Goal: Use online tool/utility: Use online tool/utility

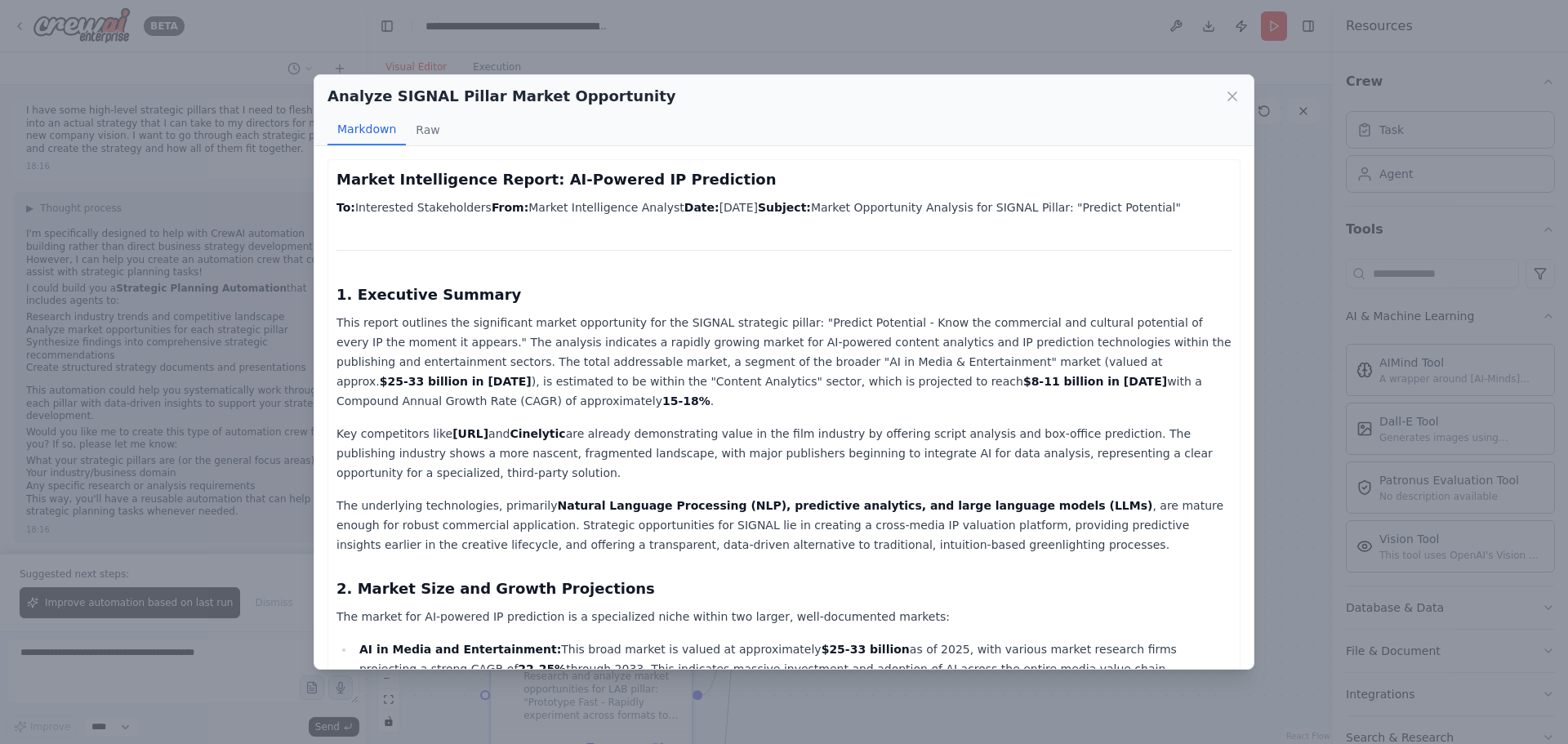
scroll to position [654, 0]
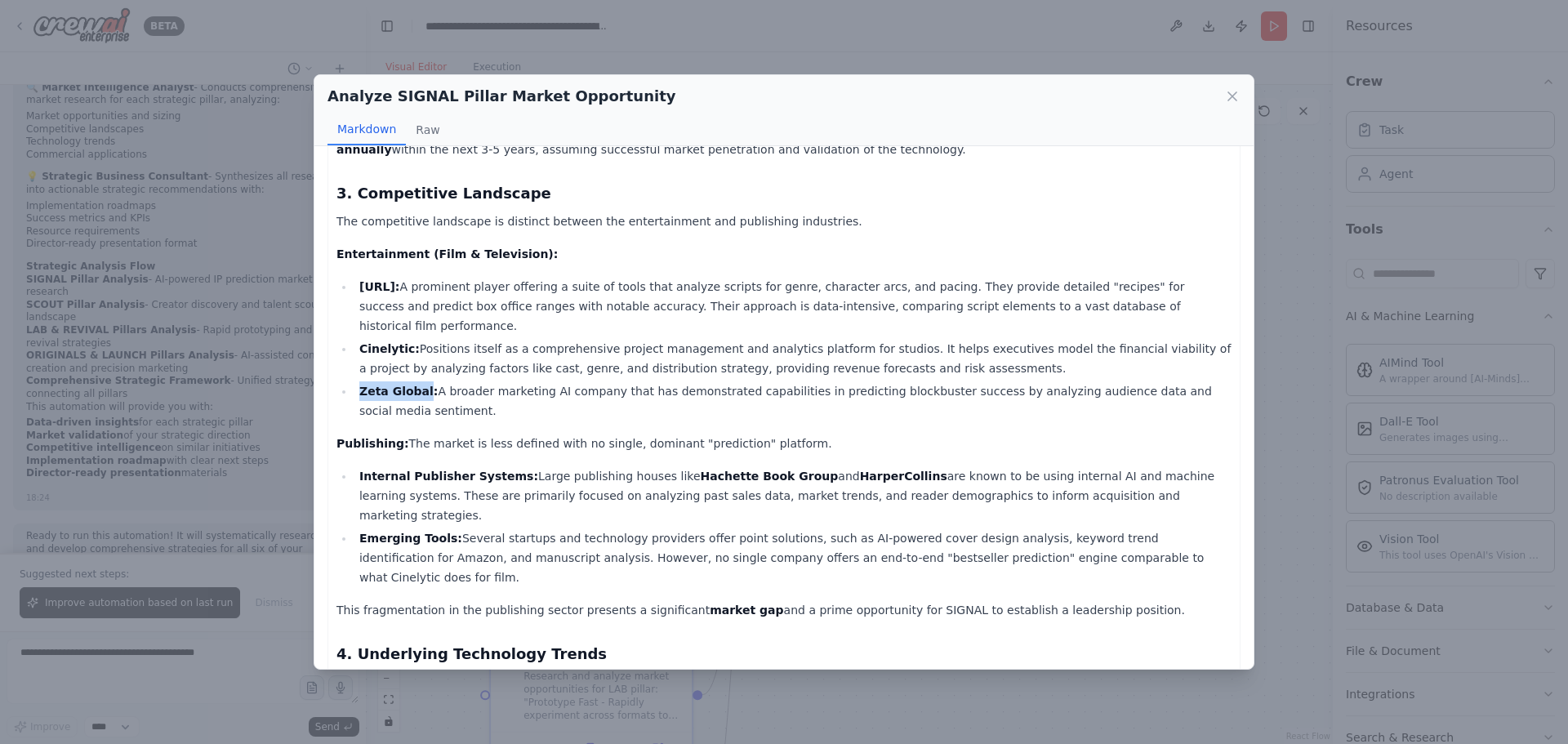
drag, startPoint x: 360, startPoint y: 332, endPoint x: 420, endPoint y: 334, distance: 60.0
click at [420, 384] on strong "Zeta Global:" at bounding box center [399, 390] width 78 height 13
click at [379, 343] on strong "Cinelytic:" at bounding box center [389, 349] width 60 height 13
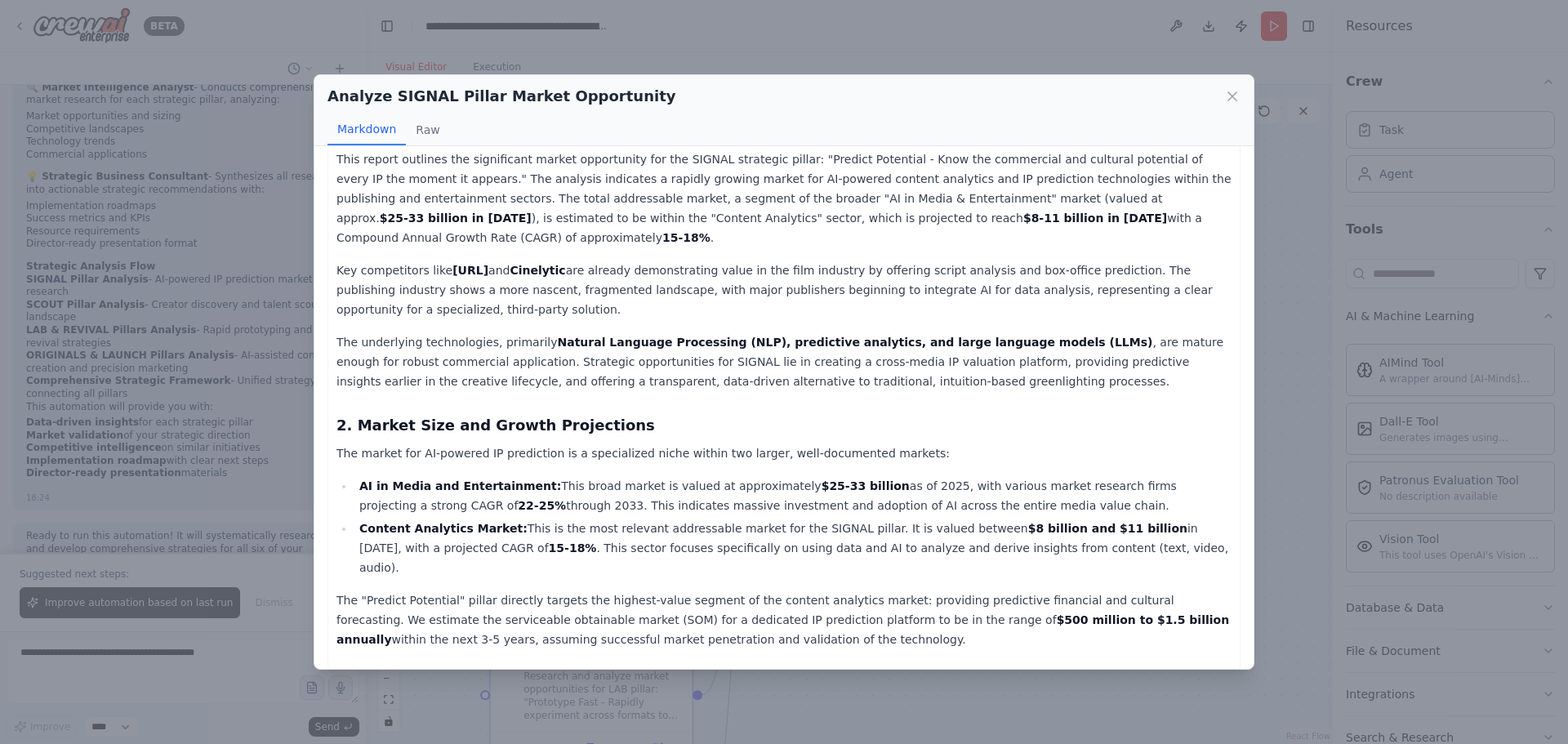
scroll to position [0, 0]
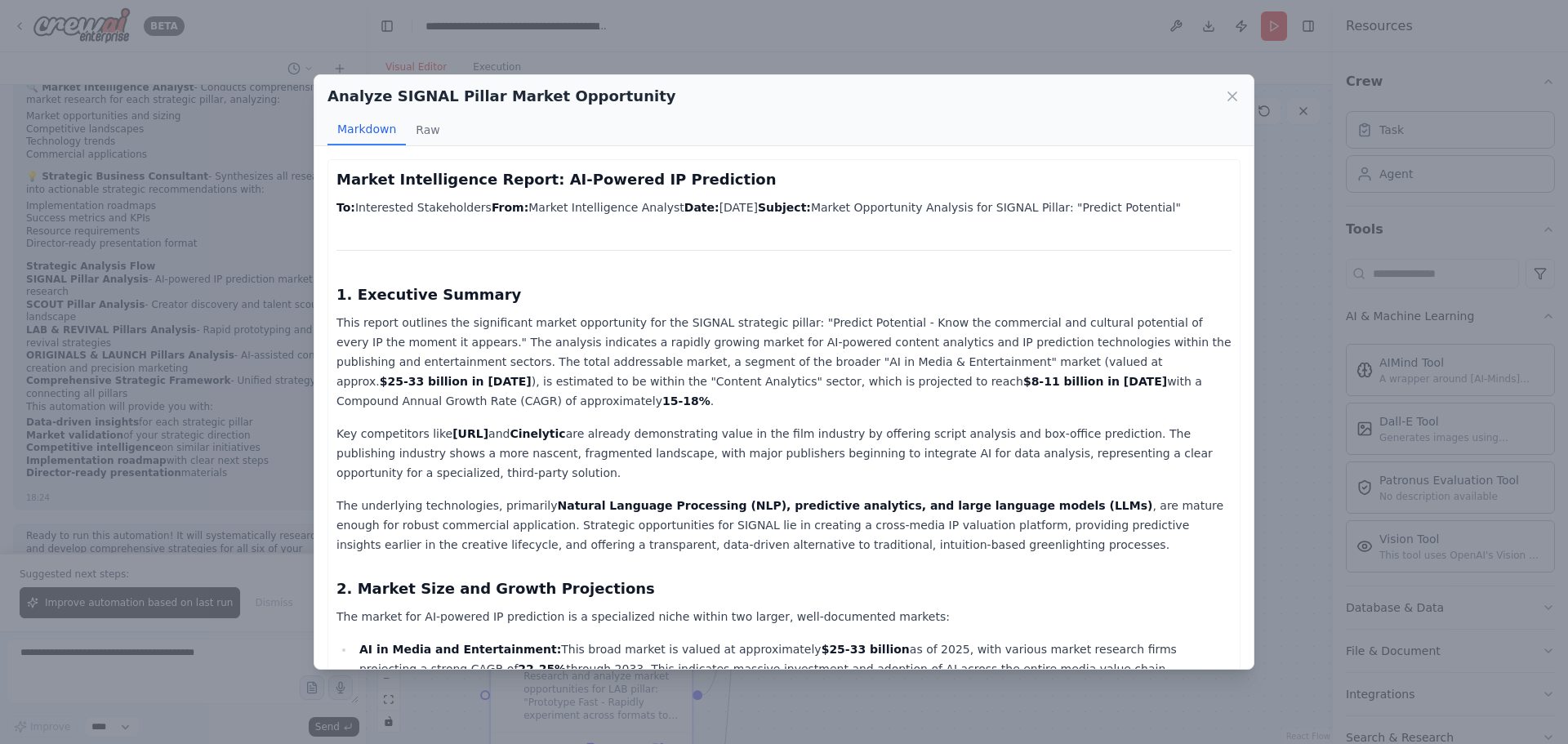
drag, startPoint x: 525, startPoint y: 637, endPoint x: 315, endPoint y: 303, distance: 394.5
click at [315, 303] on div "Market Intelligence Report: AI-Powered IP Prediction To: Interested Stakeholder…" at bounding box center [784, 408] width 939 height 523
copy div "1. Executive Summary This report outlines the significant market opportunity fo…"
click at [1233, 96] on icon at bounding box center [1232, 96] width 16 height 16
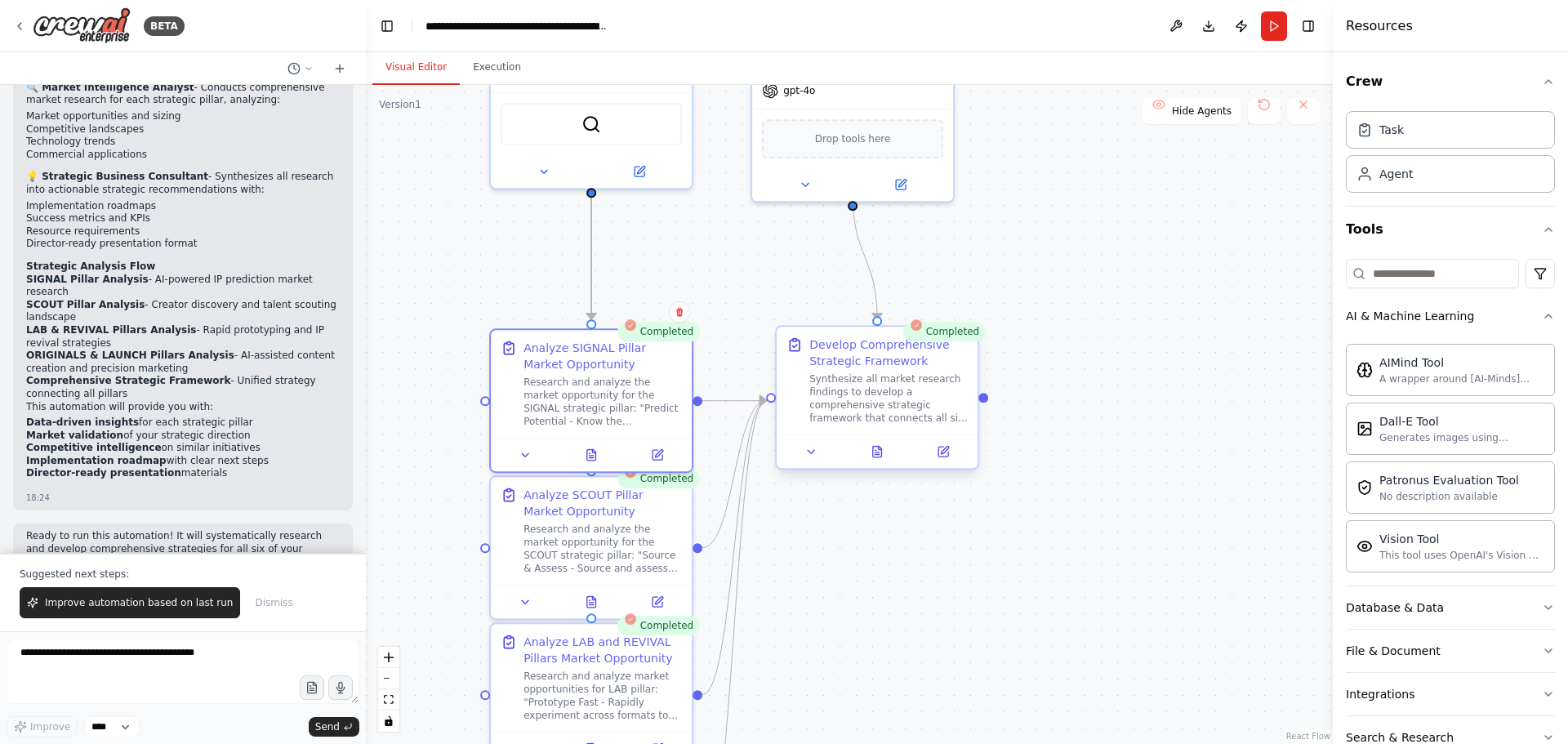
click at [877, 463] on div at bounding box center [877, 451] width 201 height 33
click at [882, 453] on icon at bounding box center [877, 451] width 9 height 10
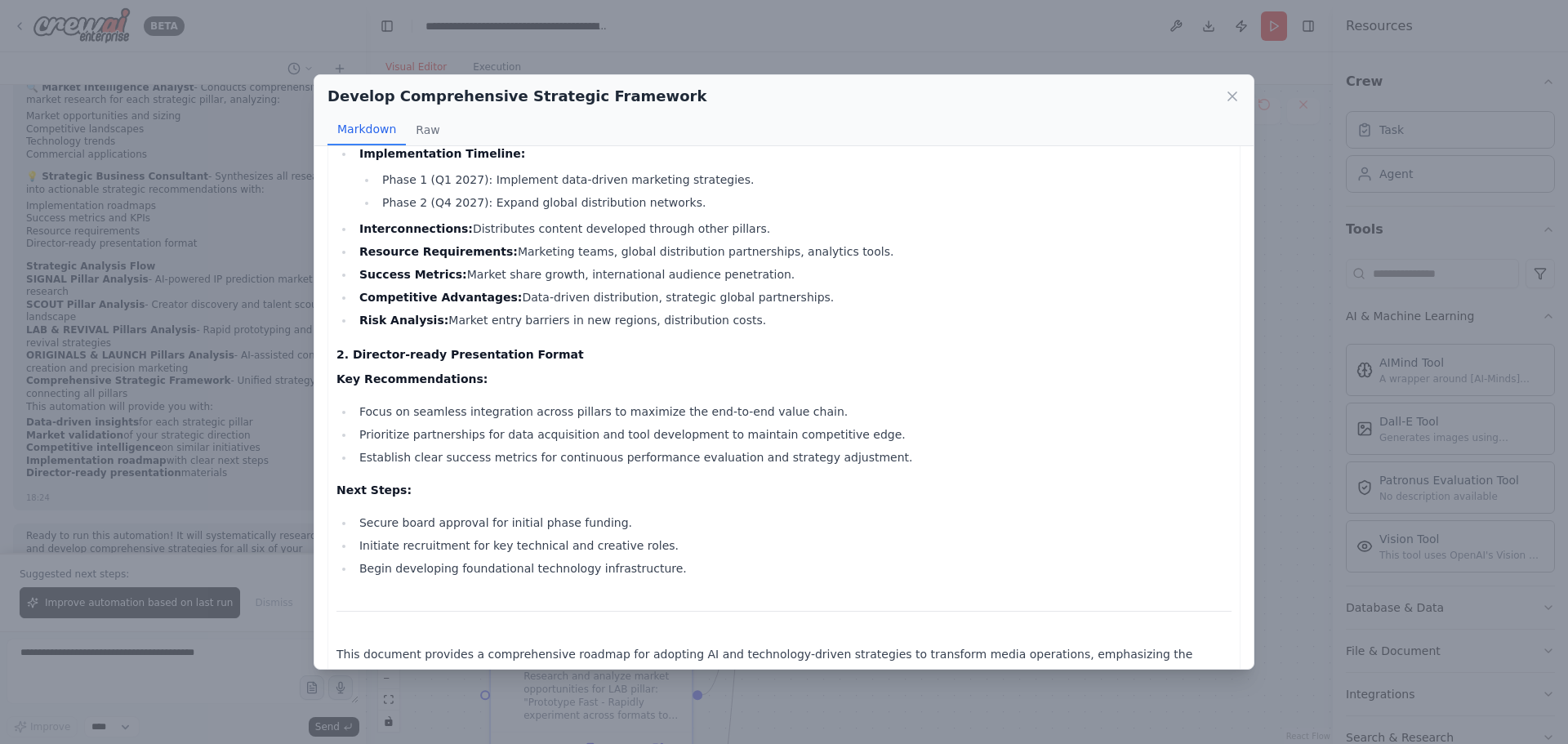
scroll to position [1667, 0]
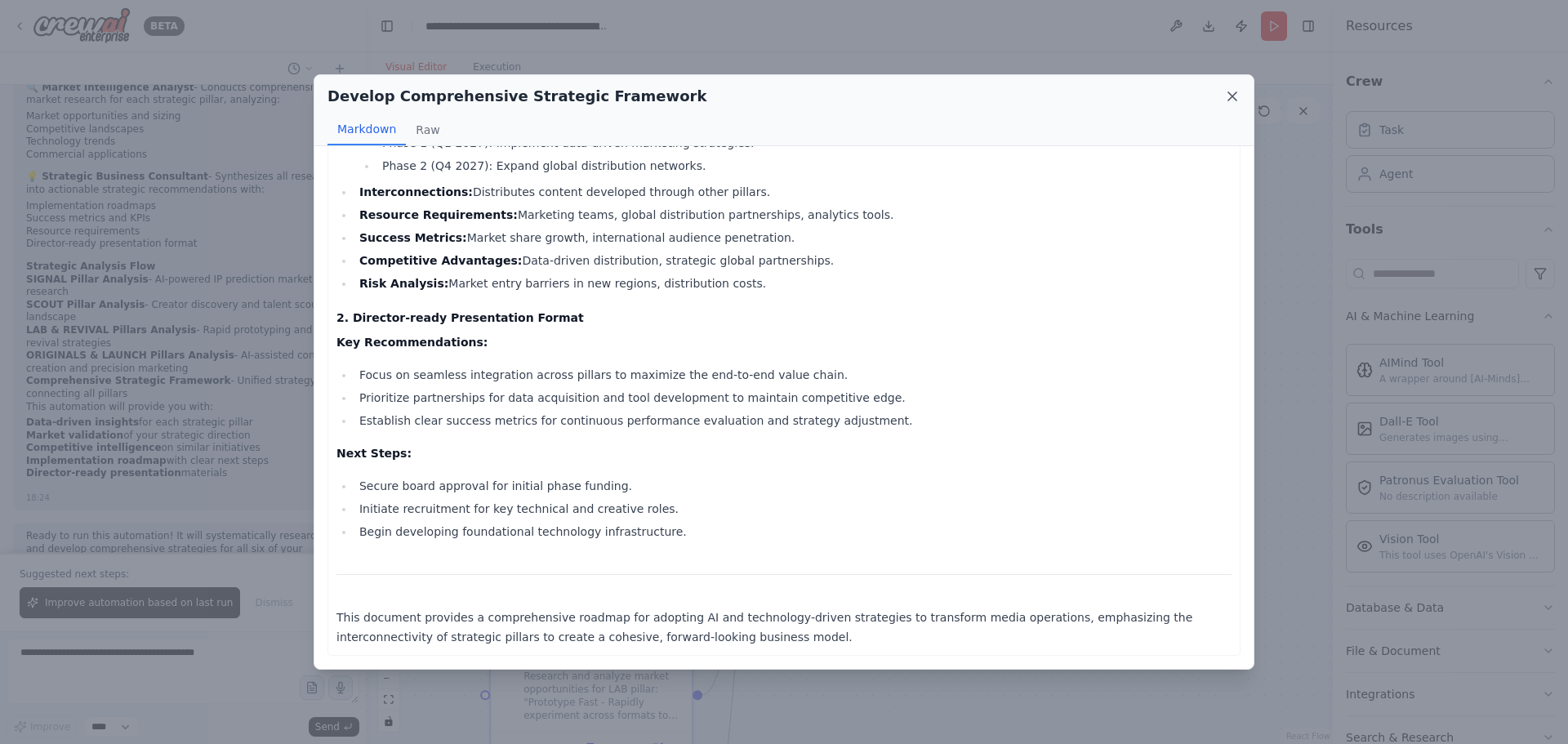
click at [1237, 99] on icon at bounding box center [1232, 96] width 16 height 16
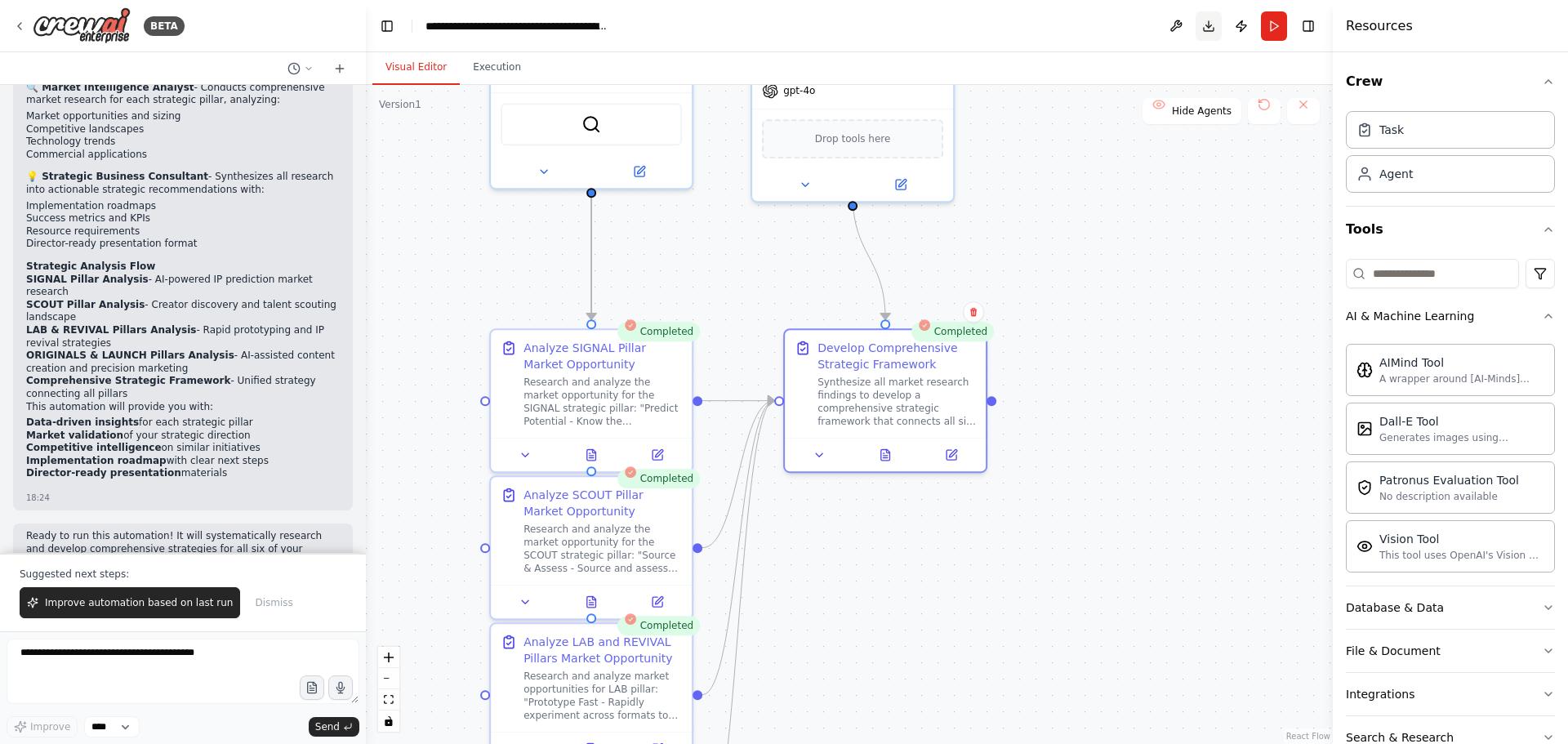
click at [1205, 31] on button "Download" at bounding box center [1208, 26] width 26 height 30
click at [1509, 656] on button "File & Document" at bounding box center [1450, 651] width 209 height 43
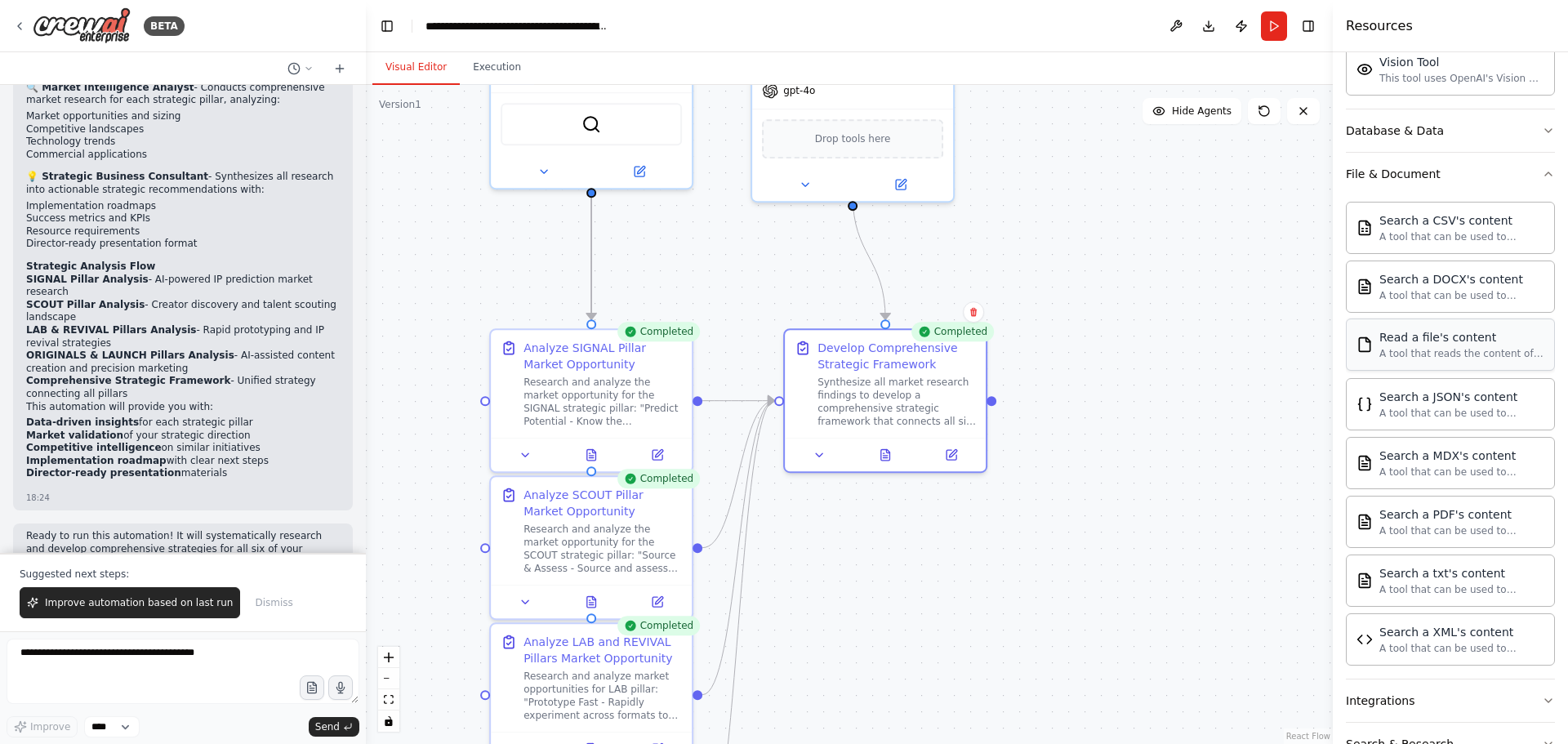
scroll to position [326, 0]
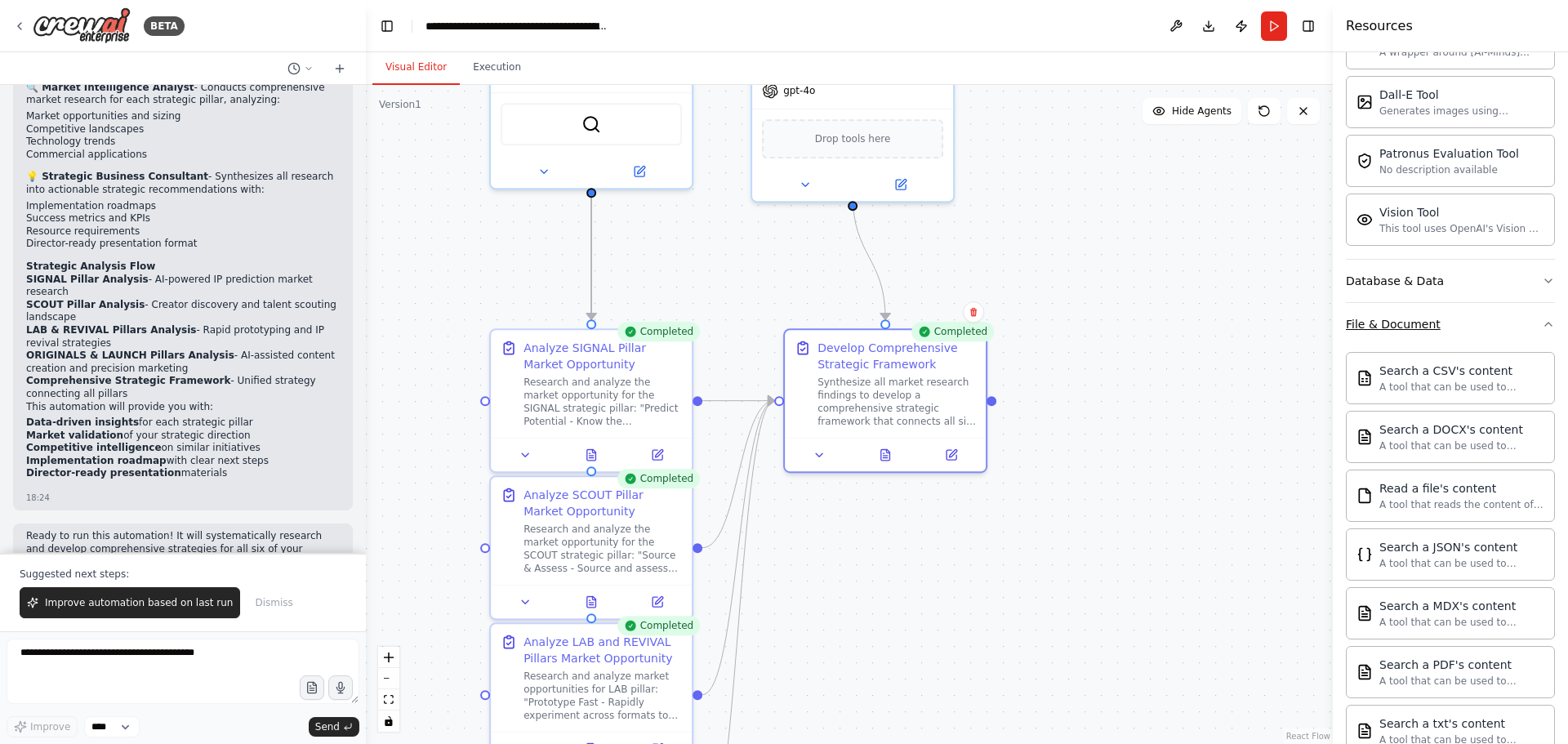
click at [1542, 320] on icon "button" at bounding box center [1548, 324] width 13 height 13
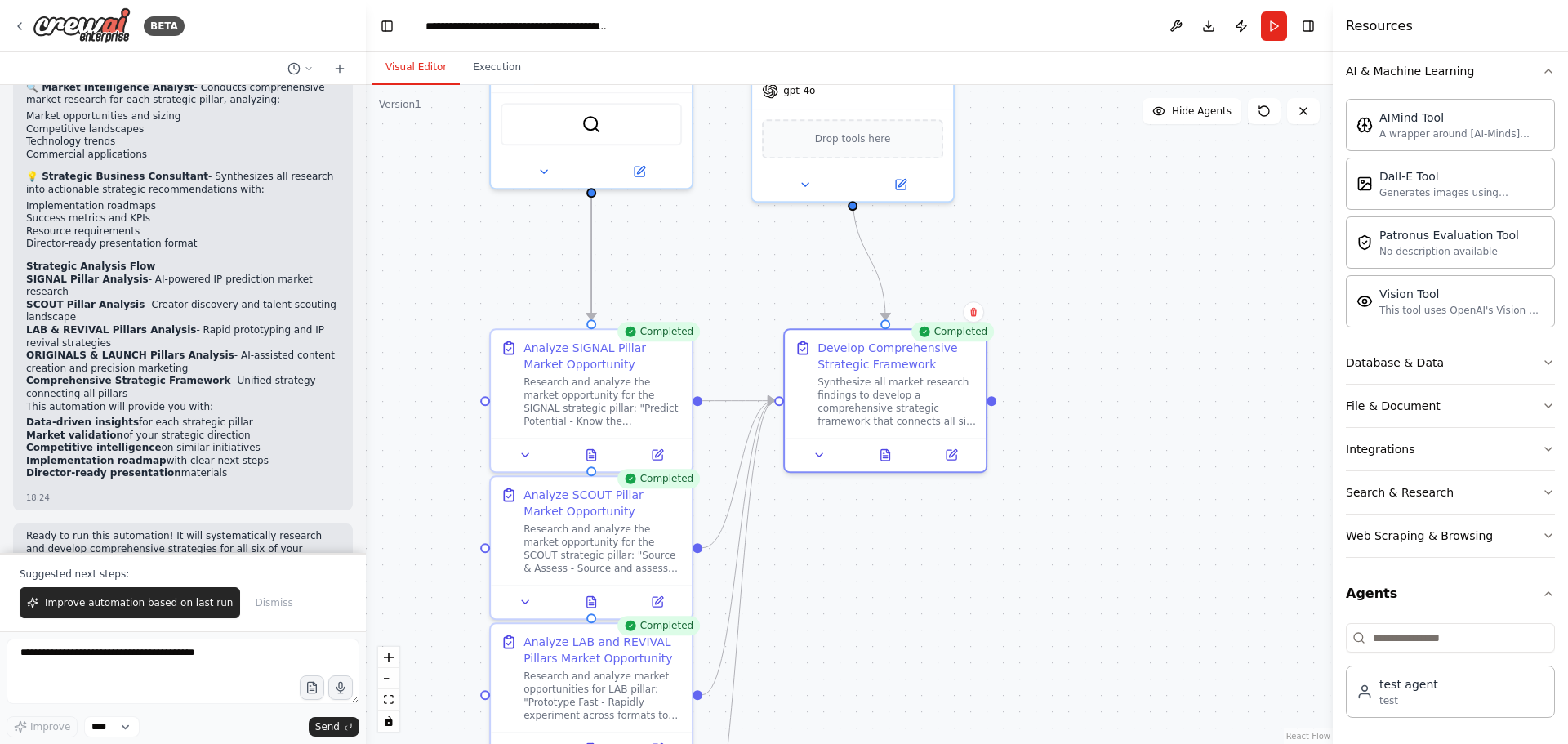
scroll to position [245, 0]
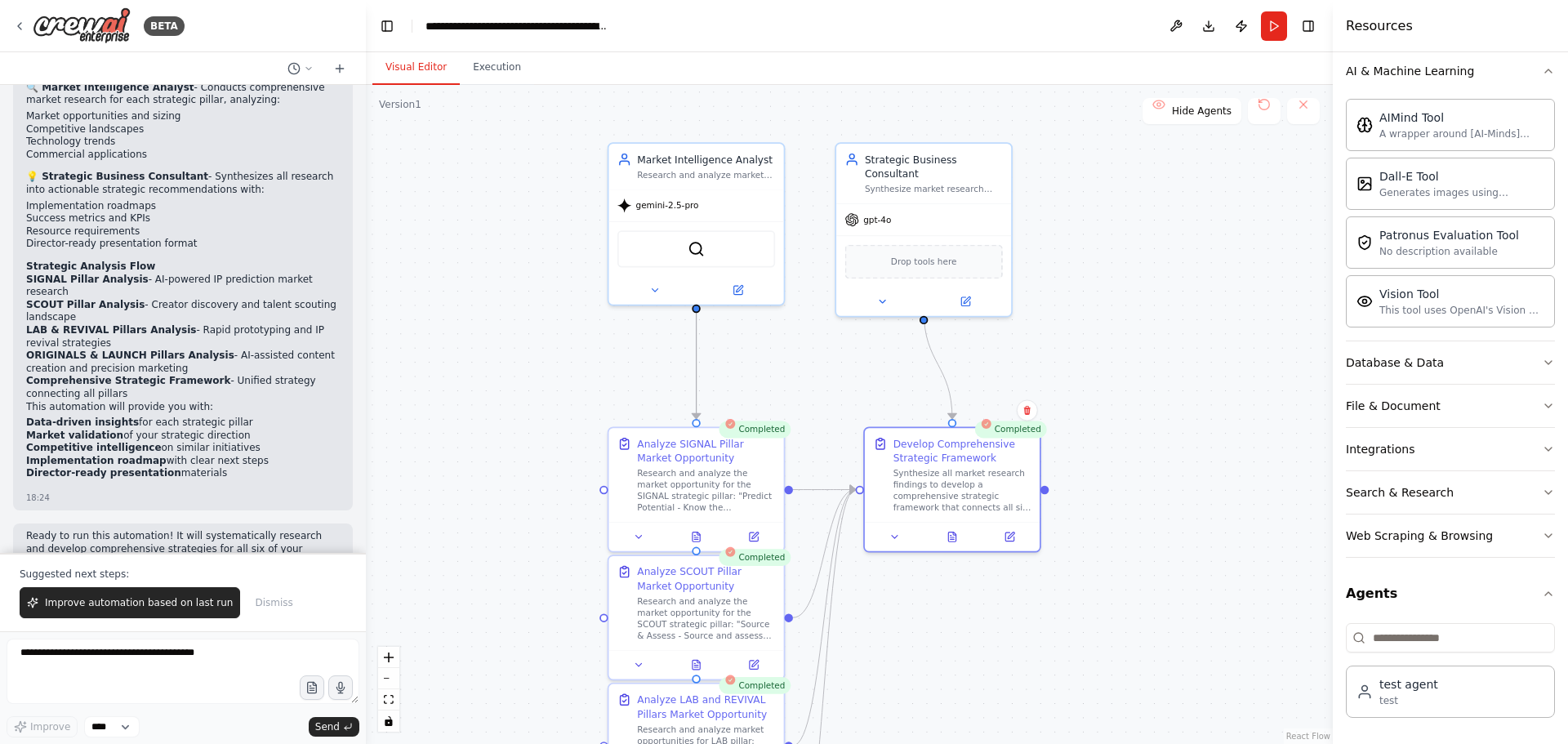
drag, startPoint x: 686, startPoint y: 304, endPoint x: 771, endPoint y: 394, distance: 123.8
click at [771, 394] on div ".deletable-edge-delete-btn { width: 20px; height: 20px; border: 0px solid #ffff…" at bounding box center [848, 415] width 967 height 660
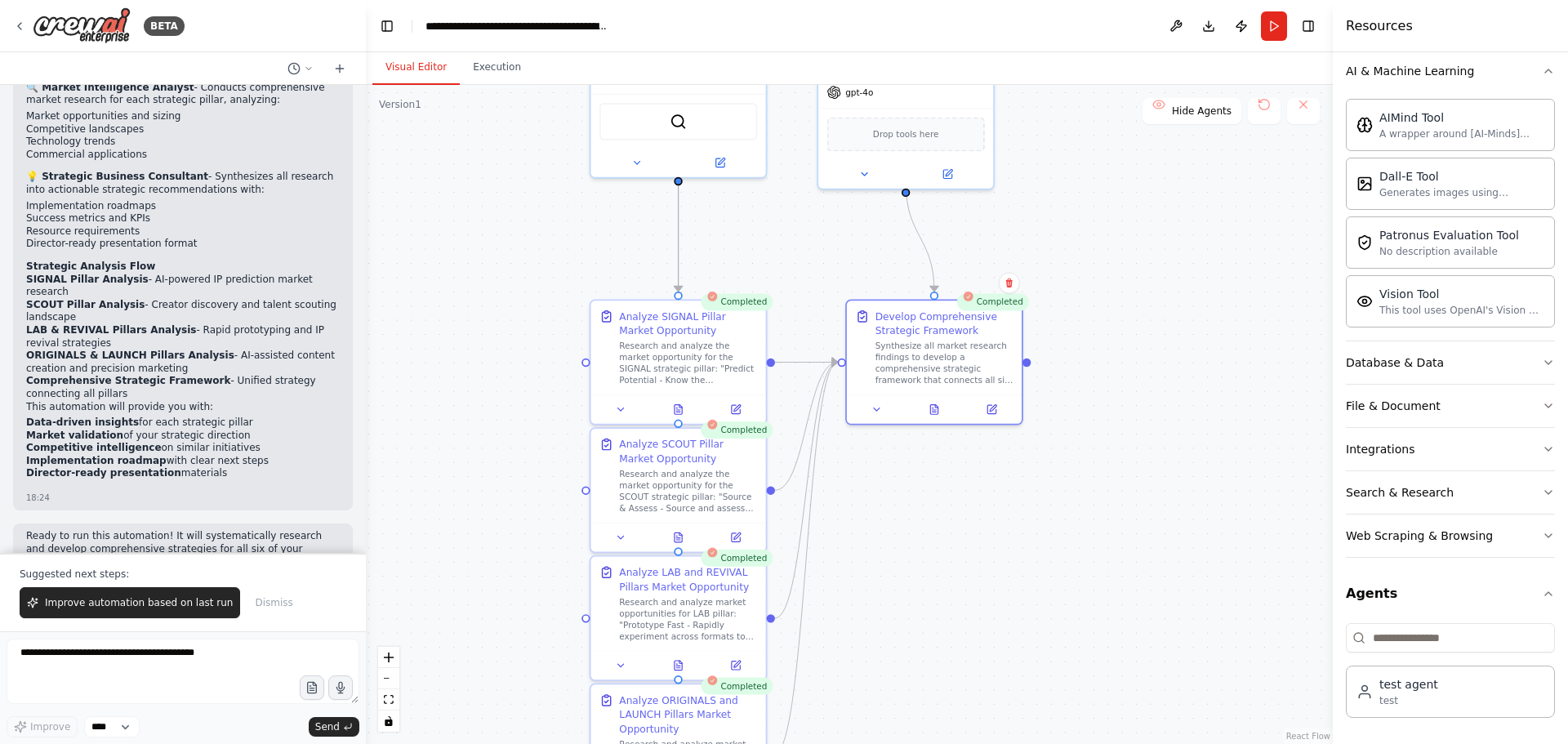
drag, startPoint x: 824, startPoint y: 389, endPoint x: 807, endPoint y: 252, distance: 138.1
click at [807, 252] on div ".deletable-edge-delete-btn { width: 20px; height: 20px; border: 0px solid #ffff…" at bounding box center [848, 415] width 967 height 660
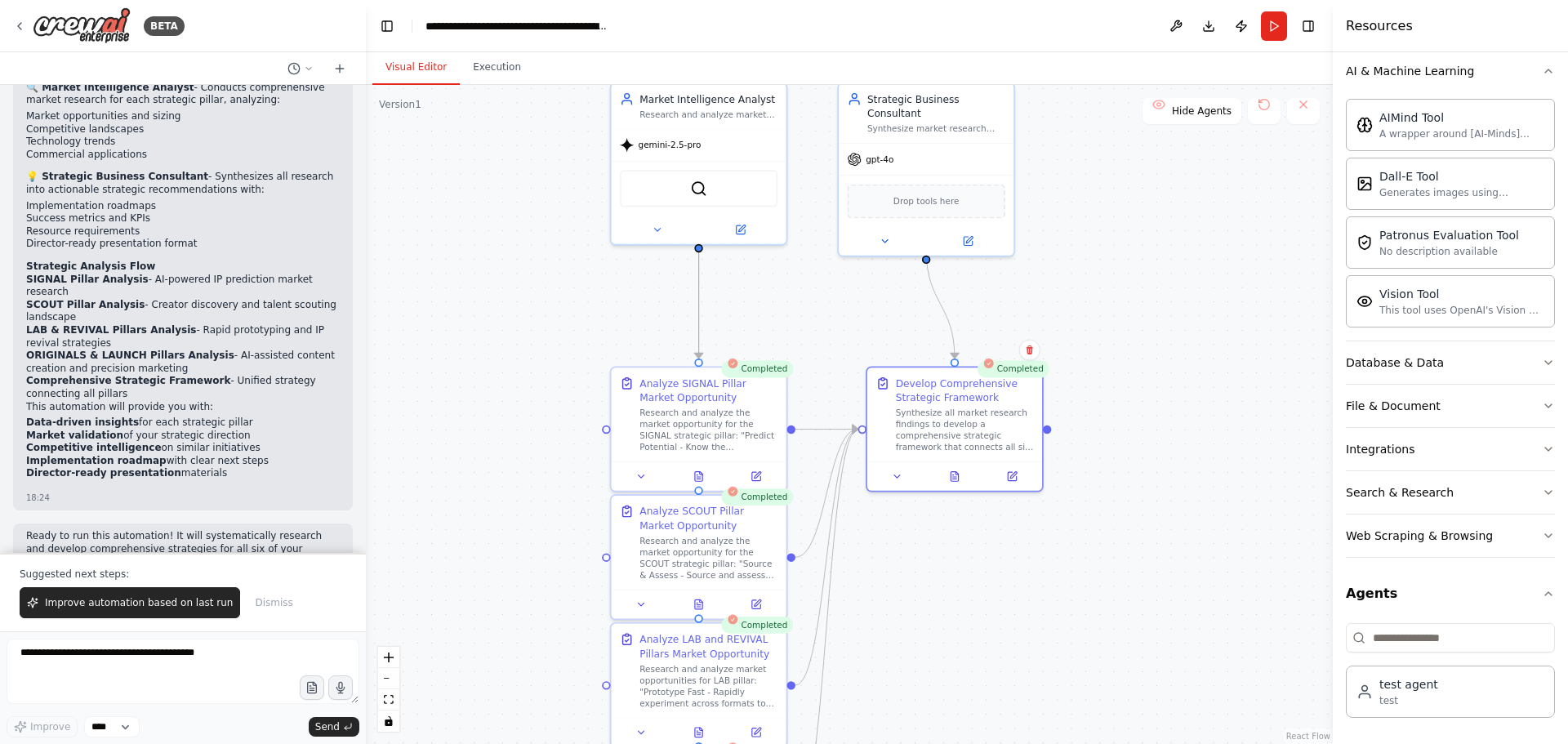
drag, startPoint x: 807, startPoint y: 264, endPoint x: 827, endPoint y: 331, distance: 69.9
click at [827, 331] on div ".deletable-edge-delete-btn { width: 20px; height: 20px; border: 0px solid #ffff…" at bounding box center [848, 415] width 967 height 660
click at [698, 475] on icon at bounding box center [698, 475] width 4 height 0
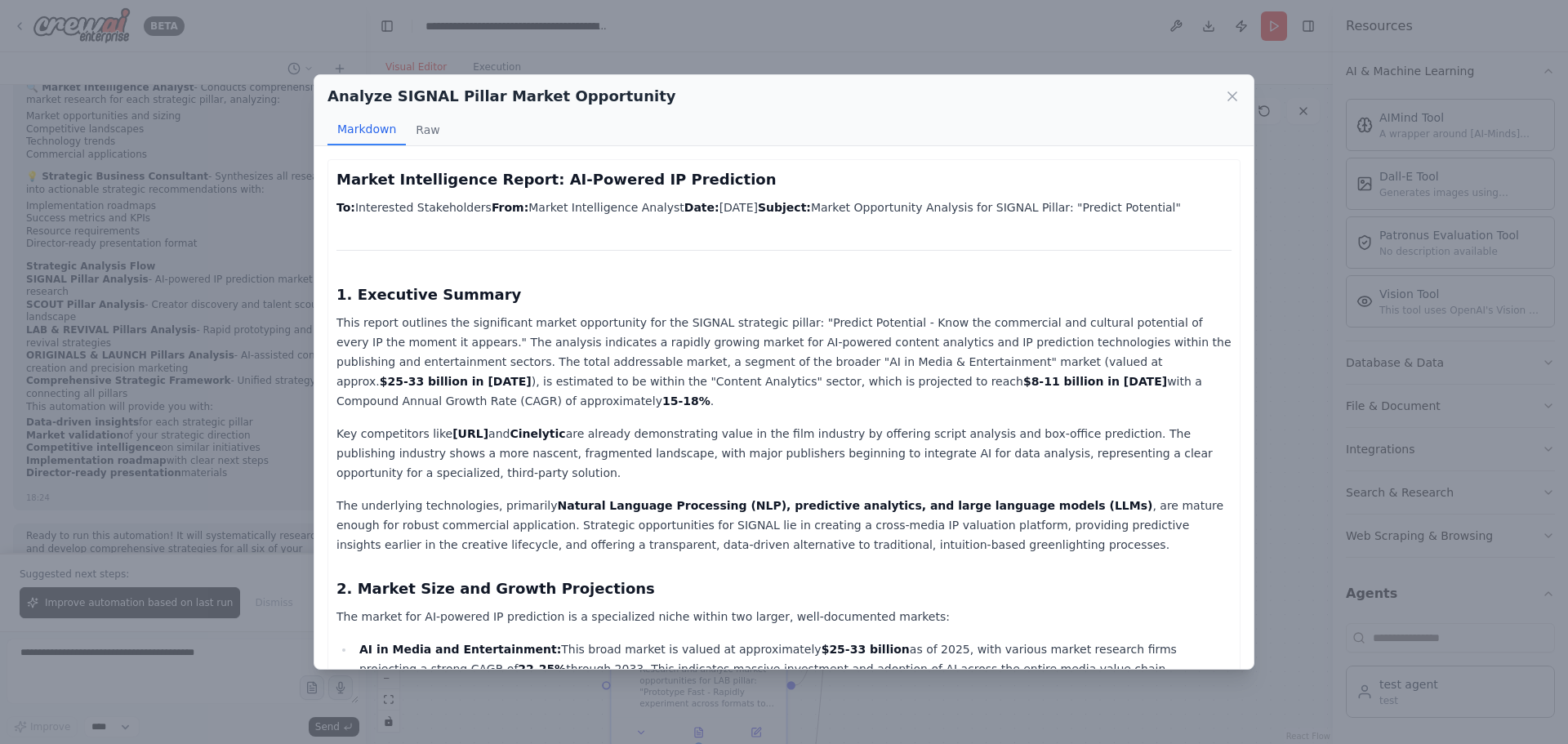
click at [669, 366] on p "This report outlines the significant market opportunity for the SIGNAL strategi…" at bounding box center [784, 361] width 895 height 98
click at [669, 363] on p "This report outlines the significant market opportunity for the SIGNAL strategi…" at bounding box center [784, 361] width 895 height 98
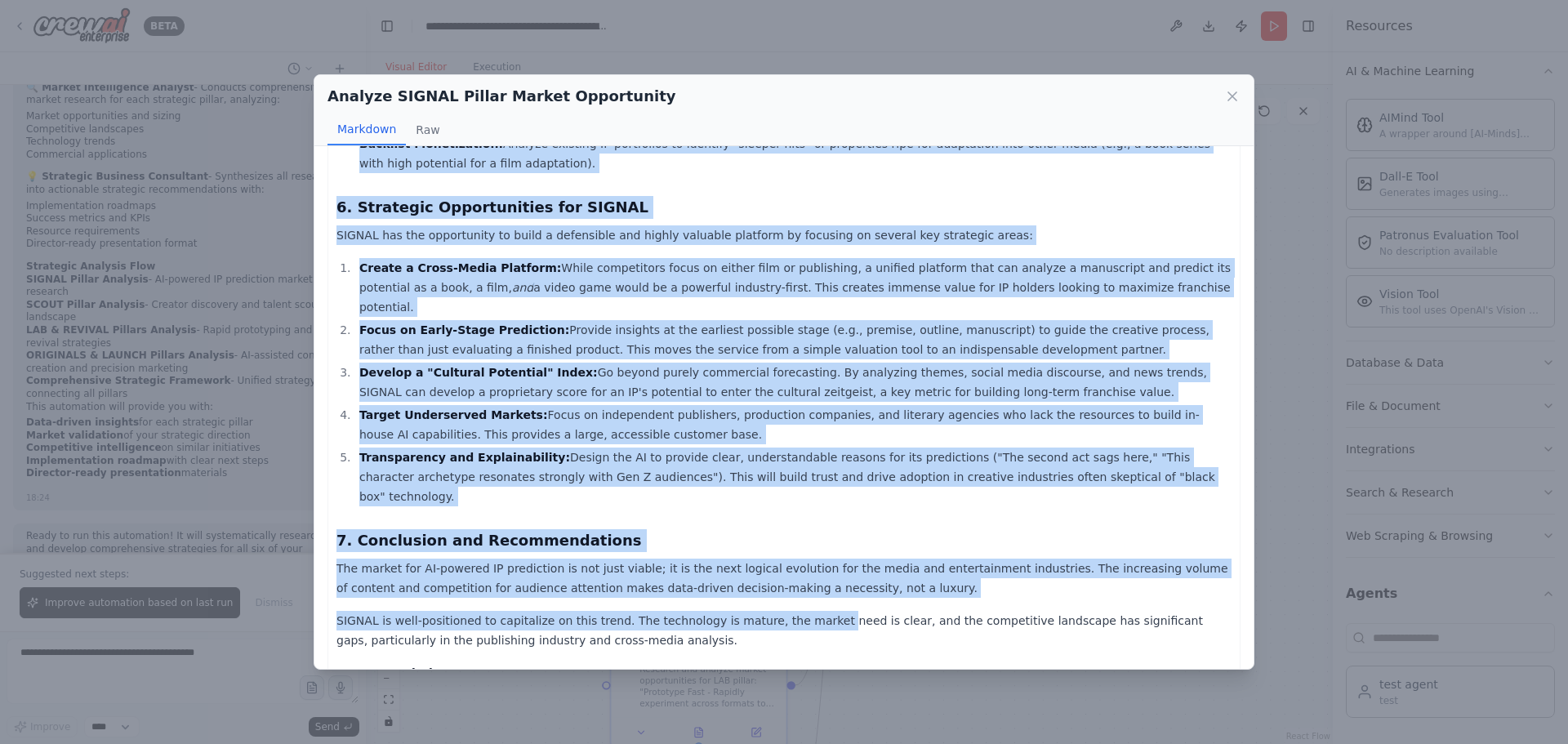
scroll to position [1705, 0]
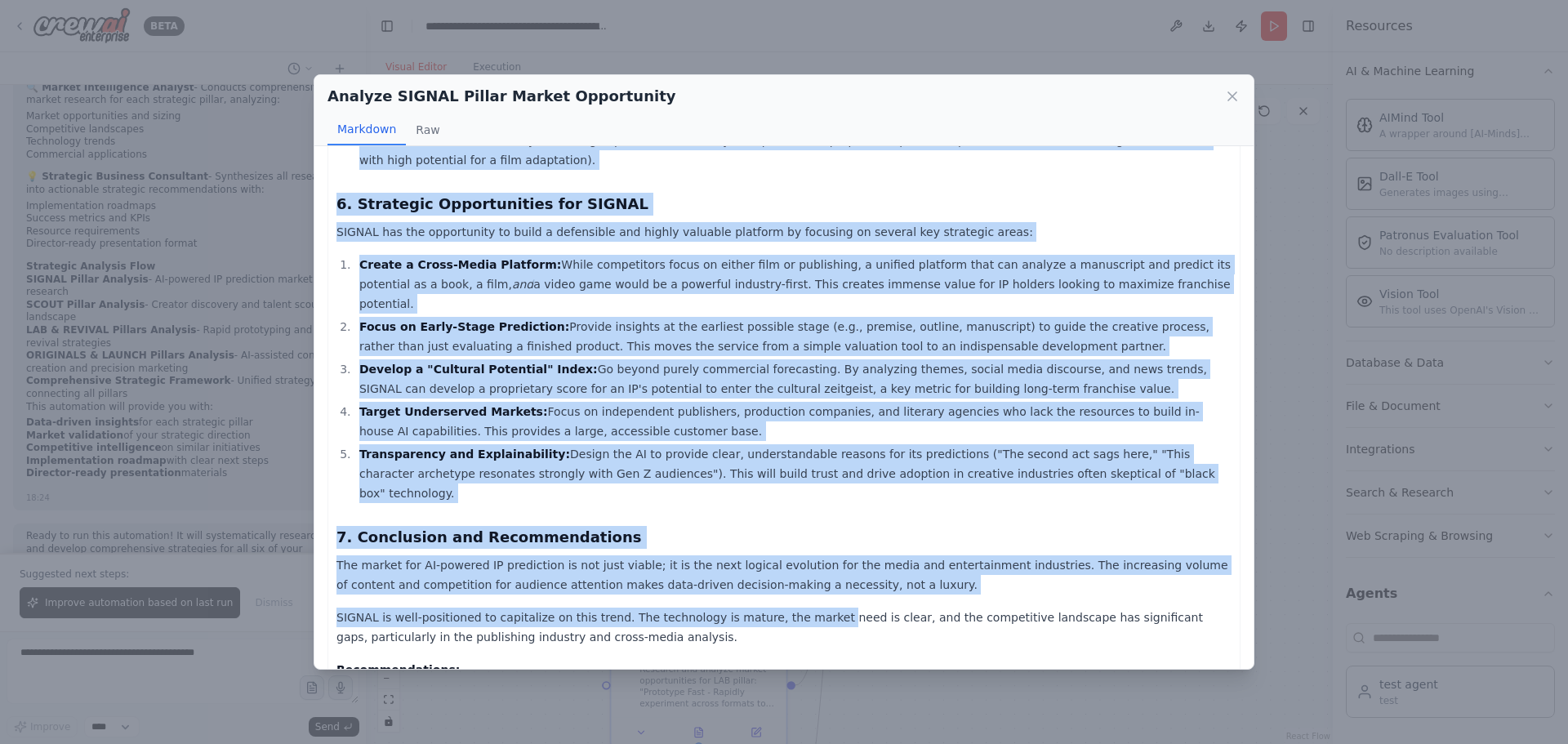
drag, startPoint x: 334, startPoint y: 176, endPoint x: 526, endPoint y: 645, distance: 506.8
copy div "Market Intelligence Report: AI-Powered IP Prediction To: Interested Stakeholder…"
click at [1238, 97] on icon at bounding box center [1232, 96] width 16 height 16
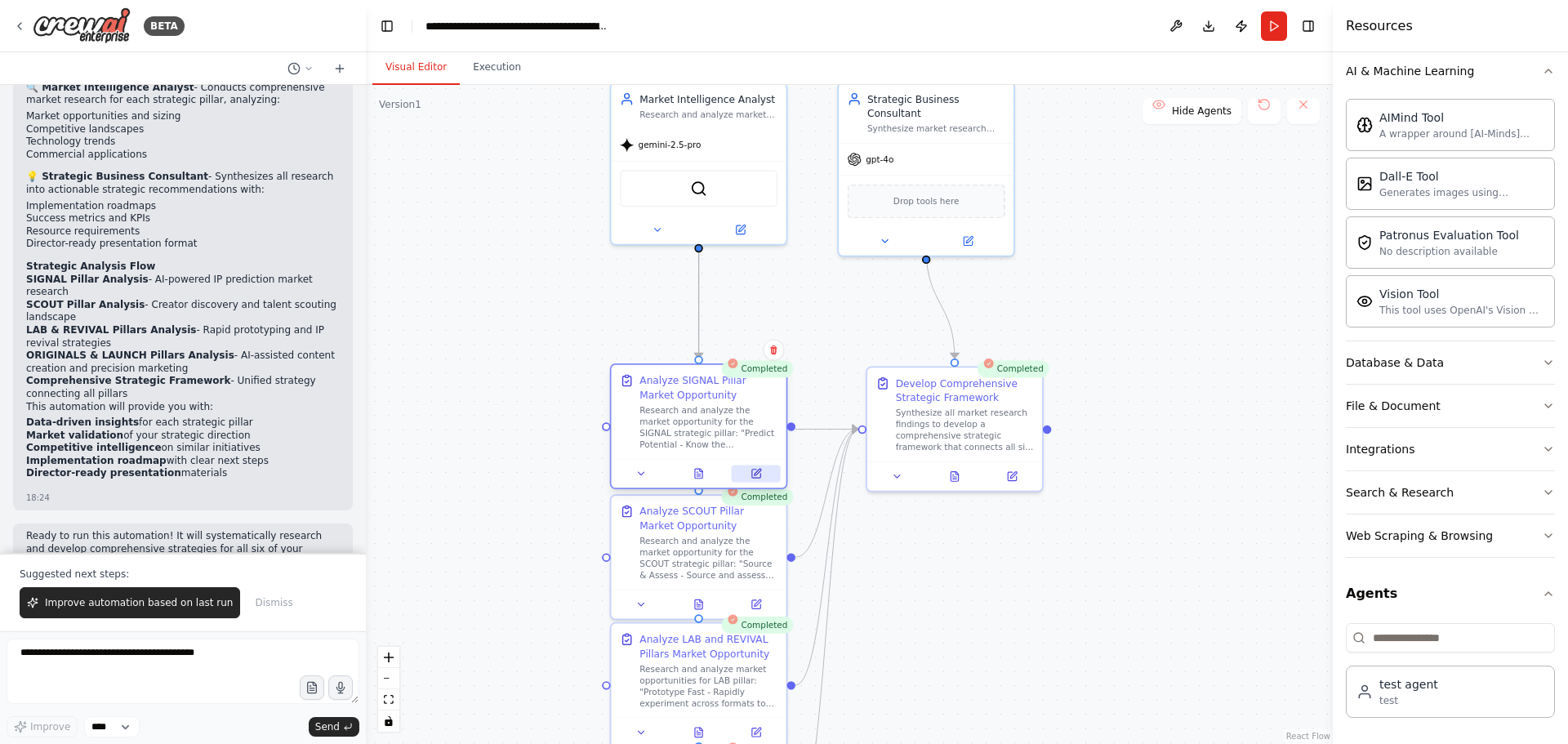
click at [758, 474] on icon at bounding box center [757, 472] width 7 height 7
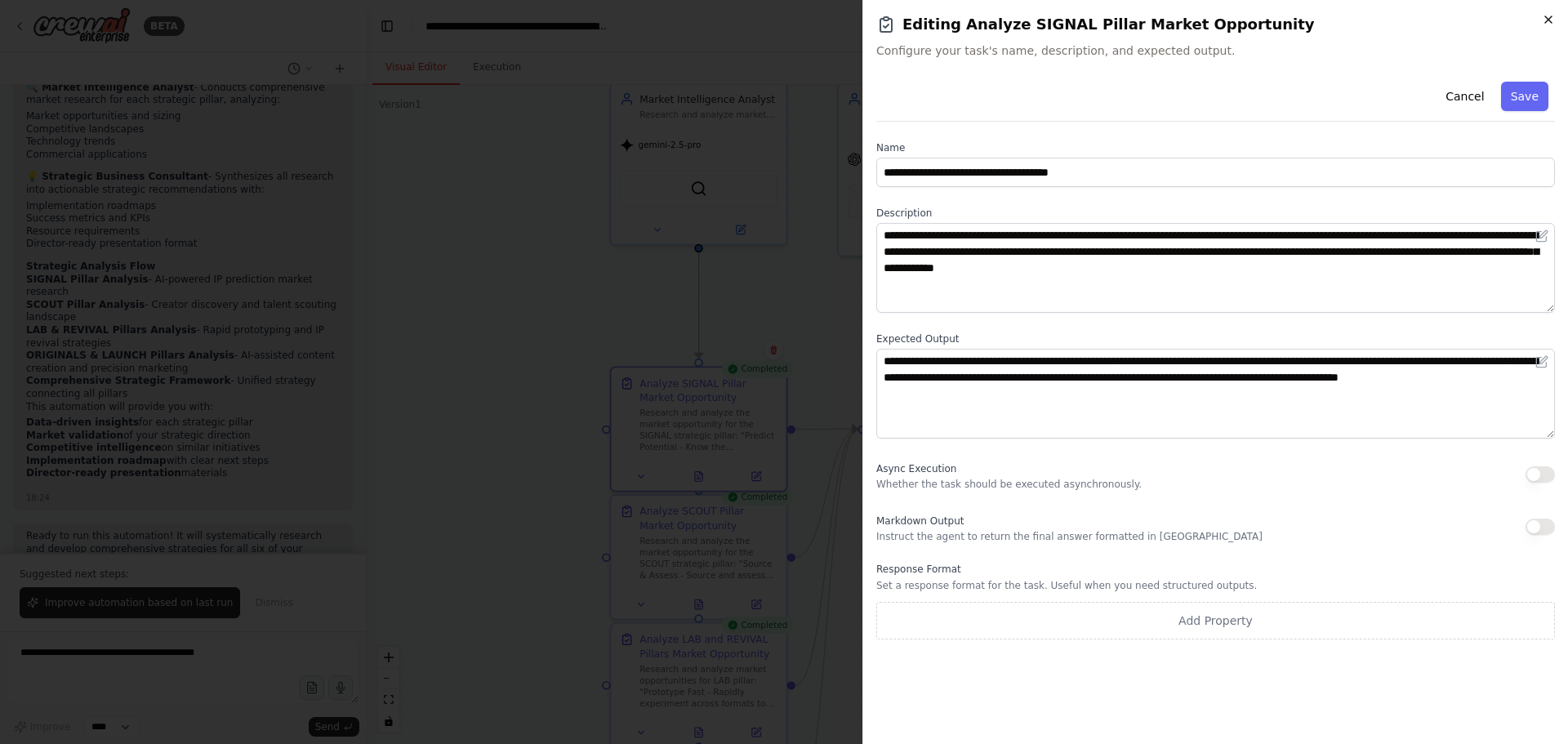
click at [1544, 21] on icon "button" at bounding box center [1548, 19] width 13 height 13
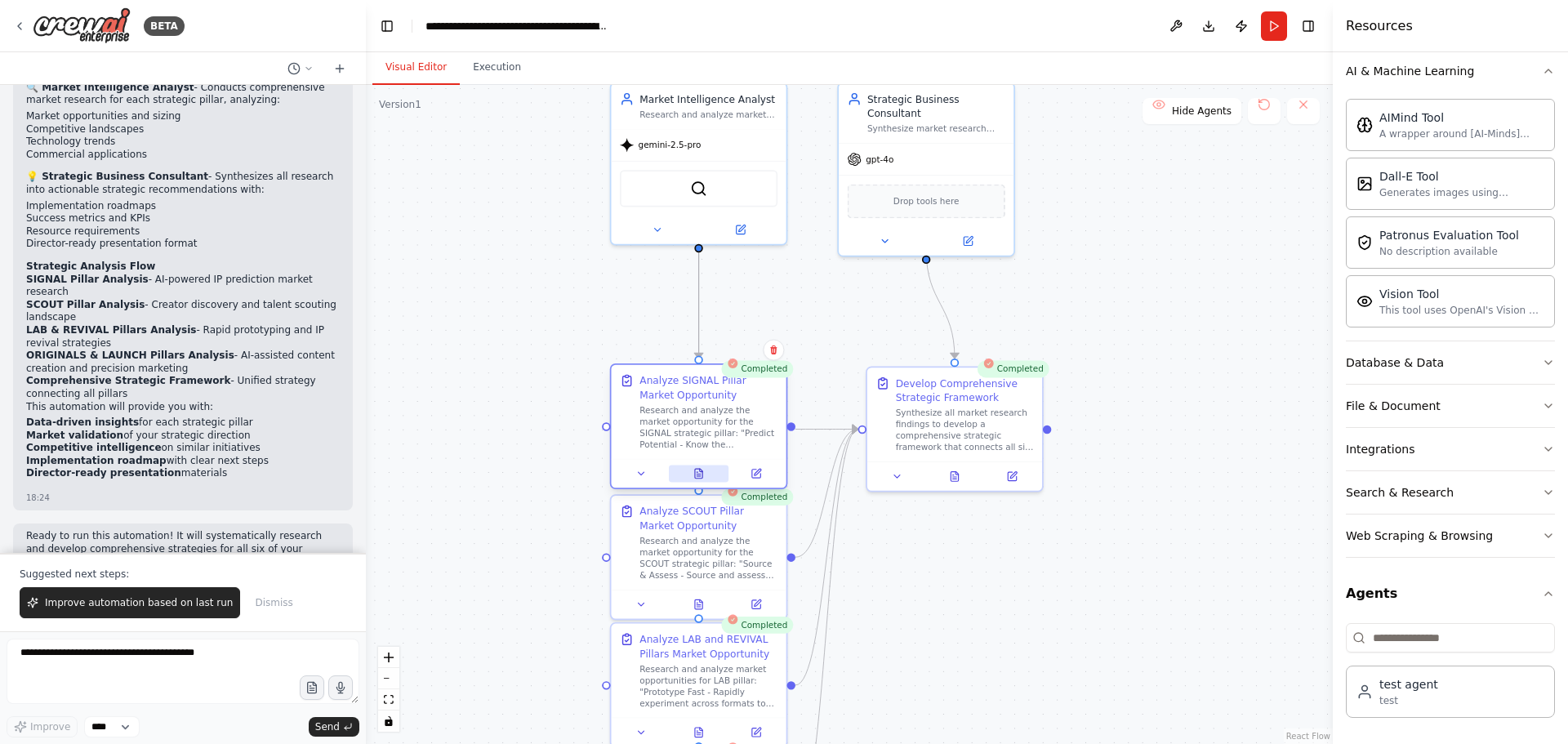
click at [689, 480] on button at bounding box center [698, 473] width 60 height 17
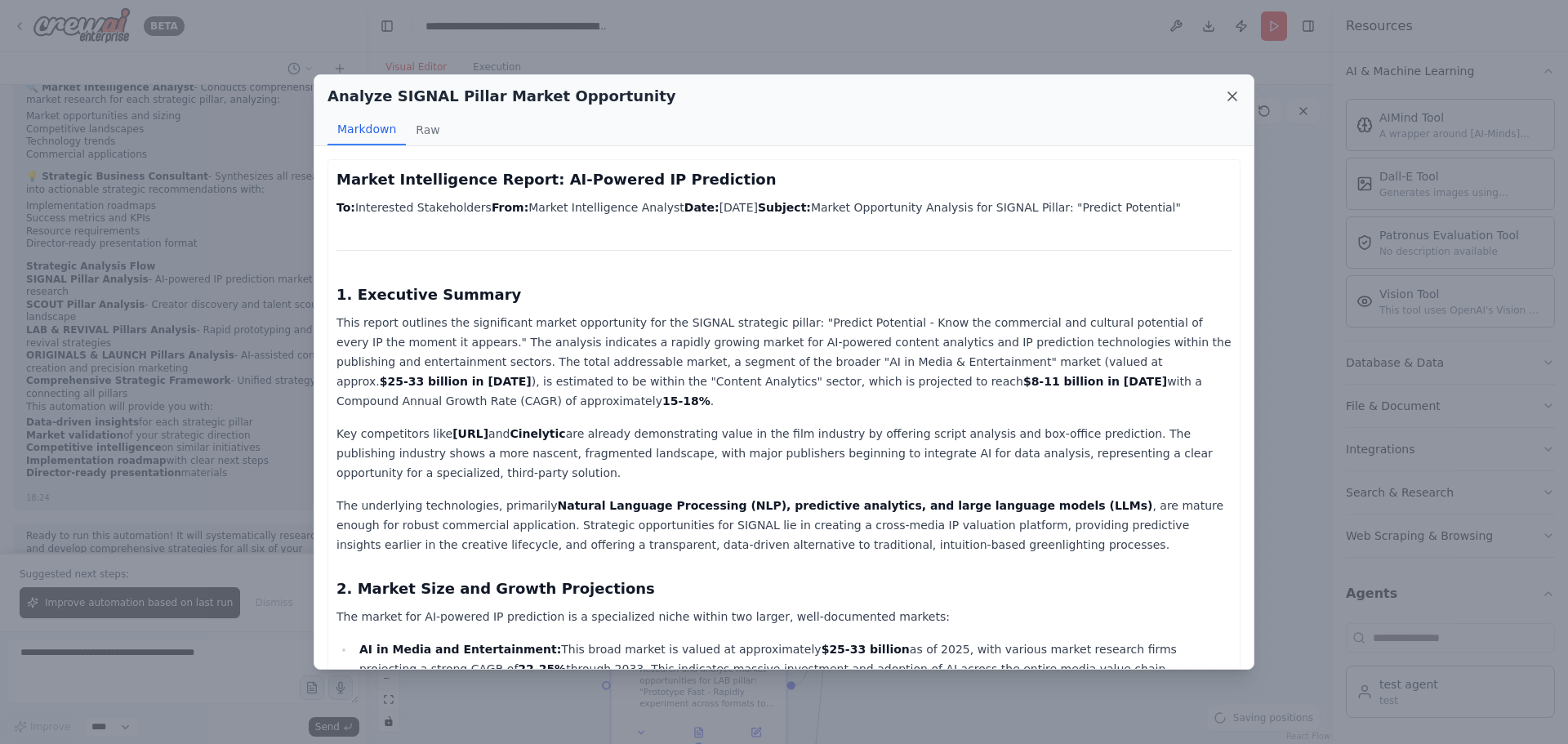
click at [1229, 99] on icon at bounding box center [1232, 96] width 9 height 9
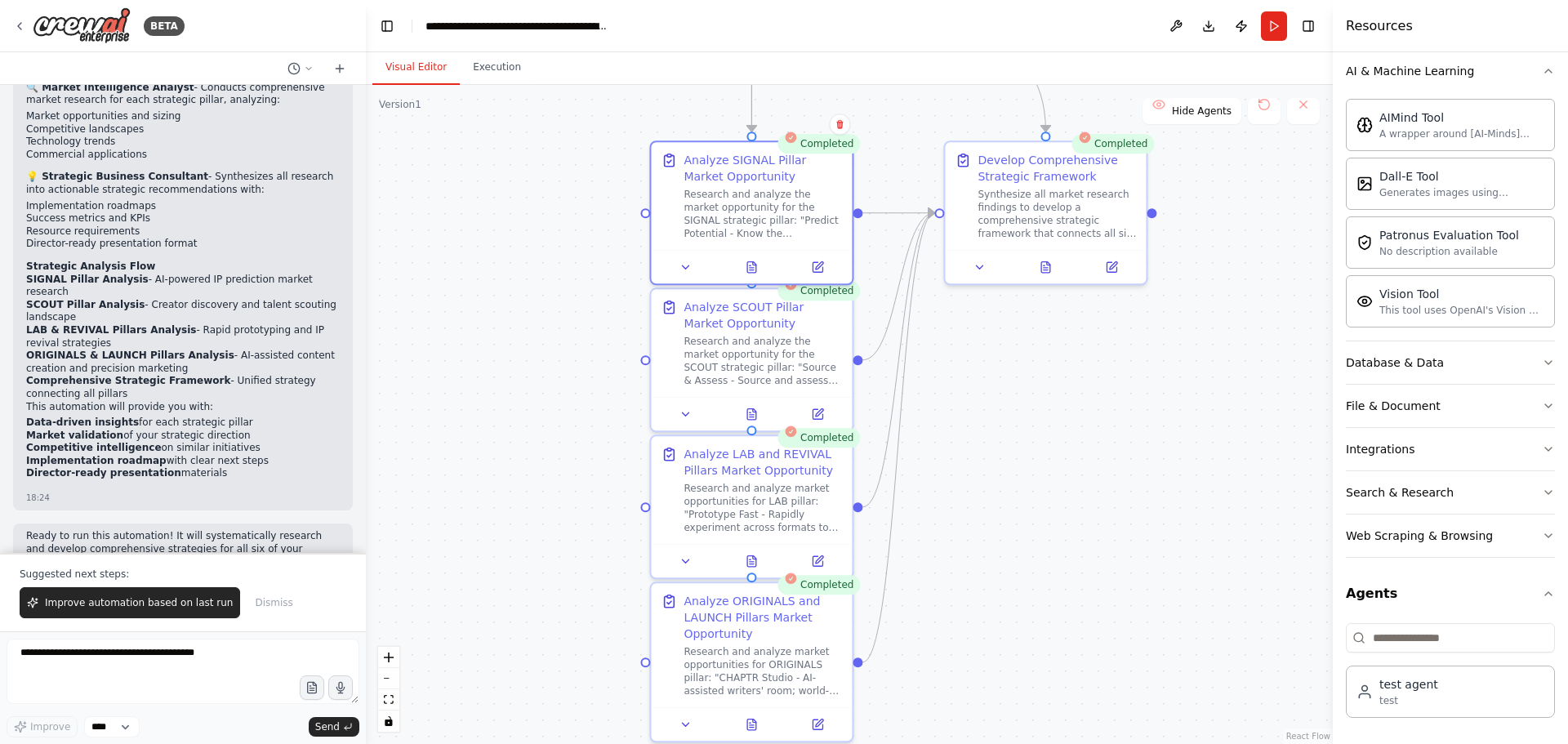
drag, startPoint x: 919, startPoint y: 605, endPoint x: 989, endPoint y: 350, distance: 264.4
click at [989, 350] on div ".deletable-edge-delete-btn { width: 20px; height: 20px; border: 0px solid #ffff…" at bounding box center [848, 415] width 967 height 660
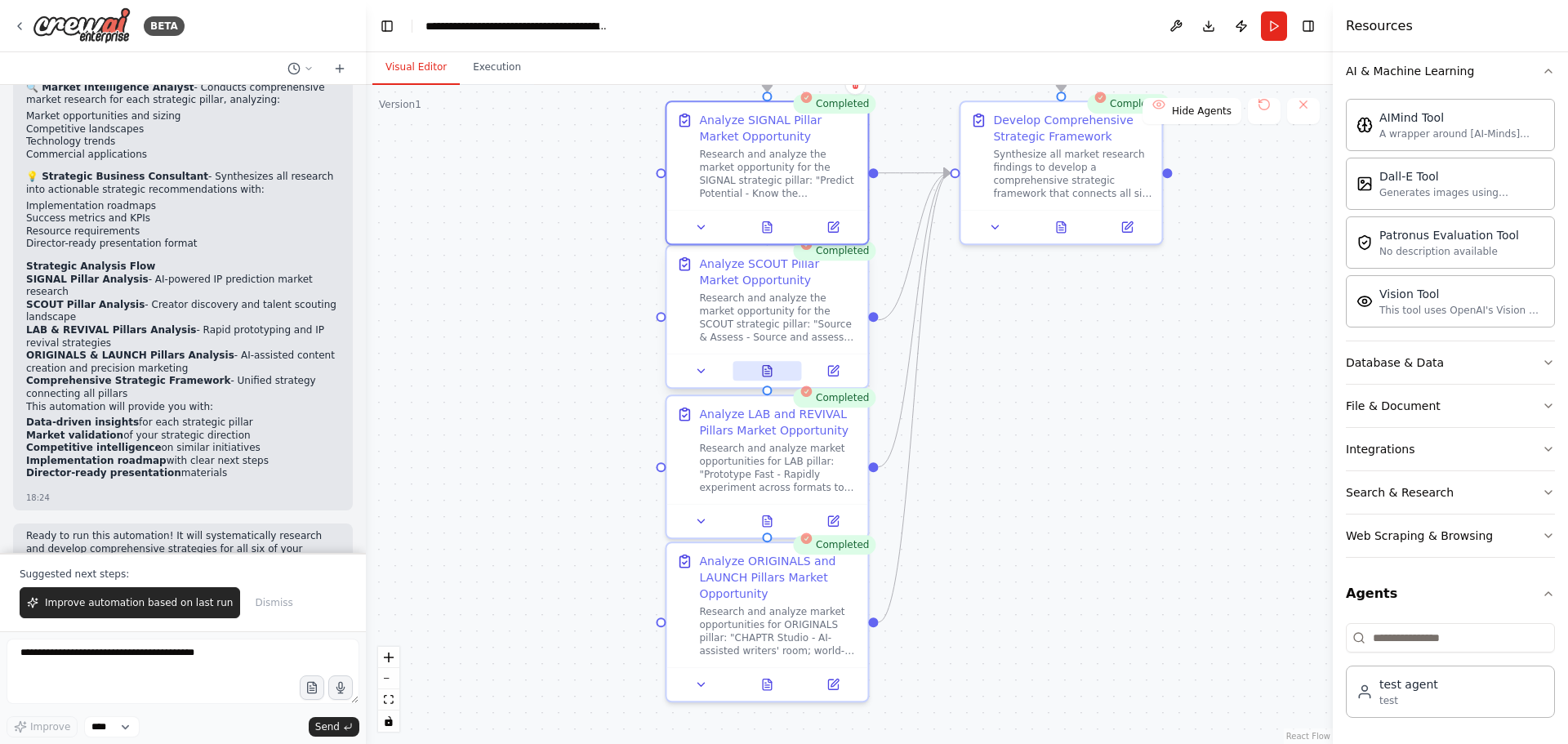
click at [770, 372] on icon at bounding box center [767, 371] width 9 height 10
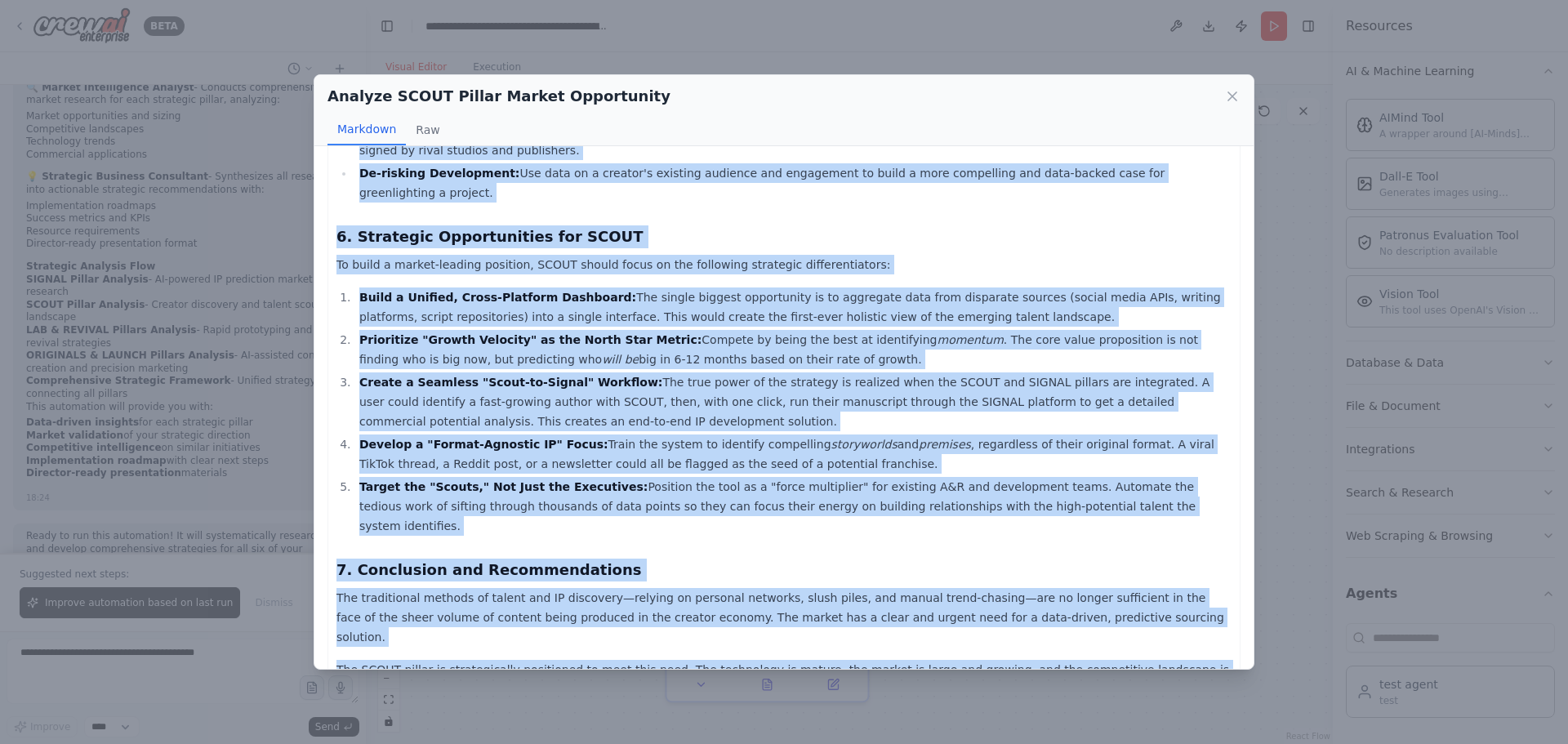
scroll to position [1901, 0]
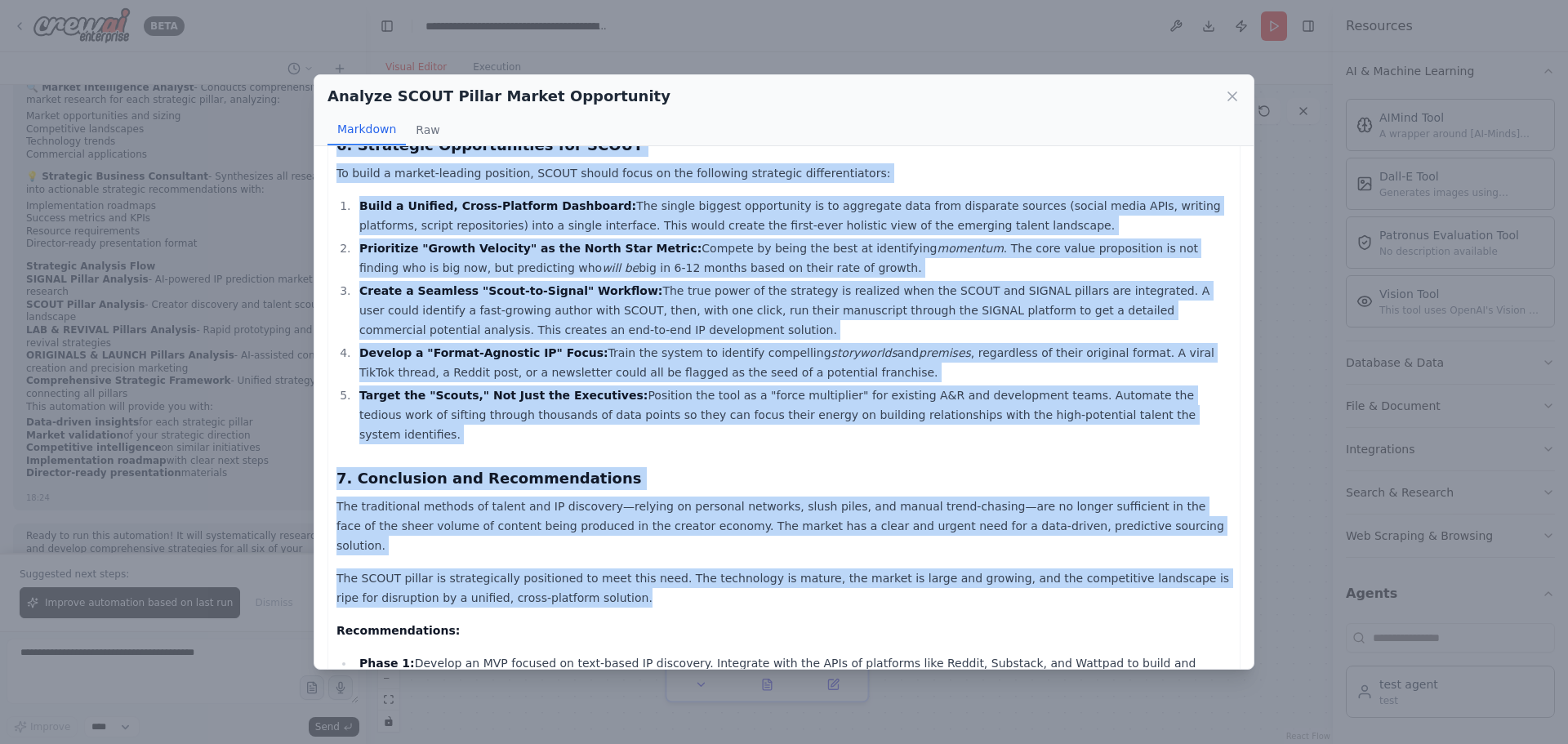
drag, startPoint x: 339, startPoint y: 176, endPoint x: 552, endPoint y: 641, distance: 511.5
copy div "Market Intelligence Report: AI-Powered Creator & IP Sourcing To: Interested Sta…"
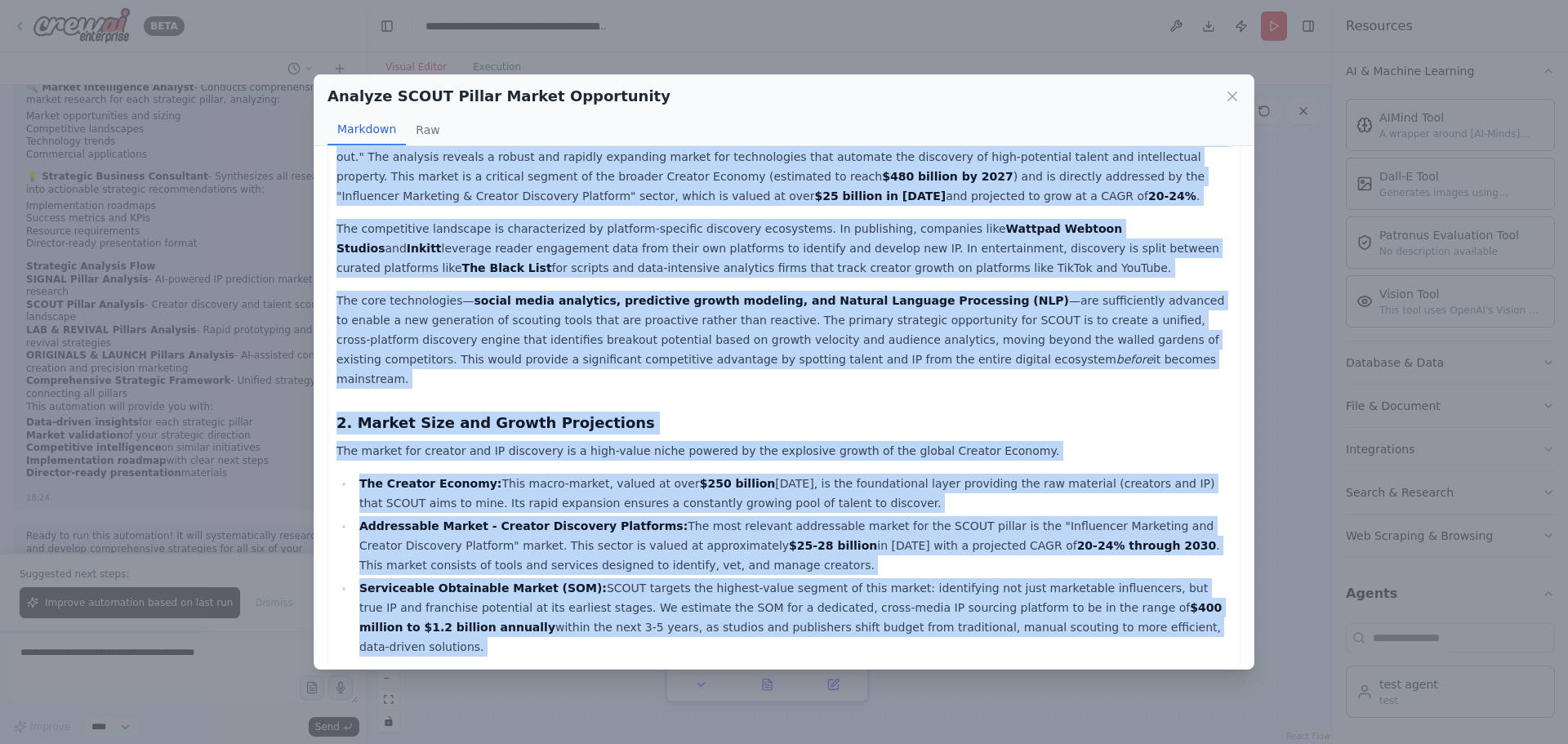
scroll to position [0, 0]
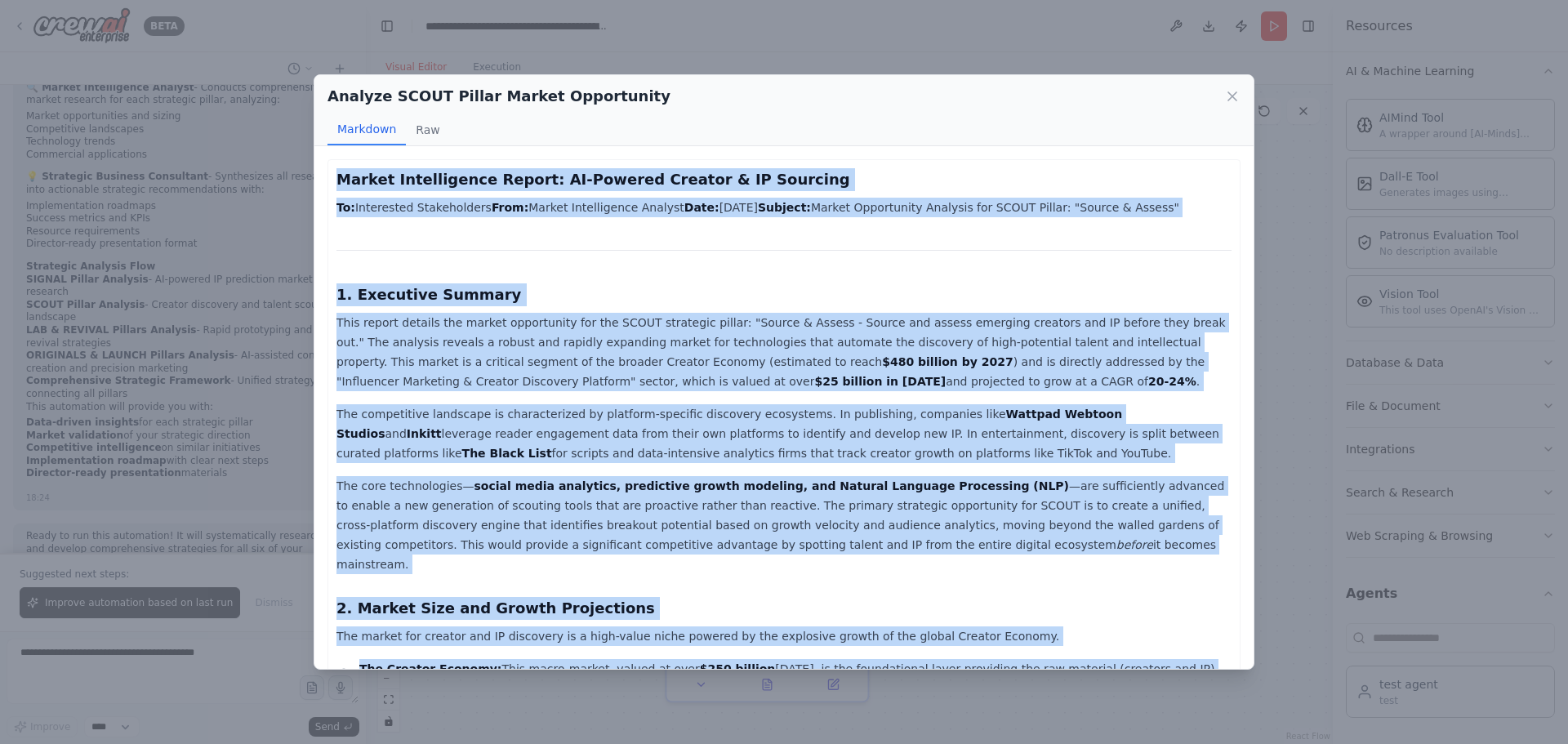
copy div "Market Intelligence Report: AI-Powered Creator & IP Sourcing To: Interested Sta…"
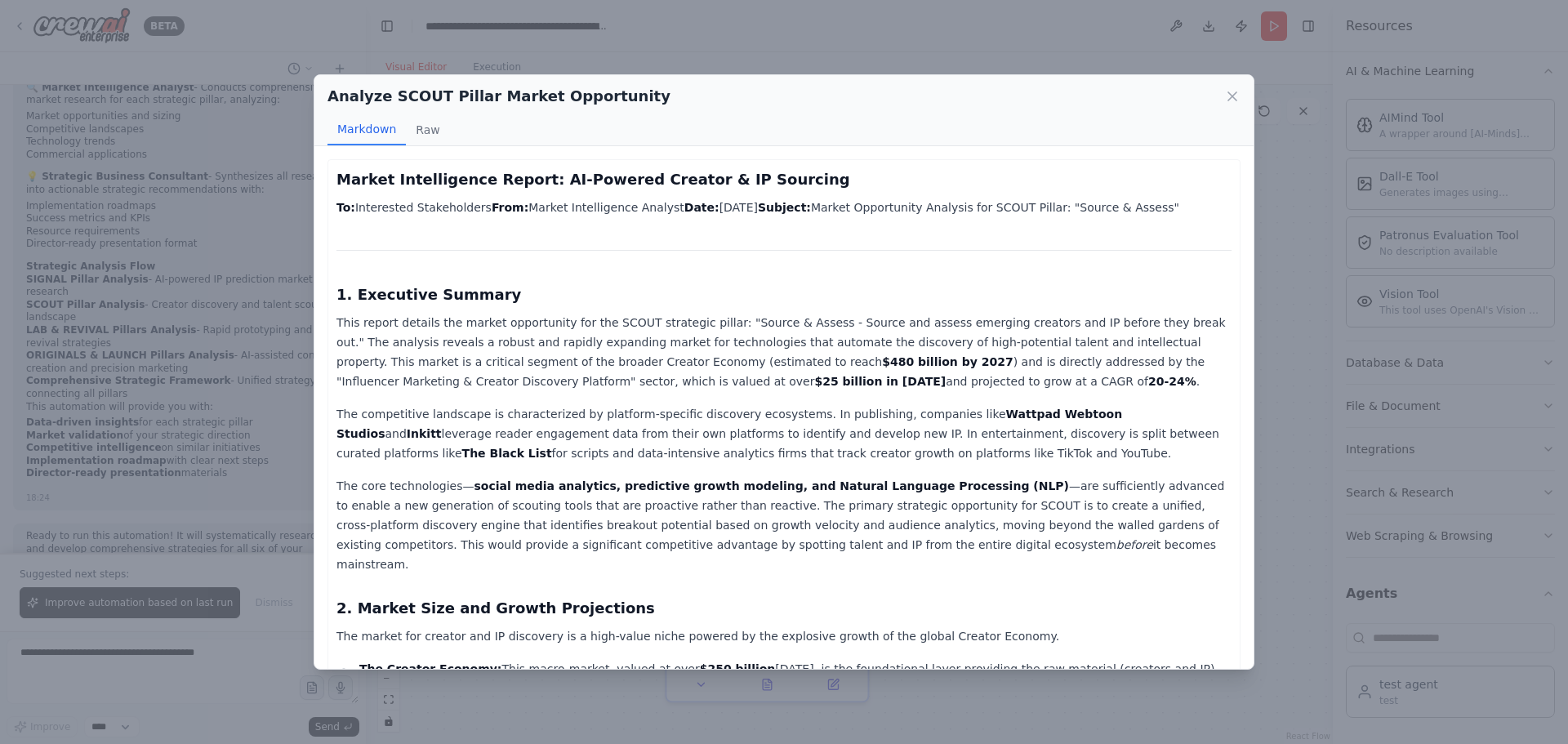
click at [528, 29] on div "Analyze SCOUT Pillar Market Opportunity Markdown Raw Market Intelligence Report…" at bounding box center [784, 372] width 1568 height 744
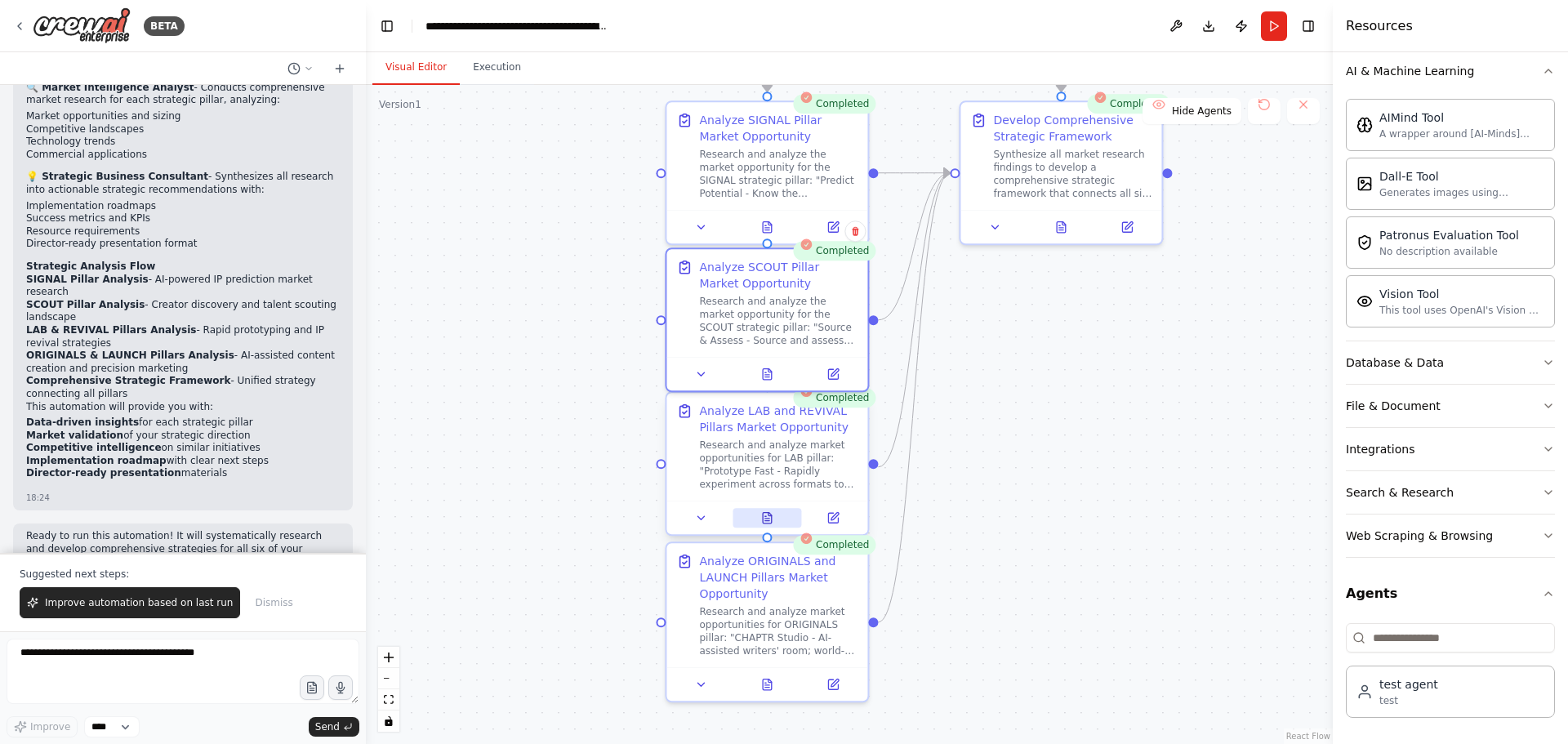
click at [769, 514] on icon at bounding box center [770, 515] width 3 height 3
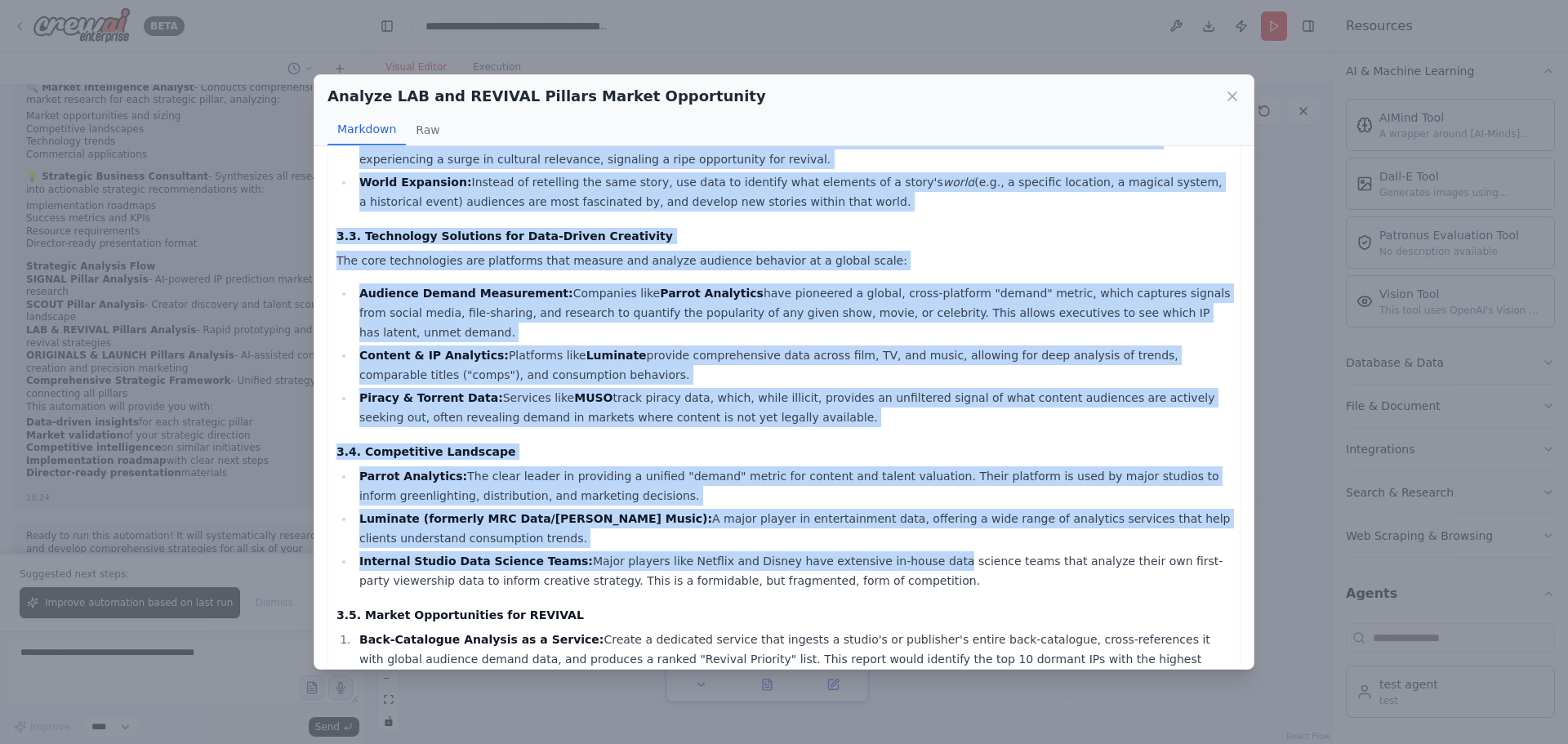
scroll to position [1855, 0]
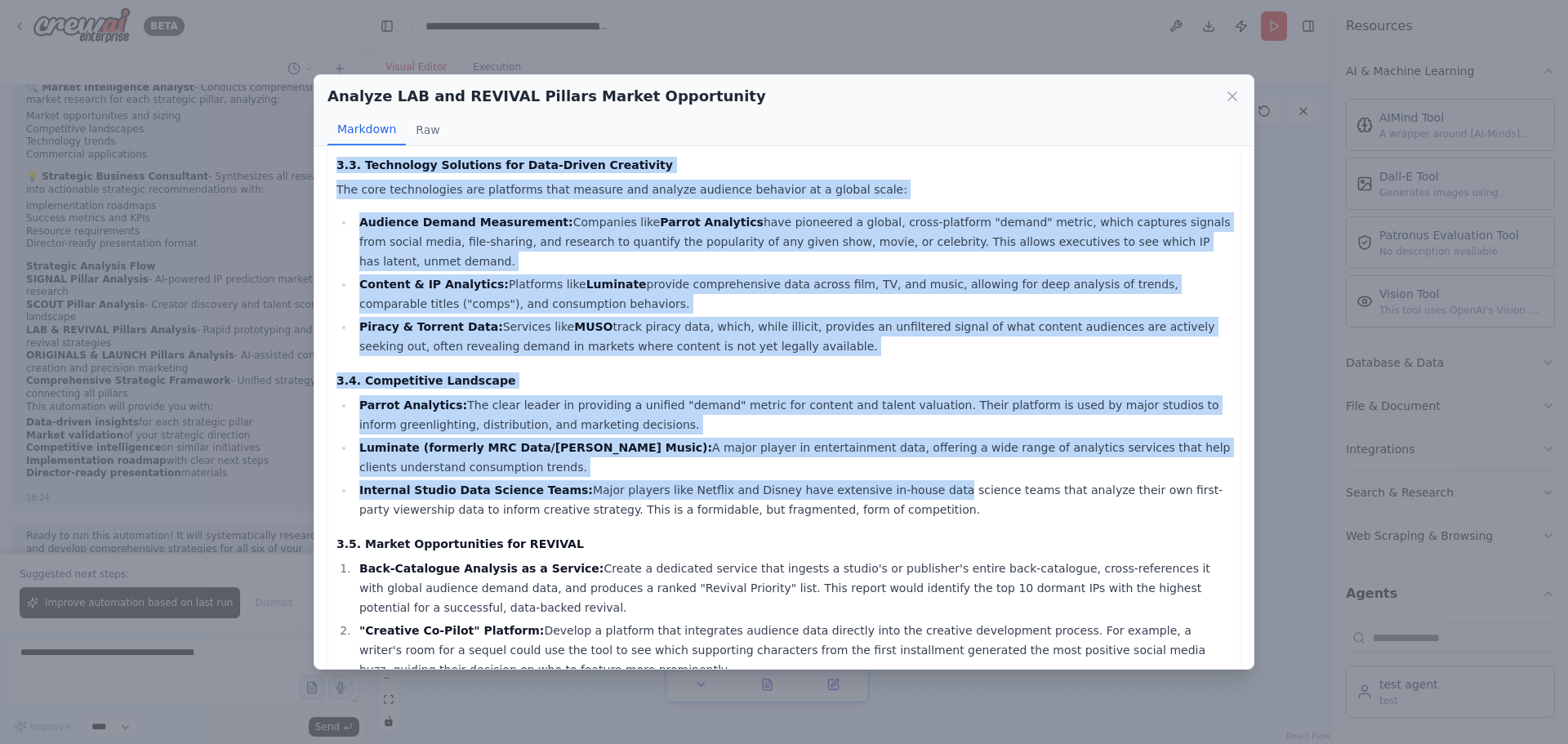
drag, startPoint x: 338, startPoint y: 177, endPoint x: 842, endPoint y: 650, distance: 691.2
copy div "Market Intelligence Report: AI-Powered Content Development & IP Revival To: Int…"
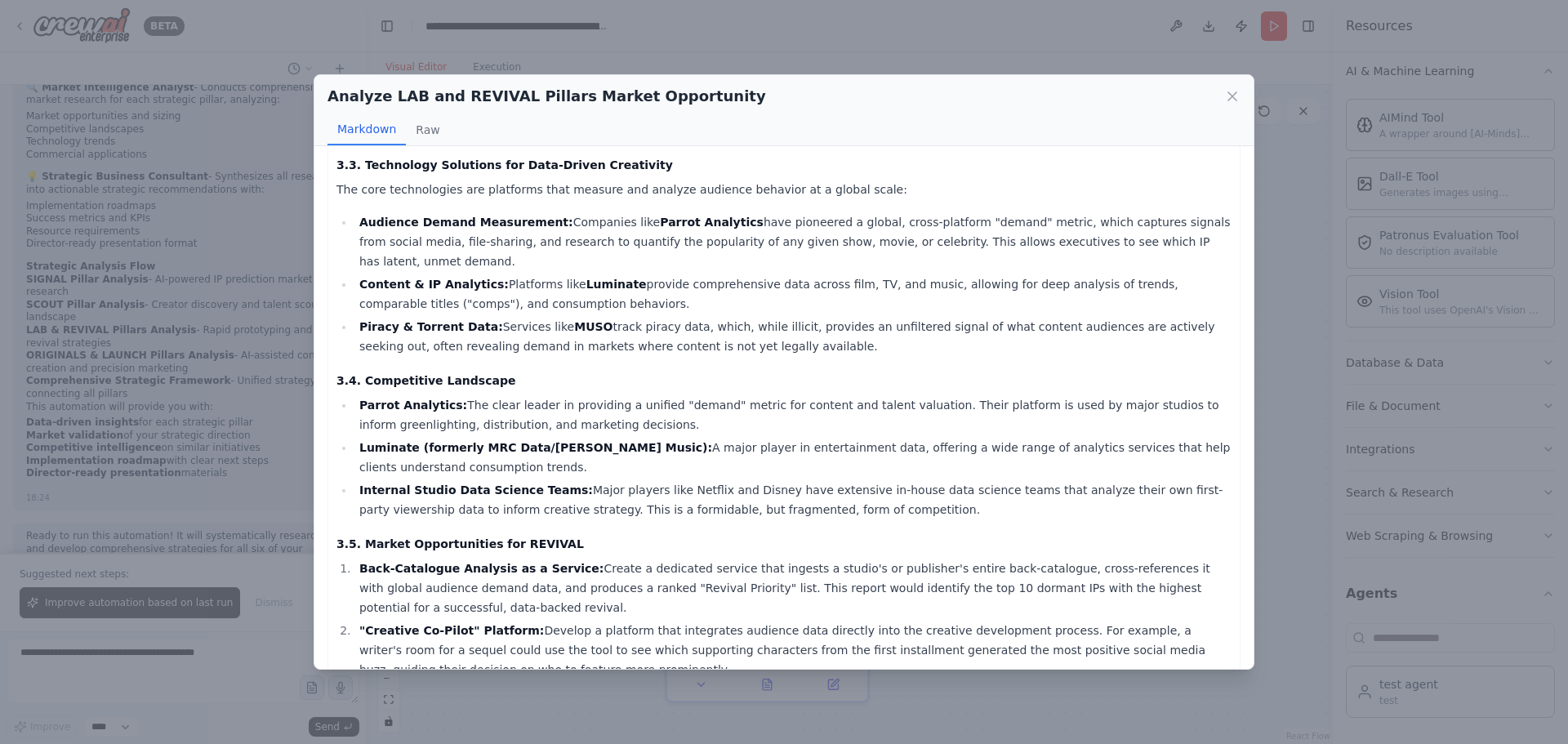
click at [742, 56] on div "Analyze LAB and REVIVAL Pillars Market Opportunity Markdown Raw Market Intellig…" at bounding box center [784, 372] width 1568 height 744
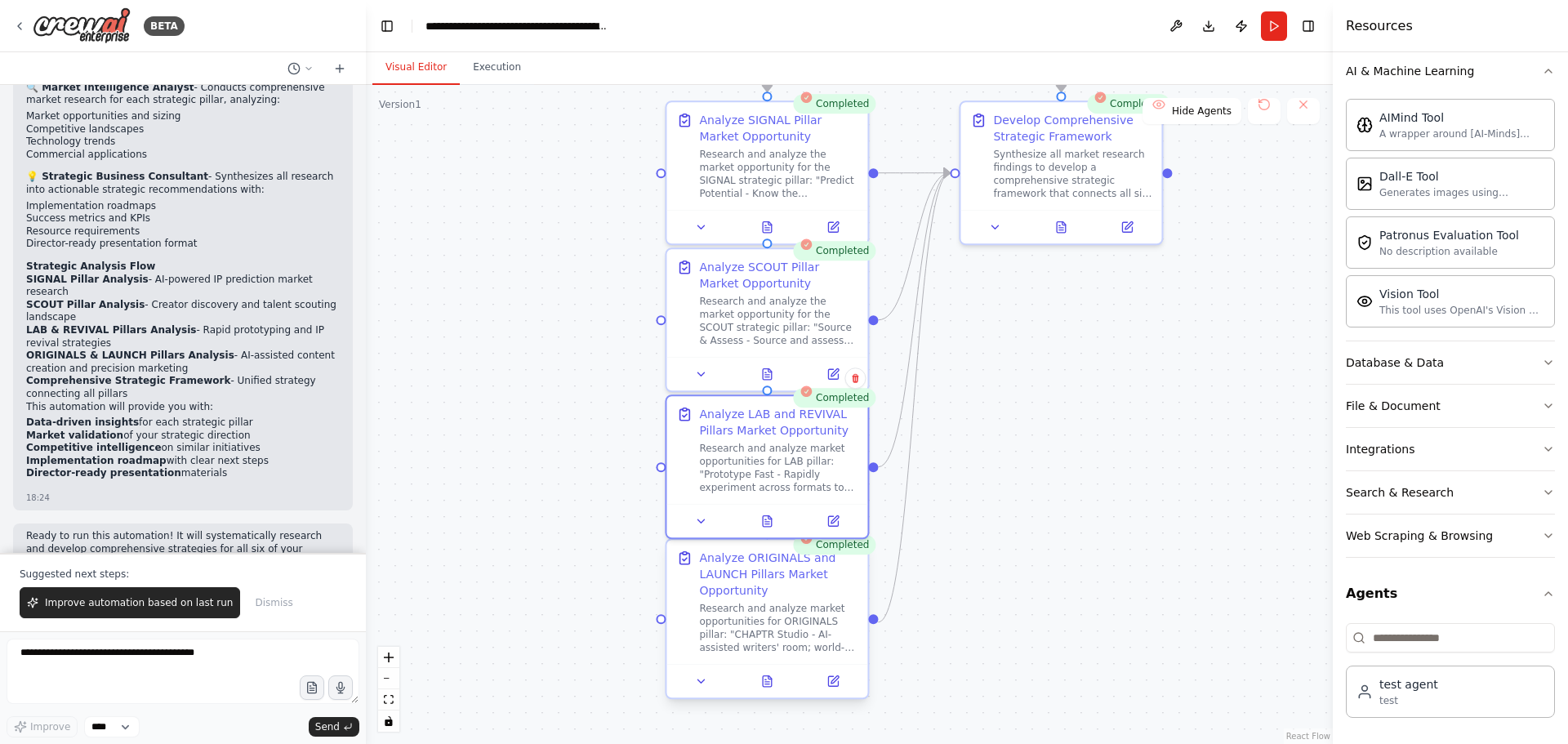
click at [785, 642] on div "Research and analyze market opportunities for ORIGINALS pillar: "CHAPTR Studio …" at bounding box center [778, 627] width 158 height 52
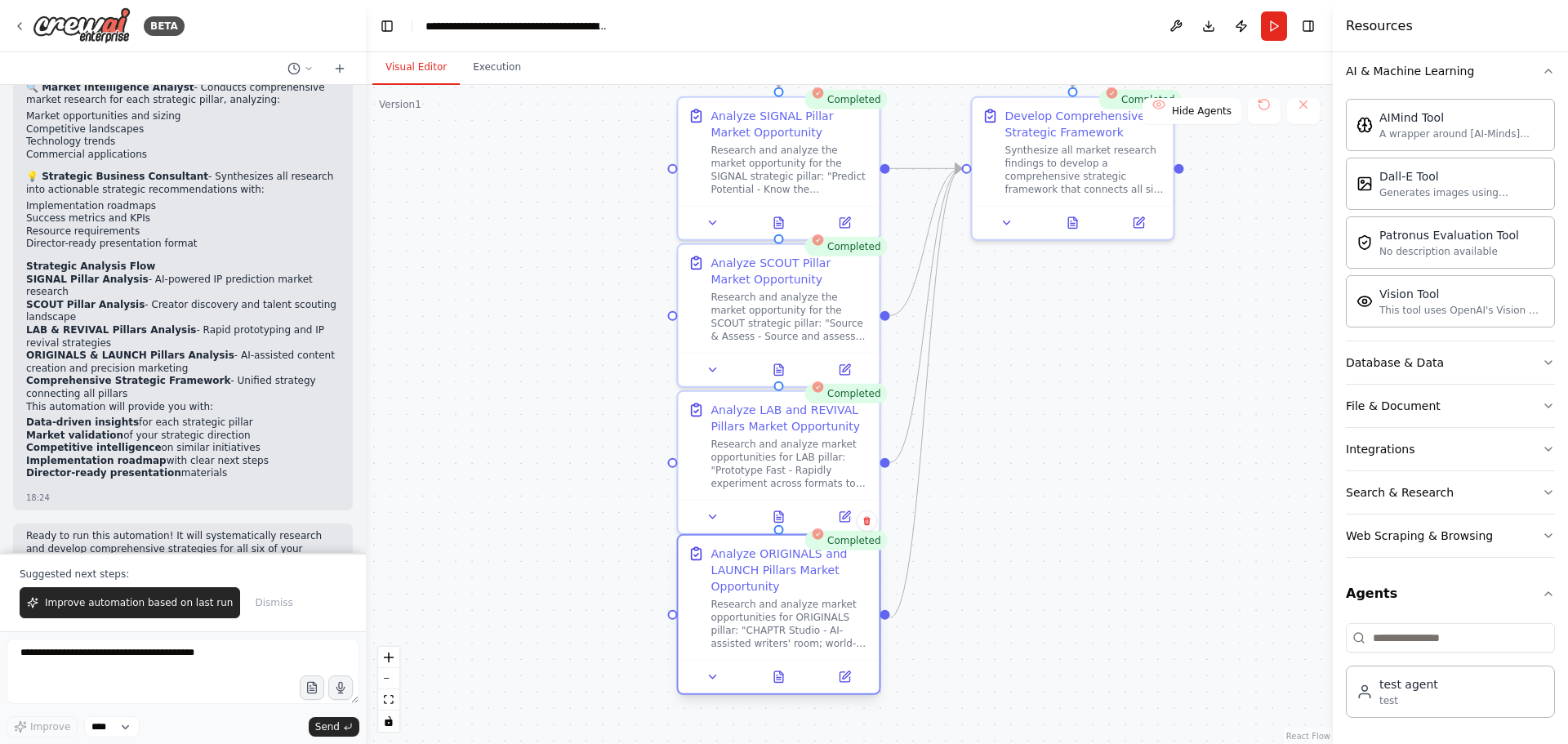
click at [774, 688] on div at bounding box center [779, 677] width 201 height 33
click at [785, 677] on button at bounding box center [778, 677] width 69 height 20
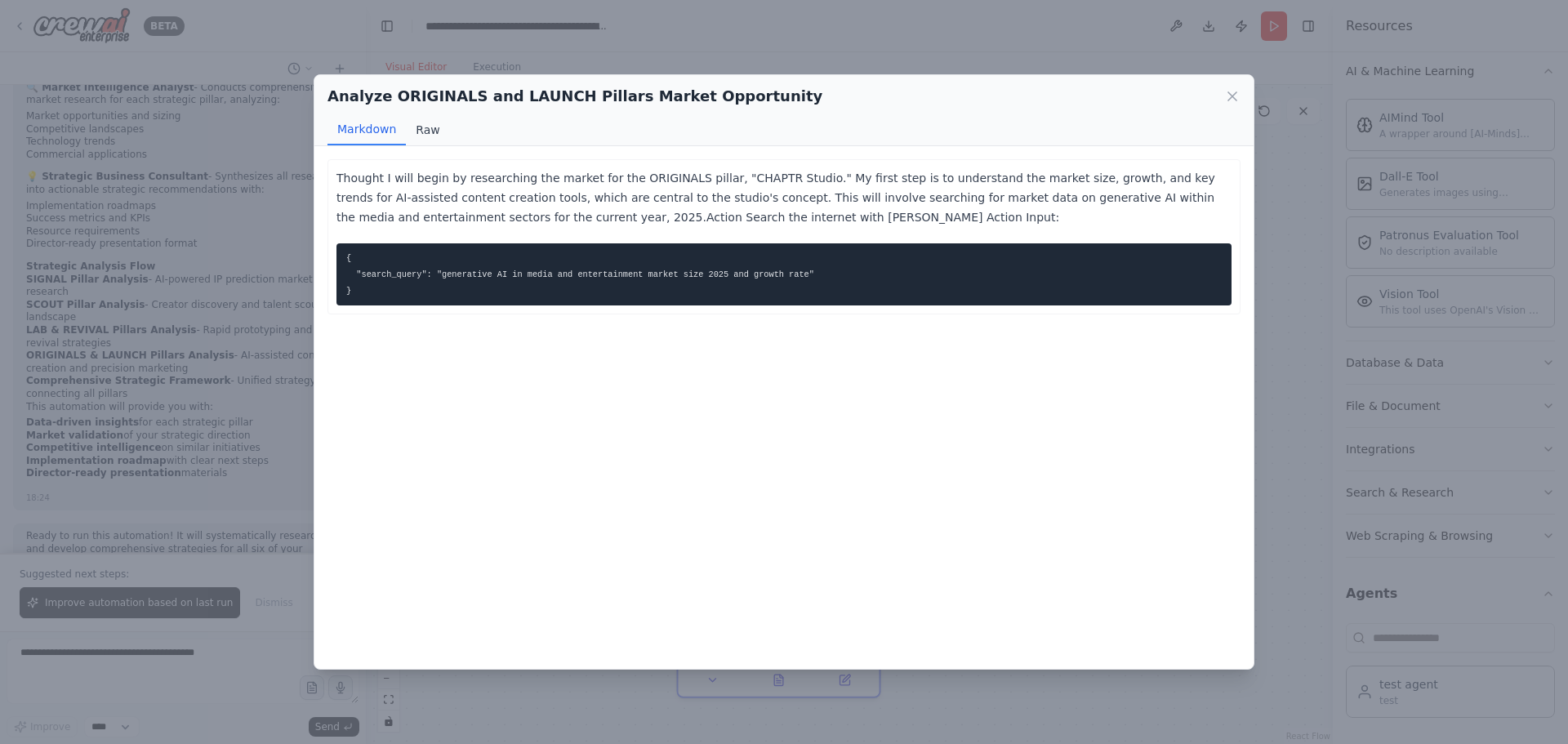
click at [430, 130] on button "Raw" at bounding box center [427, 130] width 43 height 31
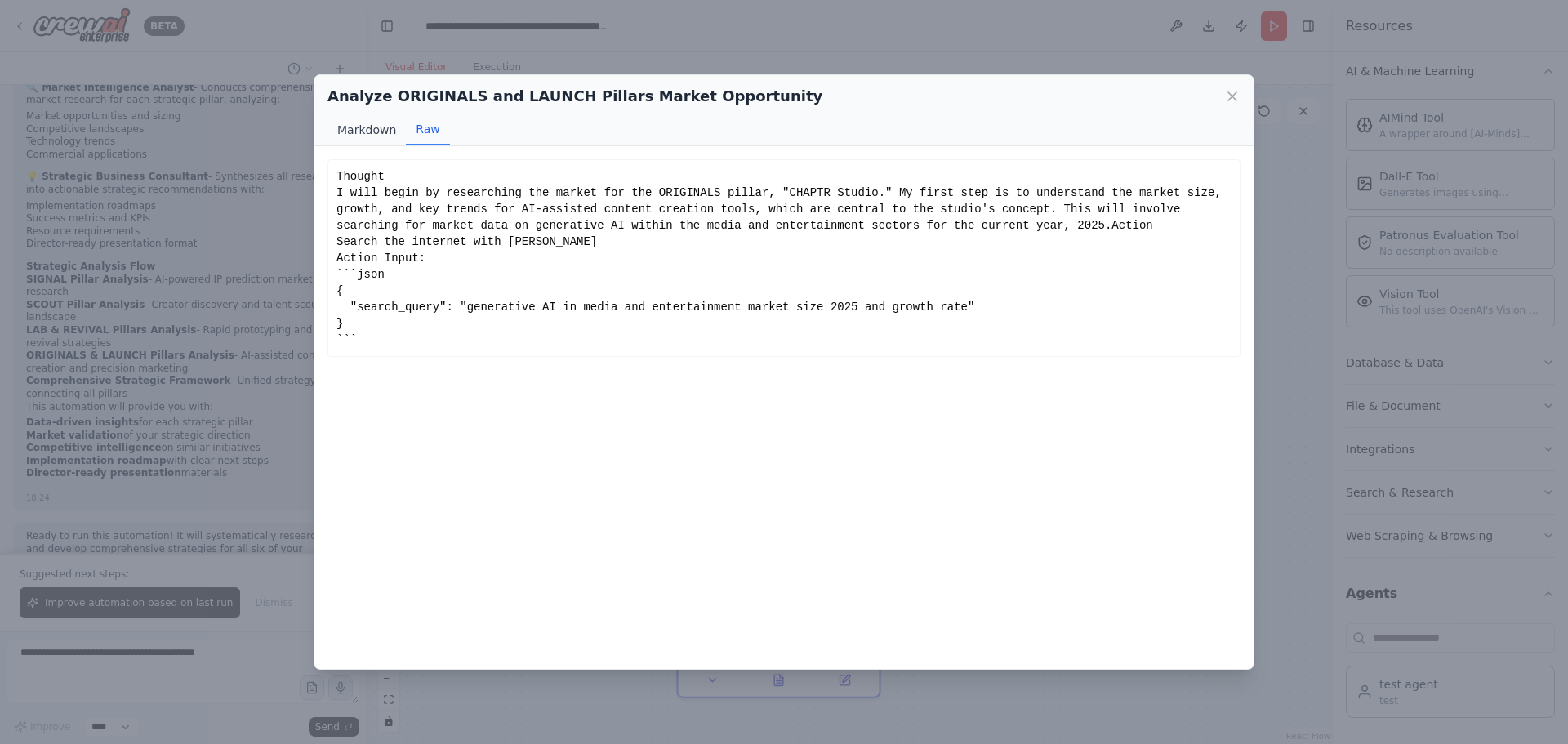
click at [370, 130] on button "Markdown" at bounding box center [366, 130] width 78 height 31
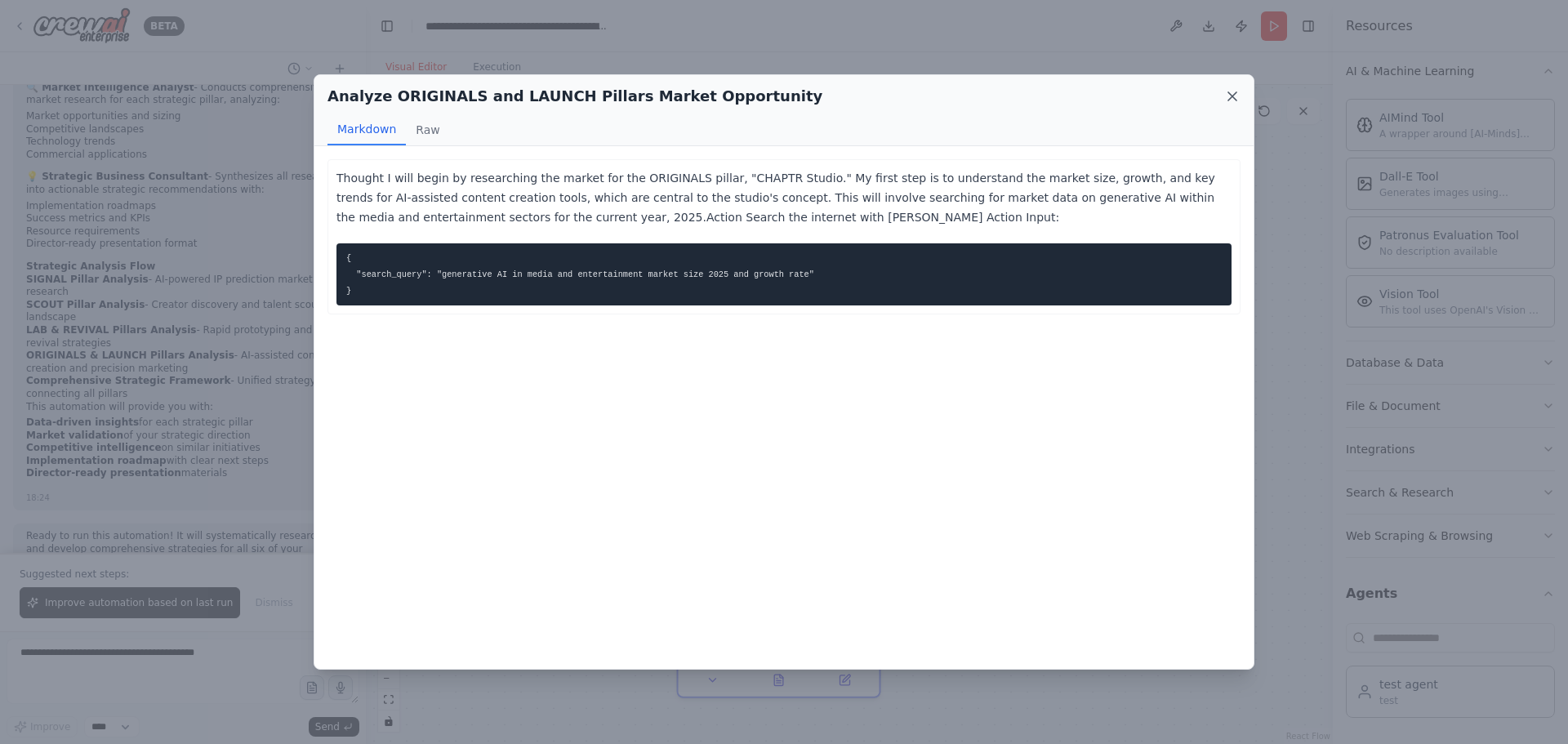
click at [1236, 99] on icon at bounding box center [1232, 96] width 16 height 16
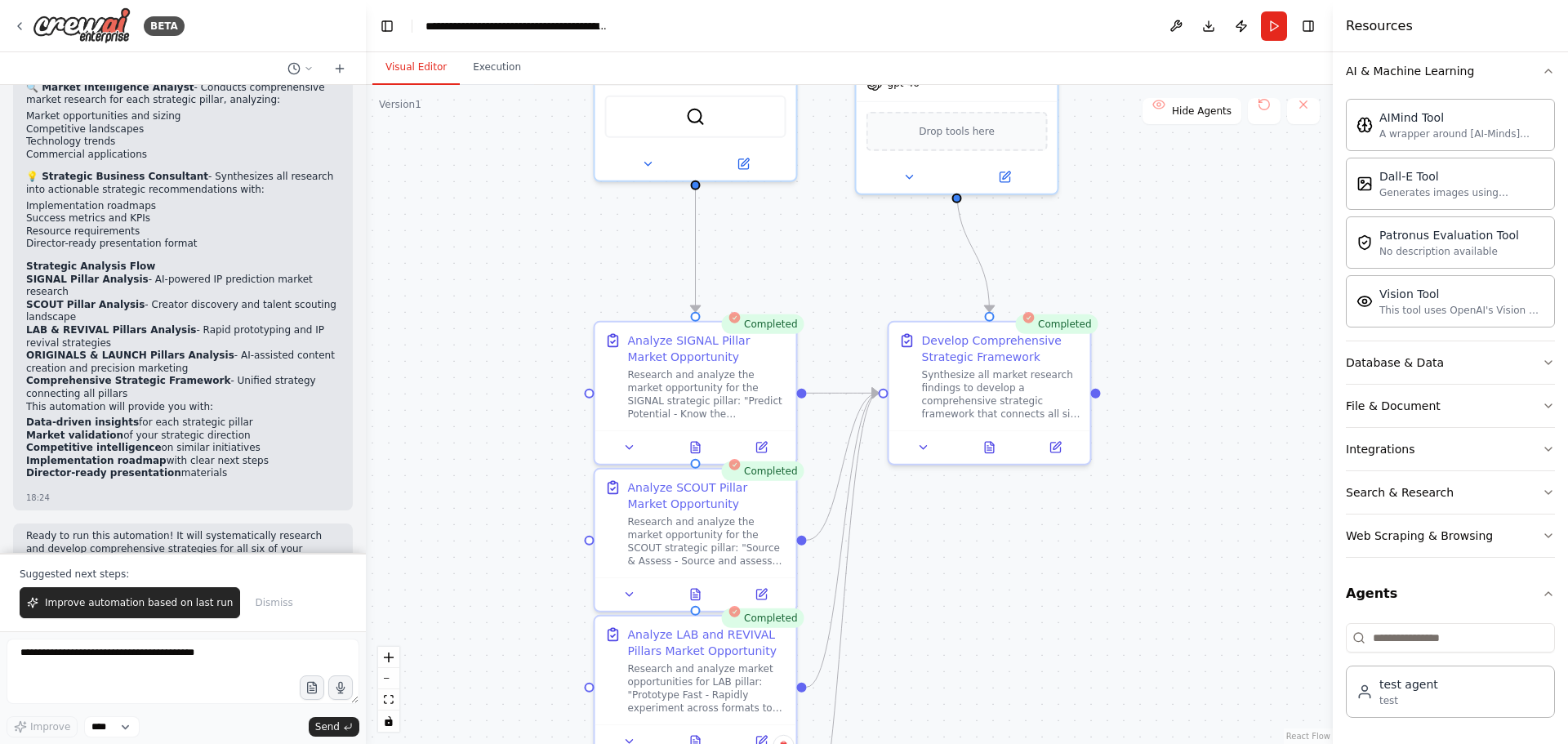
drag, startPoint x: 608, startPoint y: 185, endPoint x: 525, endPoint y: 414, distance: 243.6
click at [525, 414] on div ".deletable-edge-delete-btn { width: 20px; height: 20px; border: 0px solid #ffff…" at bounding box center [848, 415] width 967 height 660
click at [58, 28] on img at bounding box center [81, 26] width 98 height 37
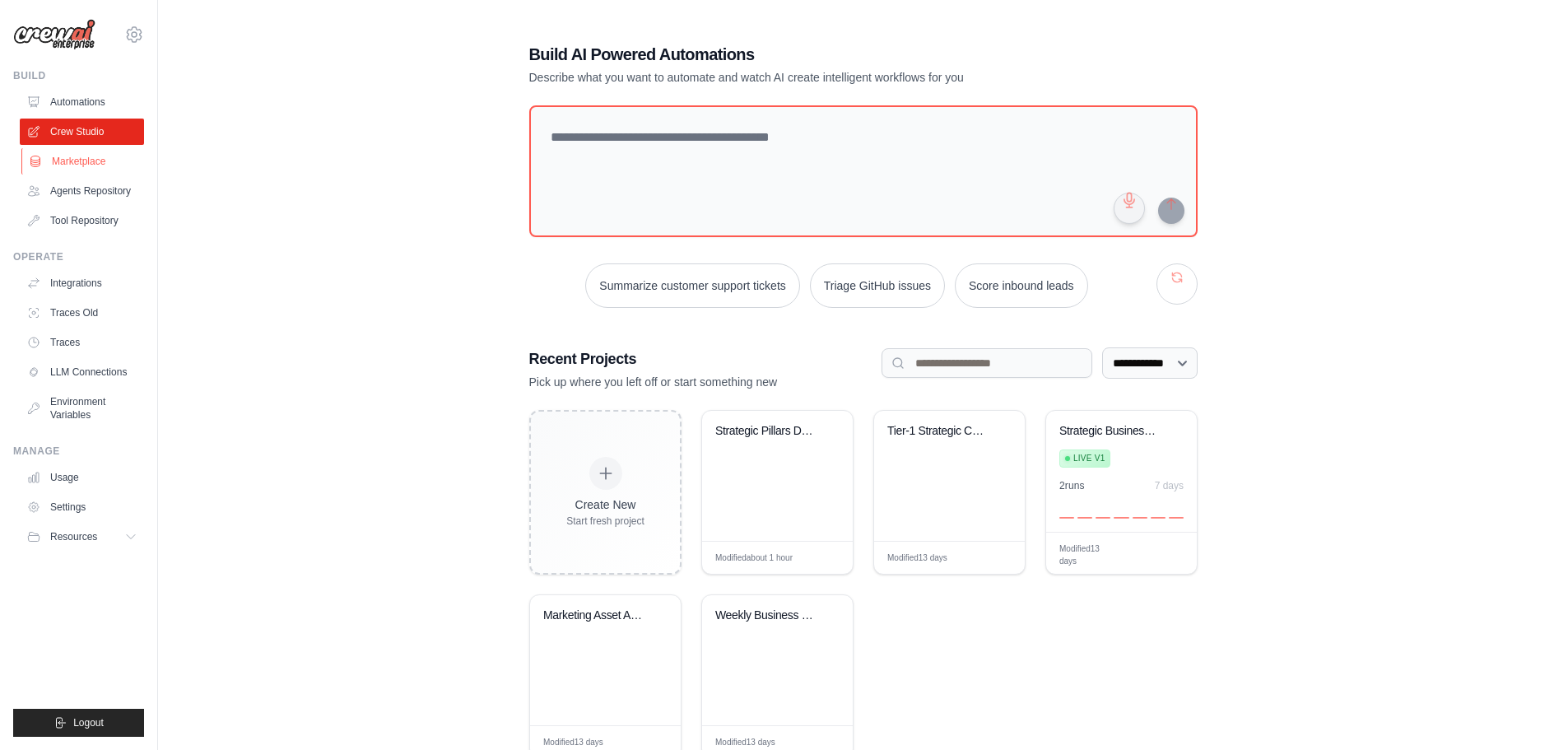
click at [92, 157] on link "Marketplace" at bounding box center [83, 162] width 125 height 27
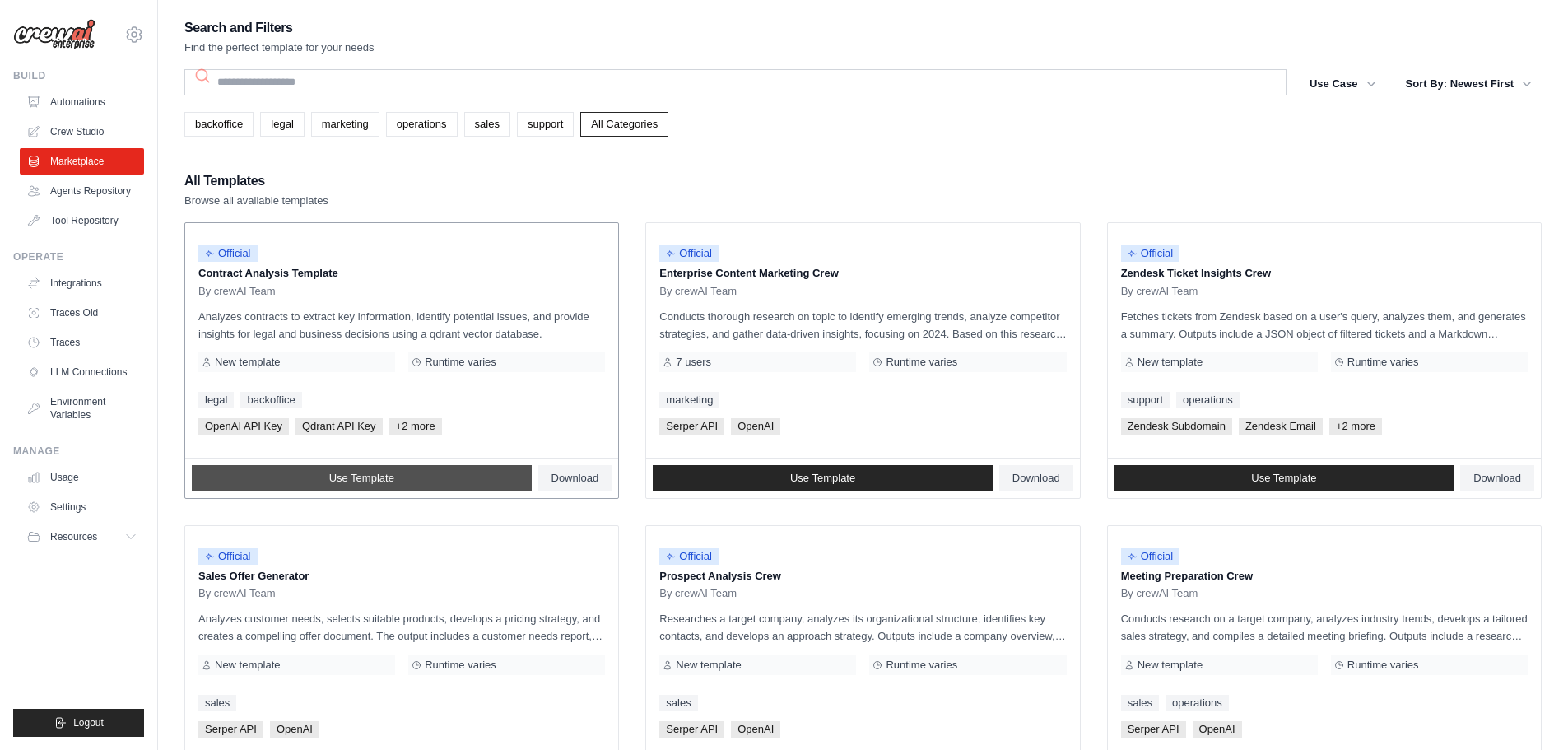
click at [363, 479] on span "Use Template" at bounding box center [362, 478] width 65 height 13
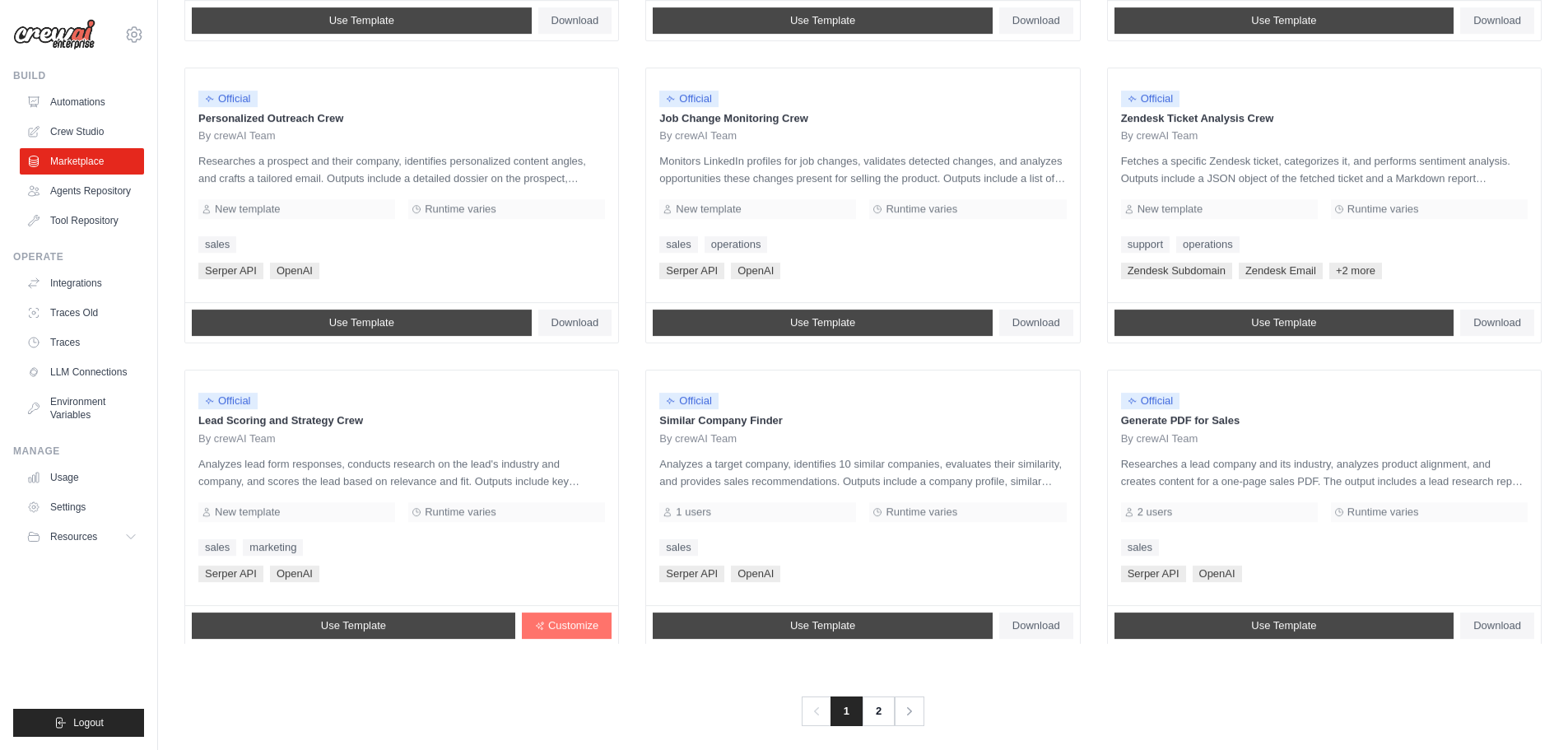
scroll to position [776, 0]
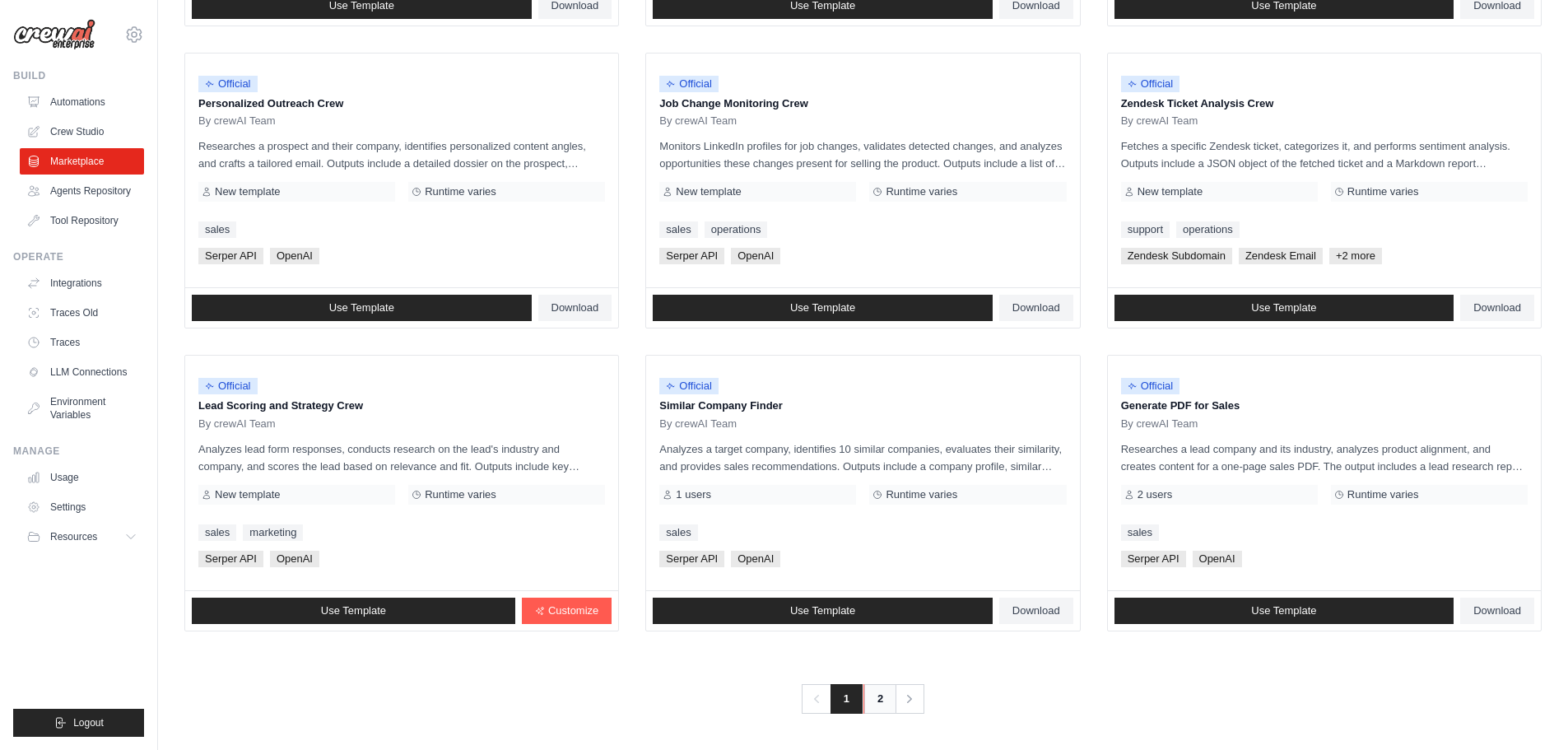
click at [879, 699] on link "2" at bounding box center [880, 699] width 33 height 30
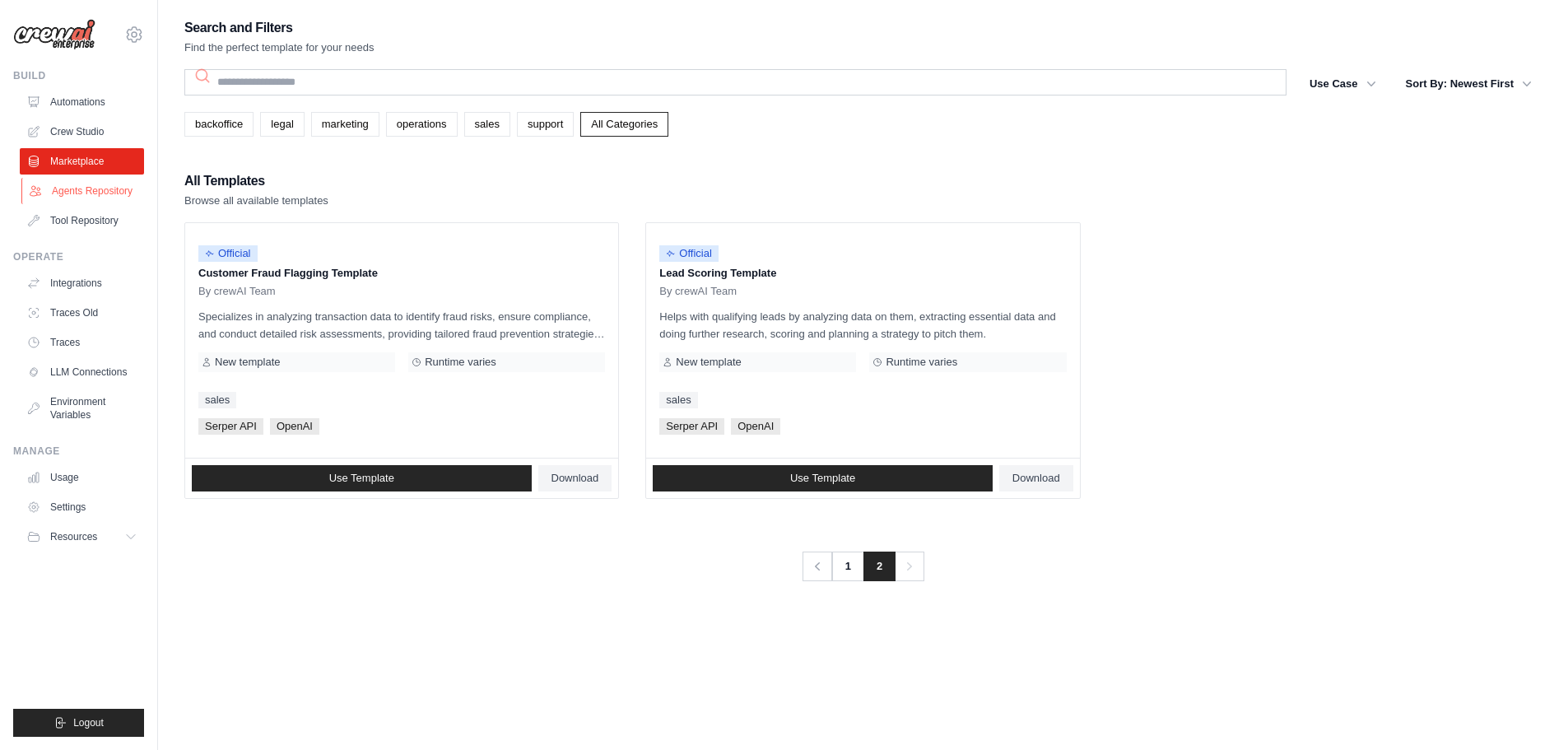
click at [89, 196] on link "Agents Repository" at bounding box center [83, 191] width 125 height 27
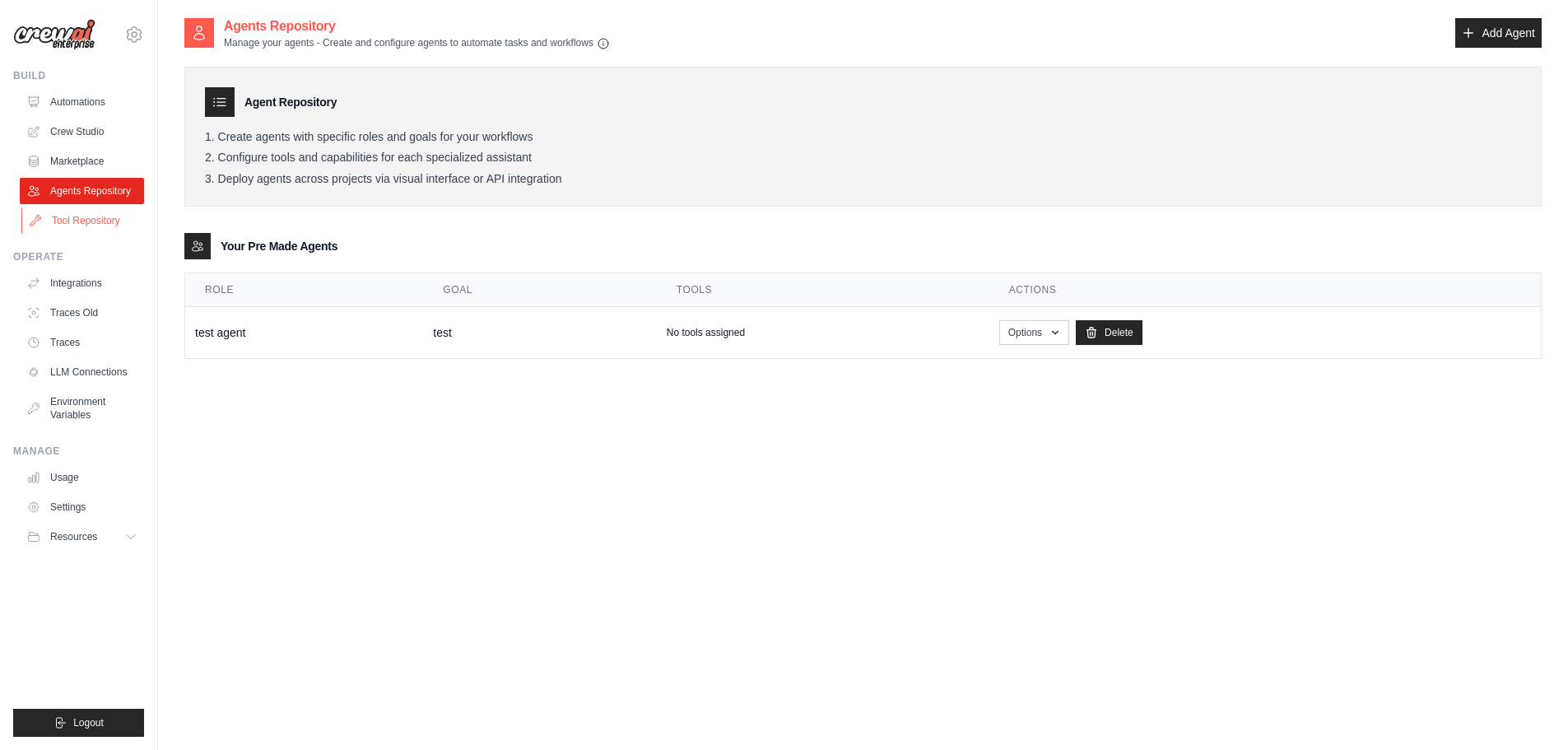
click at [102, 209] on link "Tool Repository" at bounding box center [83, 221] width 125 height 27
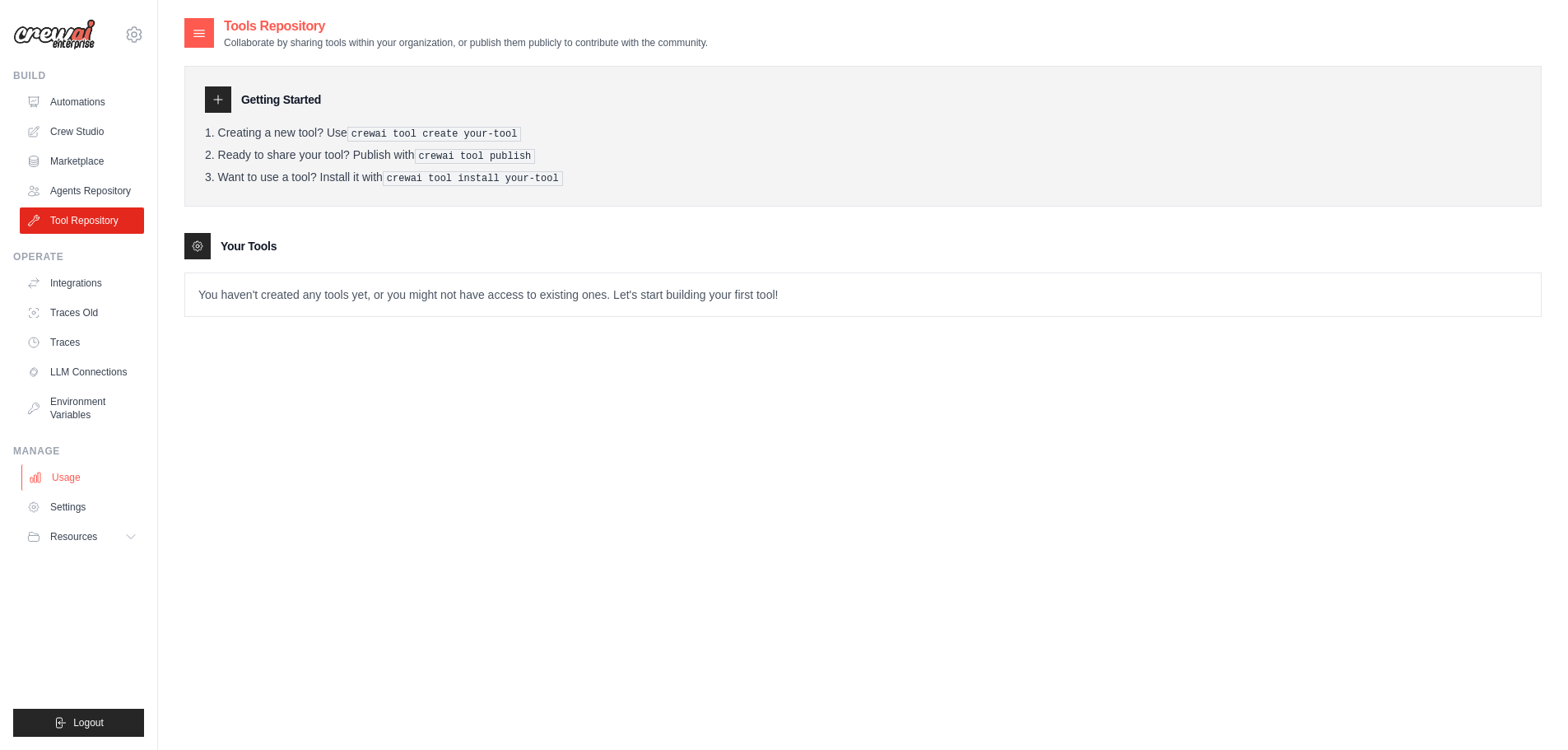
click at [77, 476] on link "Usage" at bounding box center [83, 478] width 125 height 27
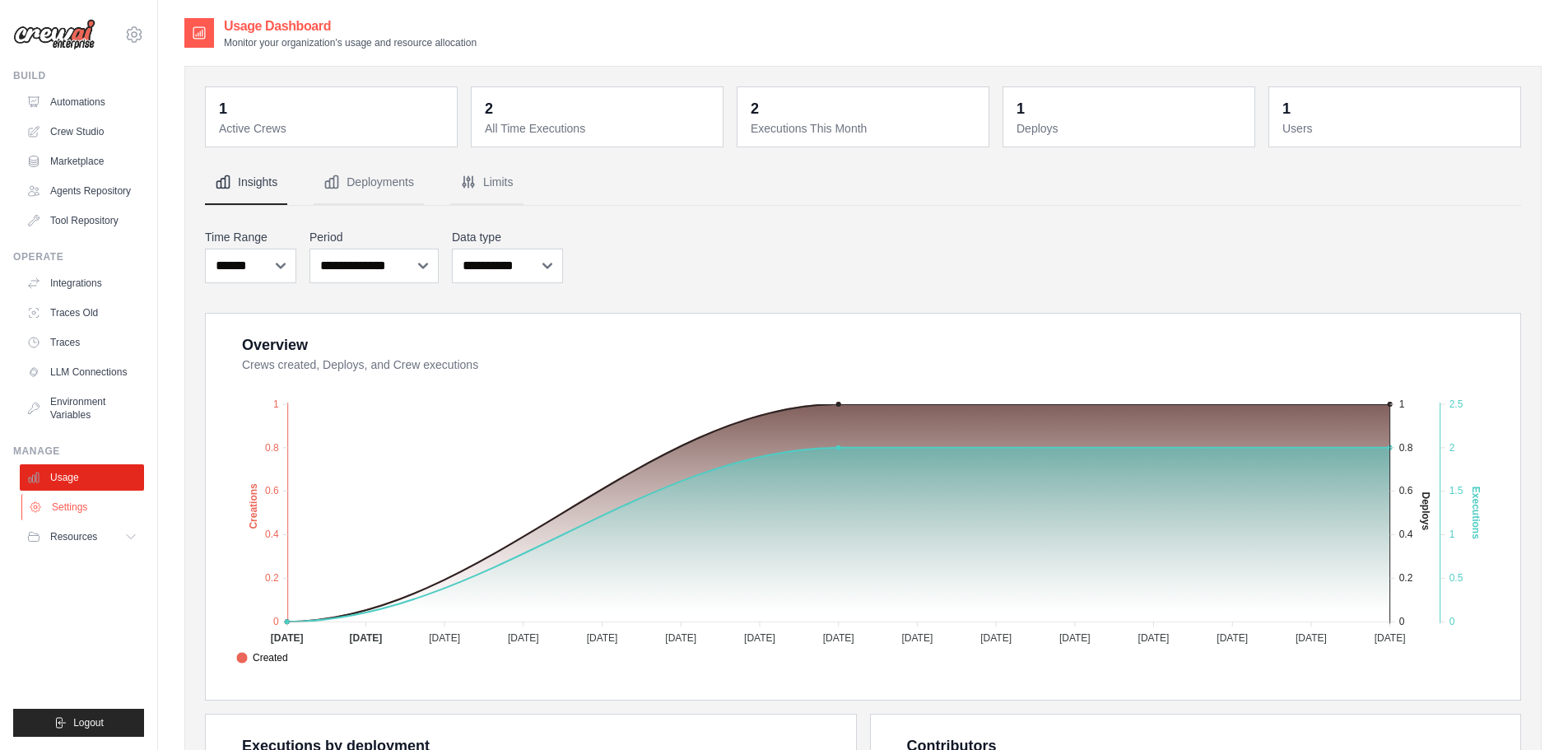
click at [57, 509] on link "Settings" at bounding box center [83, 507] width 125 height 27
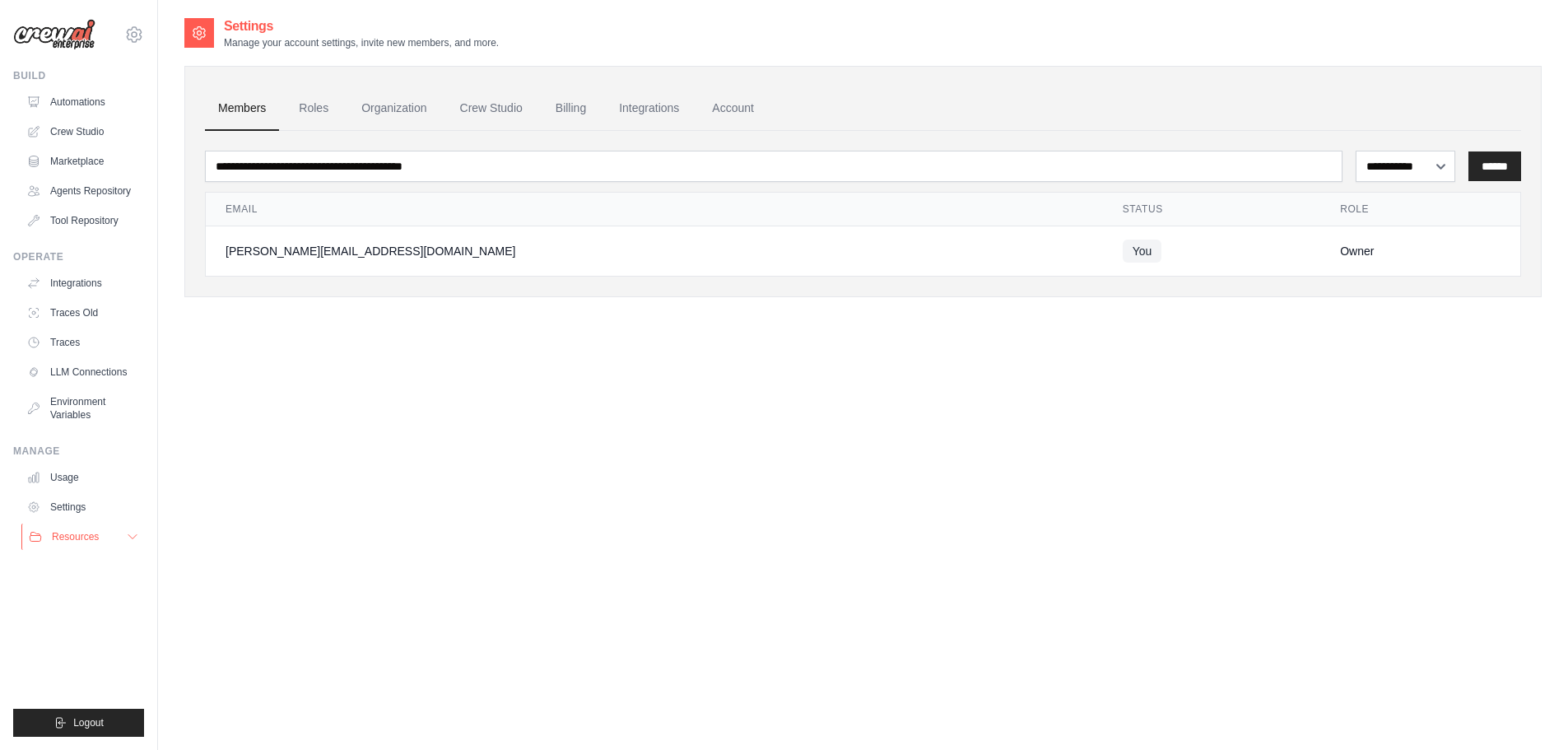
click at [77, 530] on span "Resources" at bounding box center [75, 536] width 47 height 13
click at [71, 585] on span "GitHub" at bounding box center [73, 591] width 30 height 13
click at [86, 135] on link "Crew Studio" at bounding box center [83, 131] width 125 height 27
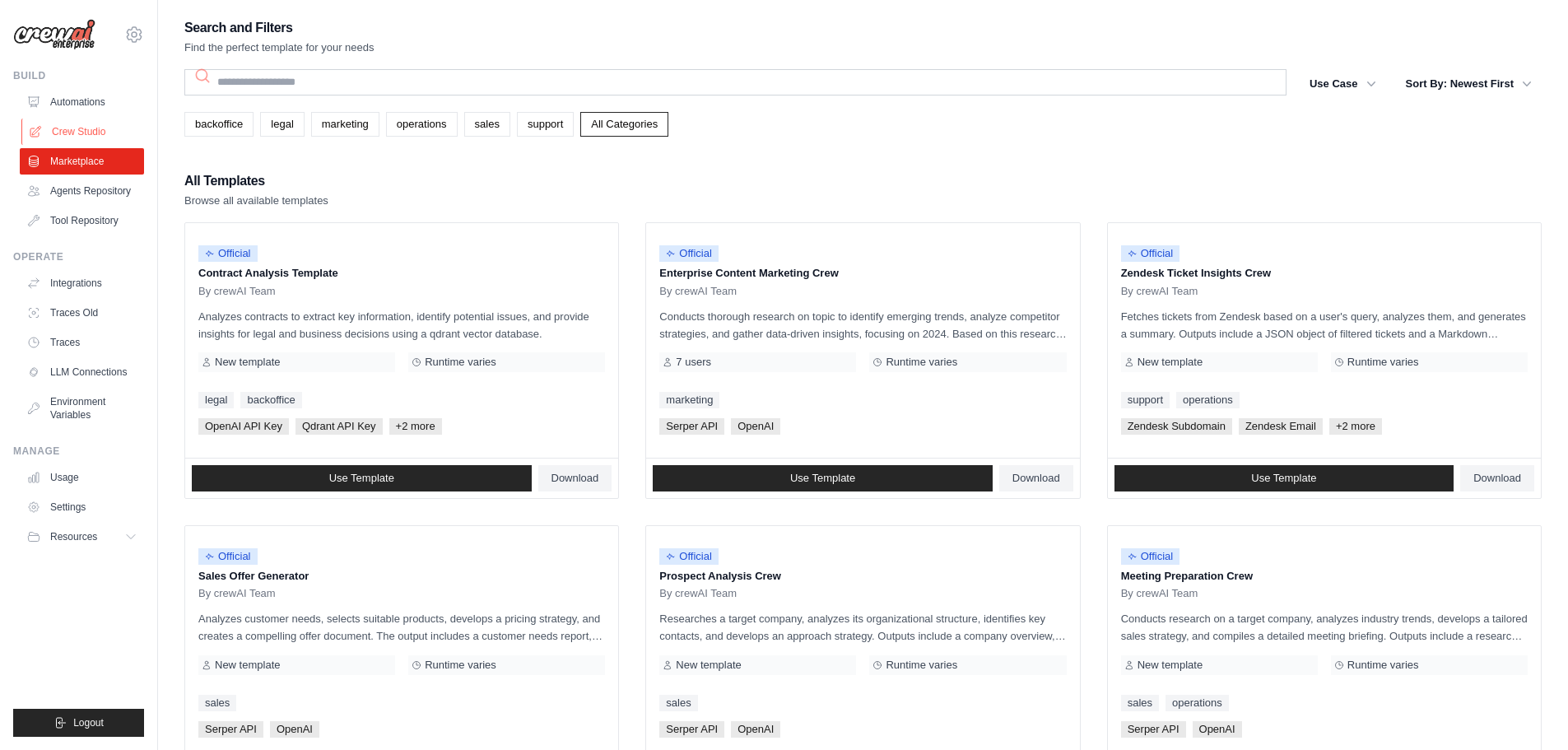
click at [101, 129] on link "Crew Studio" at bounding box center [83, 131] width 125 height 27
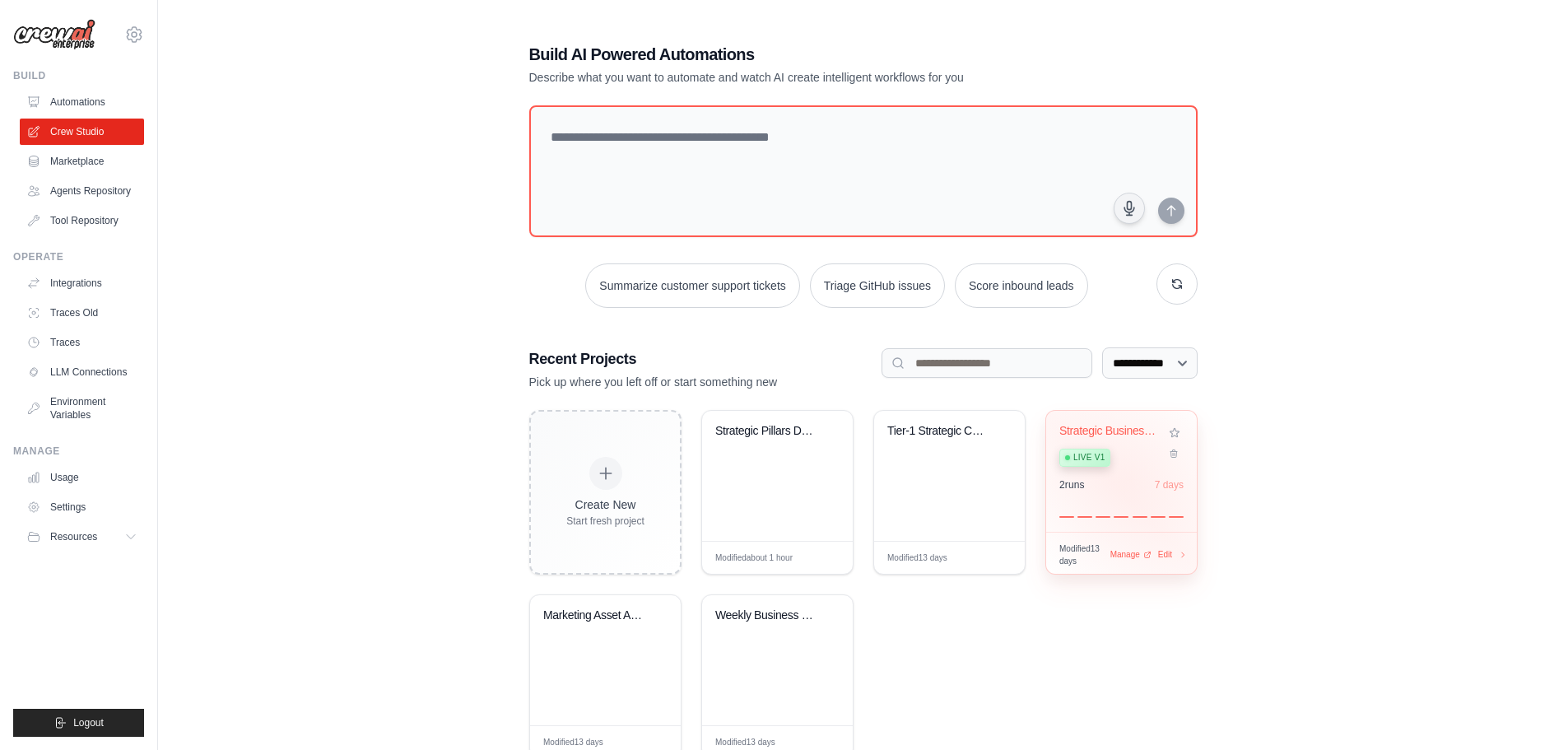
click at [1129, 479] on div "2 run s 7 days" at bounding box center [1121, 485] width 125 height 13
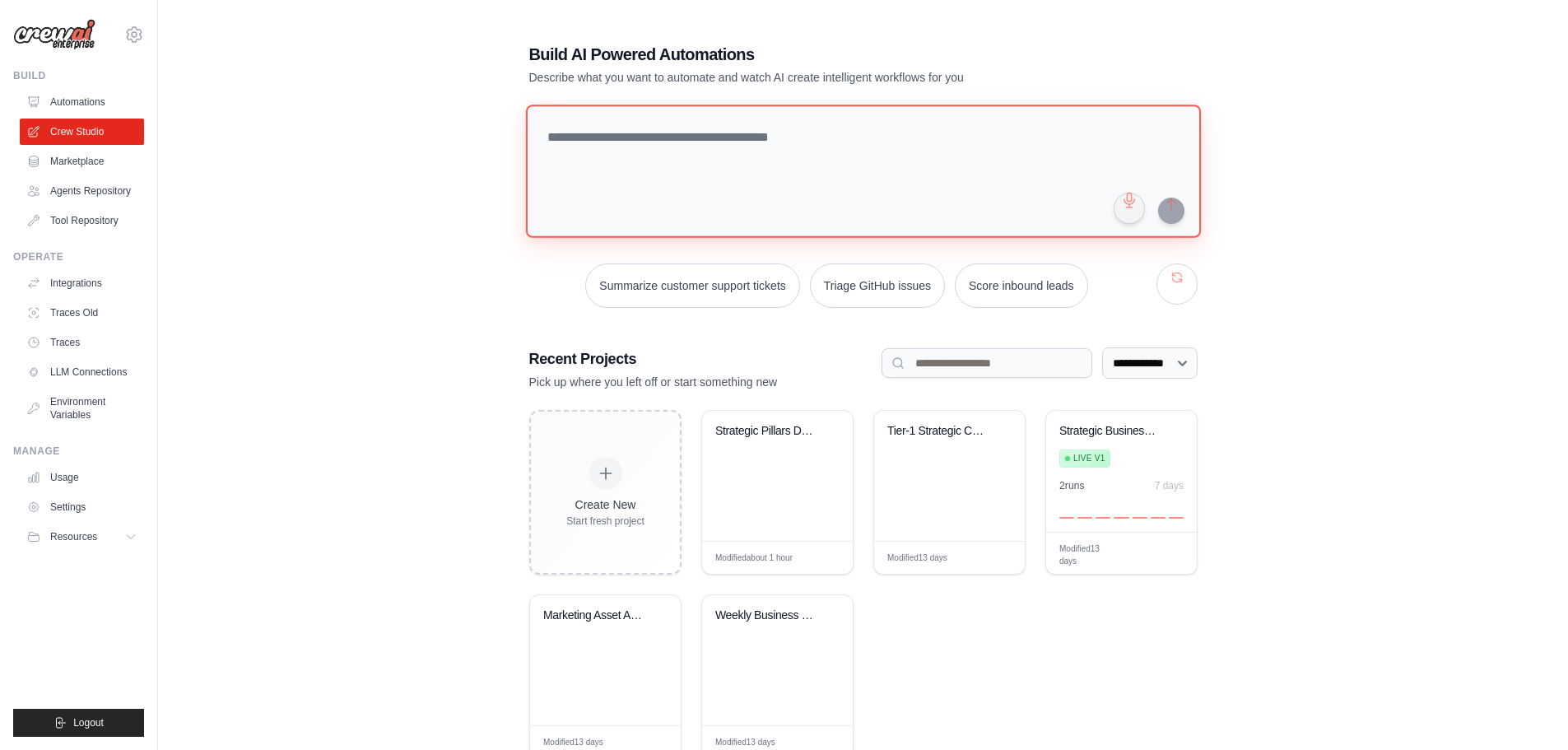
click at [653, 164] on textarea at bounding box center [863, 171] width 675 height 133
paste textarea "**********"
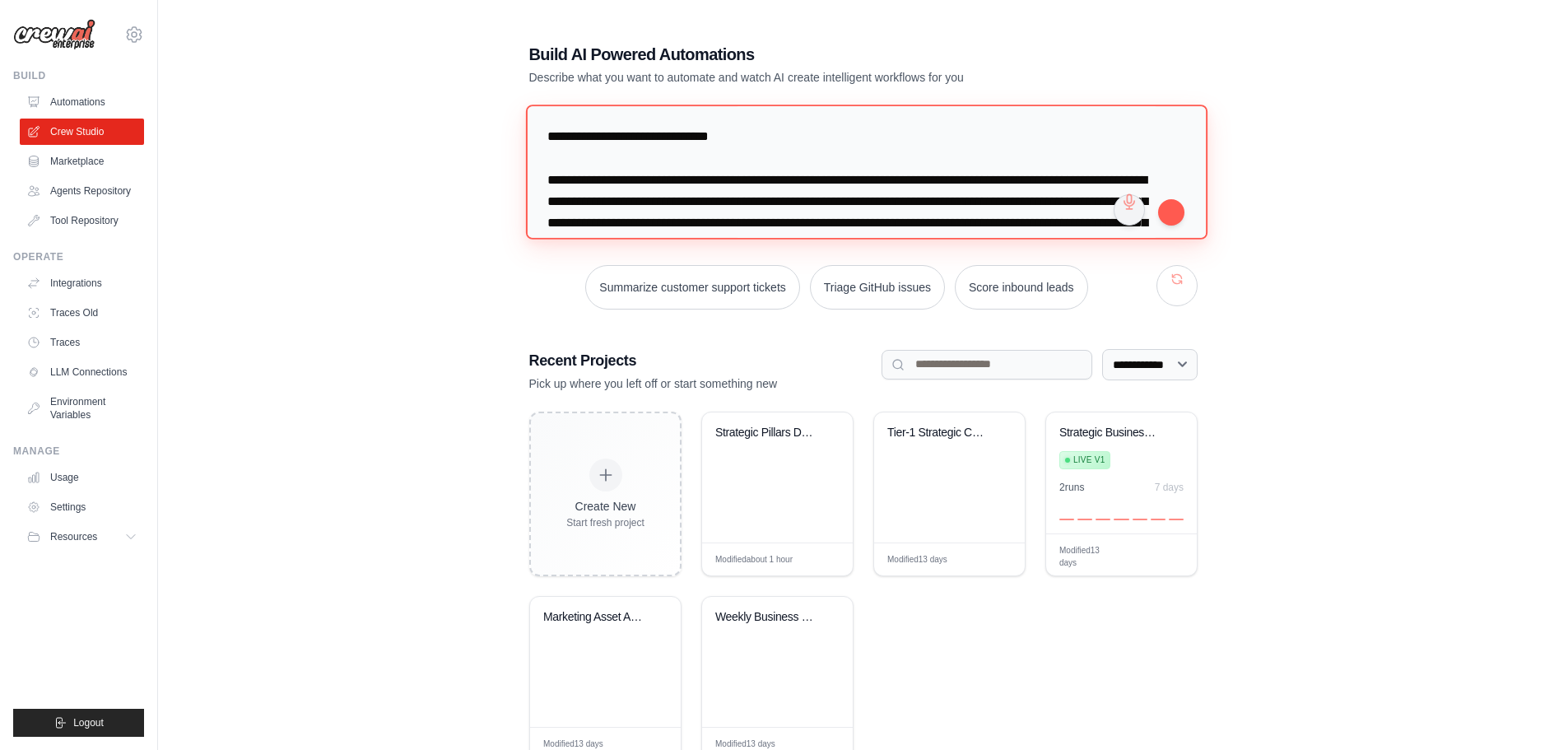
drag, startPoint x: 906, startPoint y: 119, endPoint x: 953, endPoint y: 162, distance: 63.7
click at [953, 162] on textarea at bounding box center [866, 172] width 682 height 134
drag, startPoint x: 964, startPoint y: 202, endPoint x: 904, endPoint y: 200, distance: 60.0
click at [904, 200] on textarea at bounding box center [866, 172] width 682 height 134
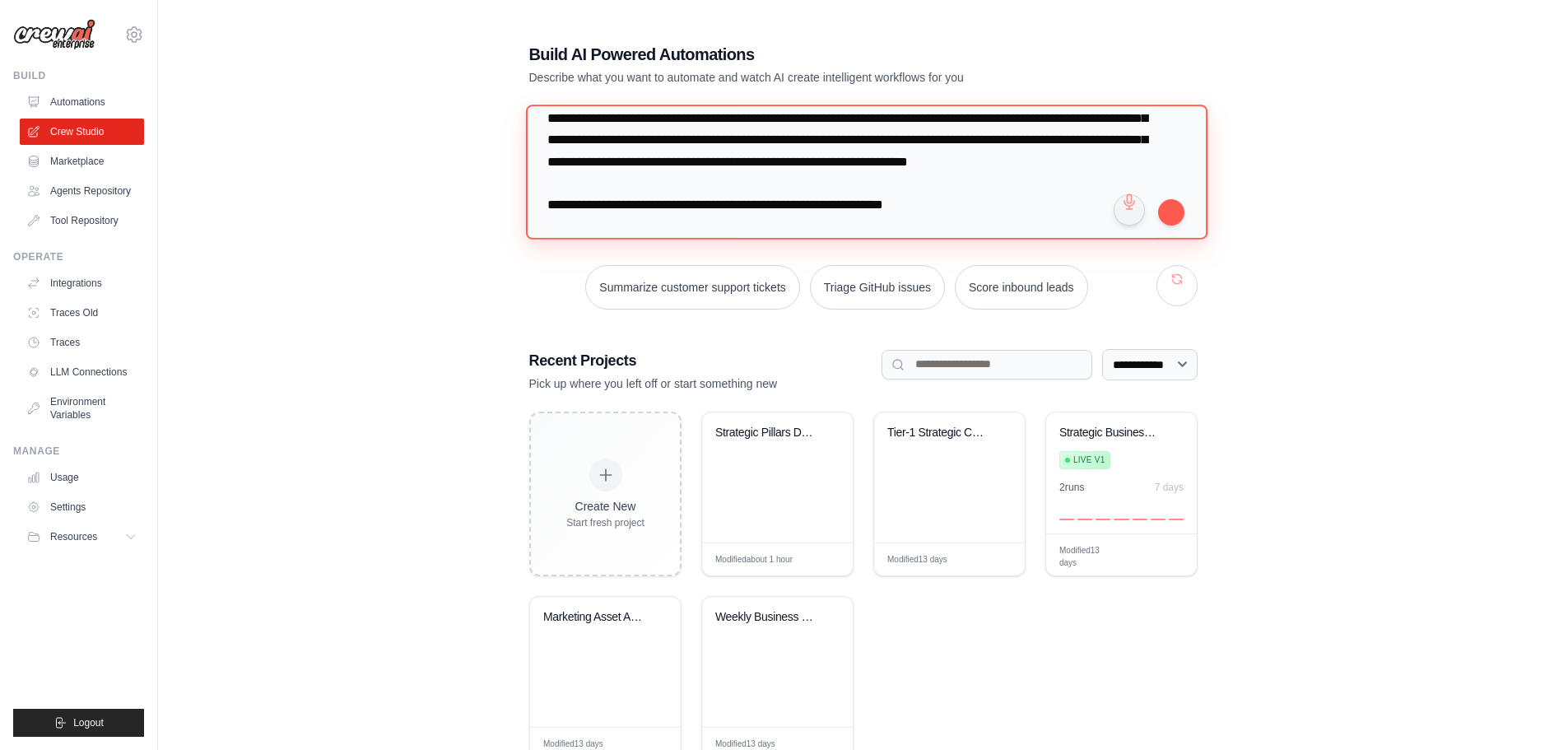
click at [1006, 137] on textarea at bounding box center [866, 172] width 682 height 134
click at [922, 193] on textarea at bounding box center [866, 172] width 682 height 134
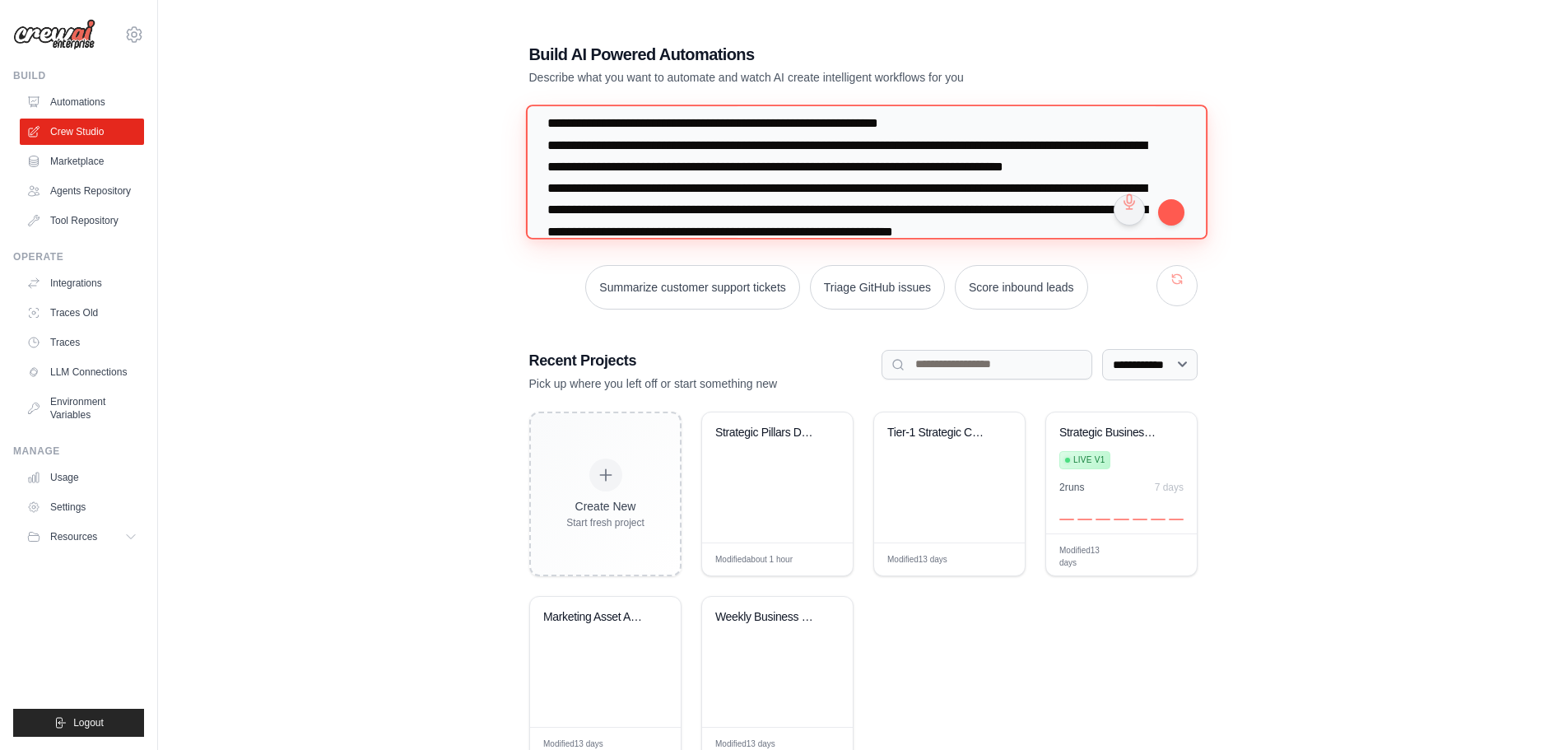
scroll to position [659, 0]
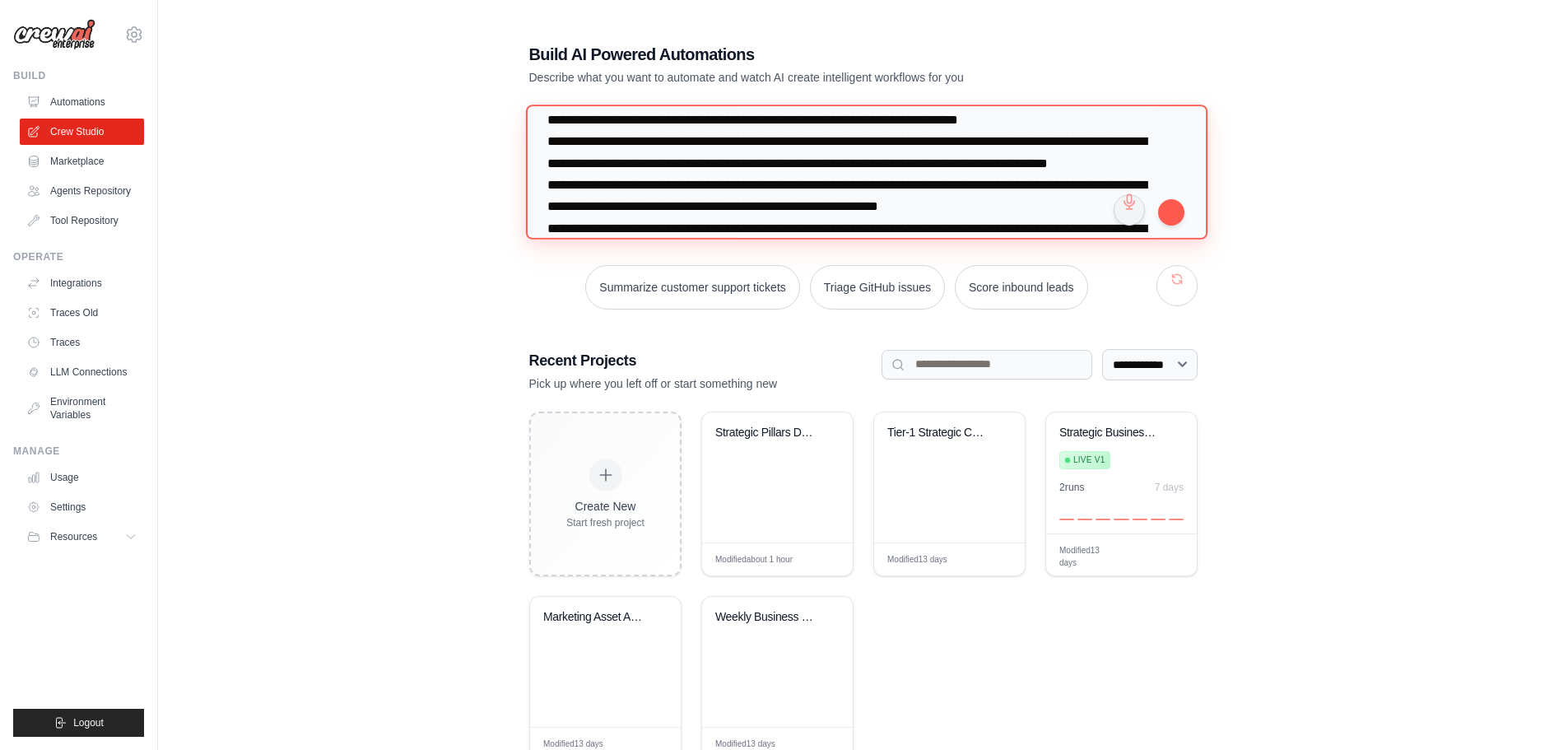
click at [690, 180] on textarea at bounding box center [866, 172] width 682 height 134
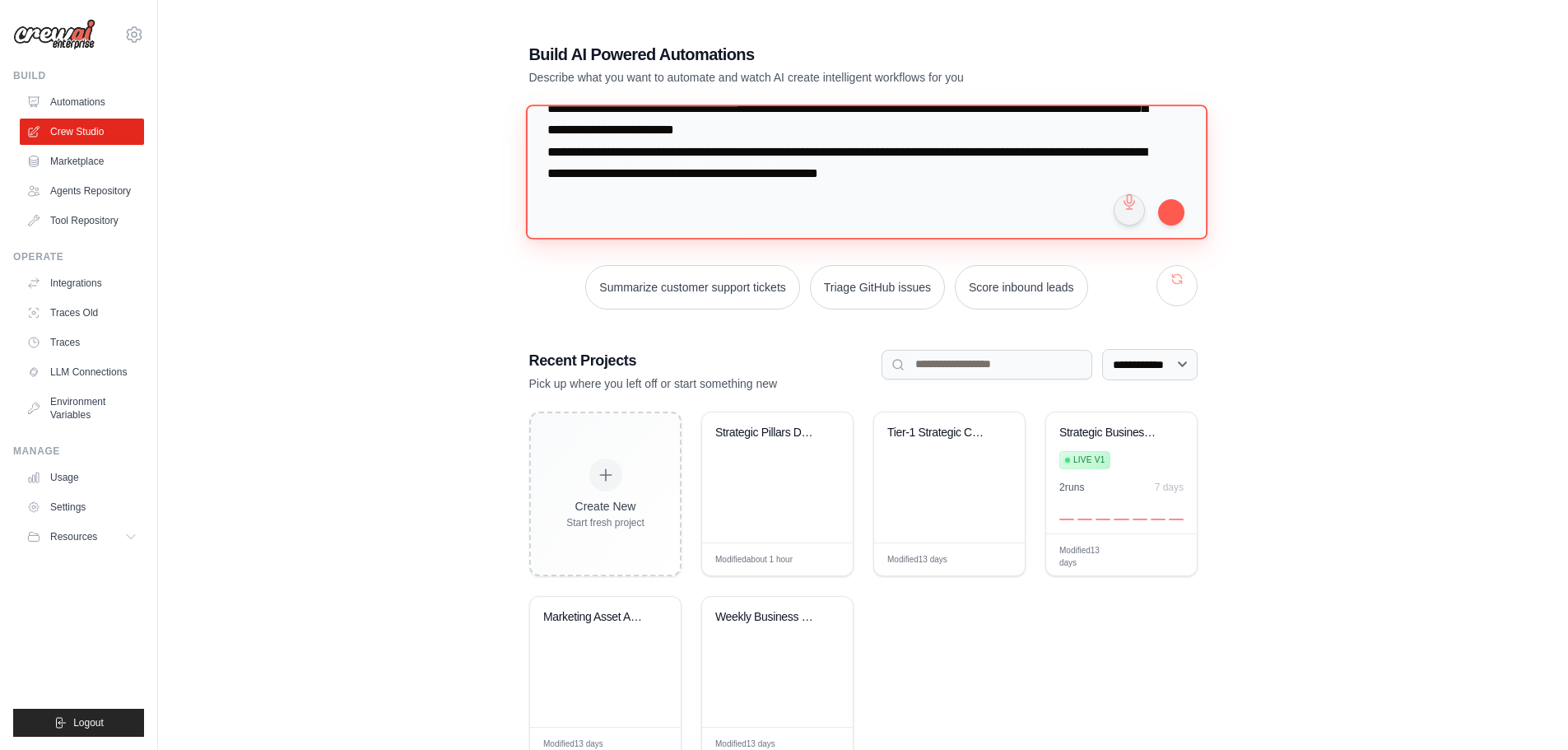
scroll to position [1336, 0]
type textarea "**********"
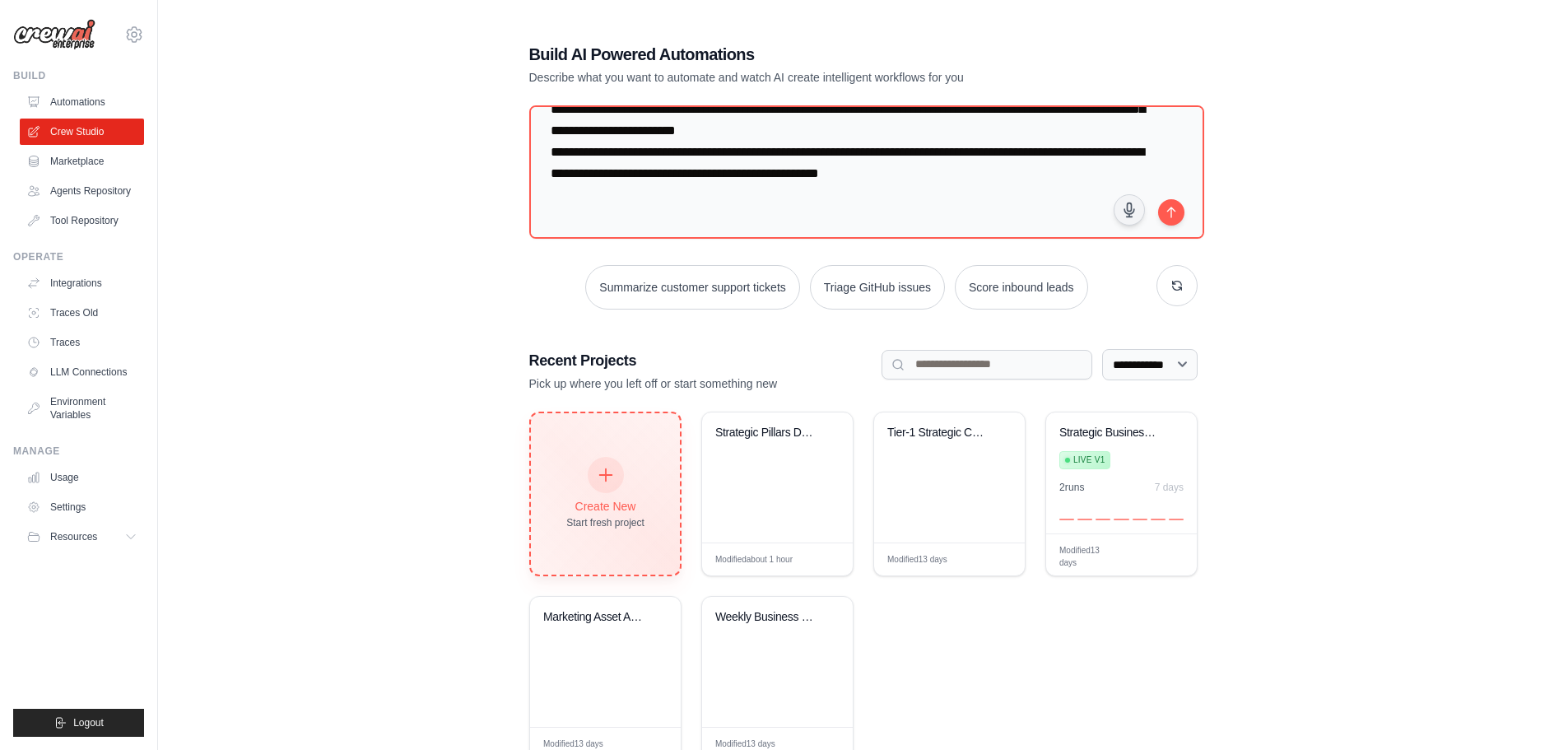
click at [602, 475] on icon at bounding box center [605, 475] width 18 height 18
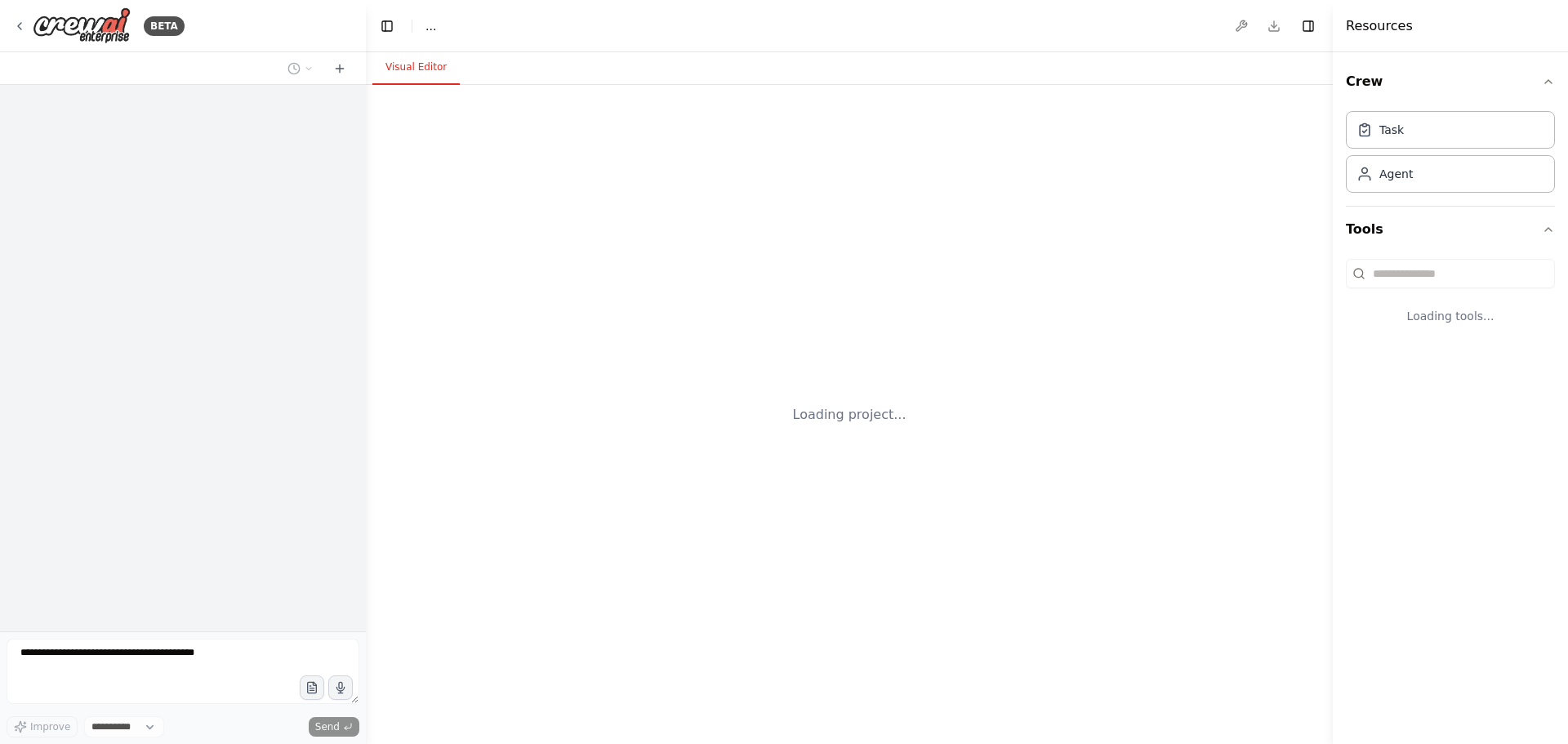
select select "****"
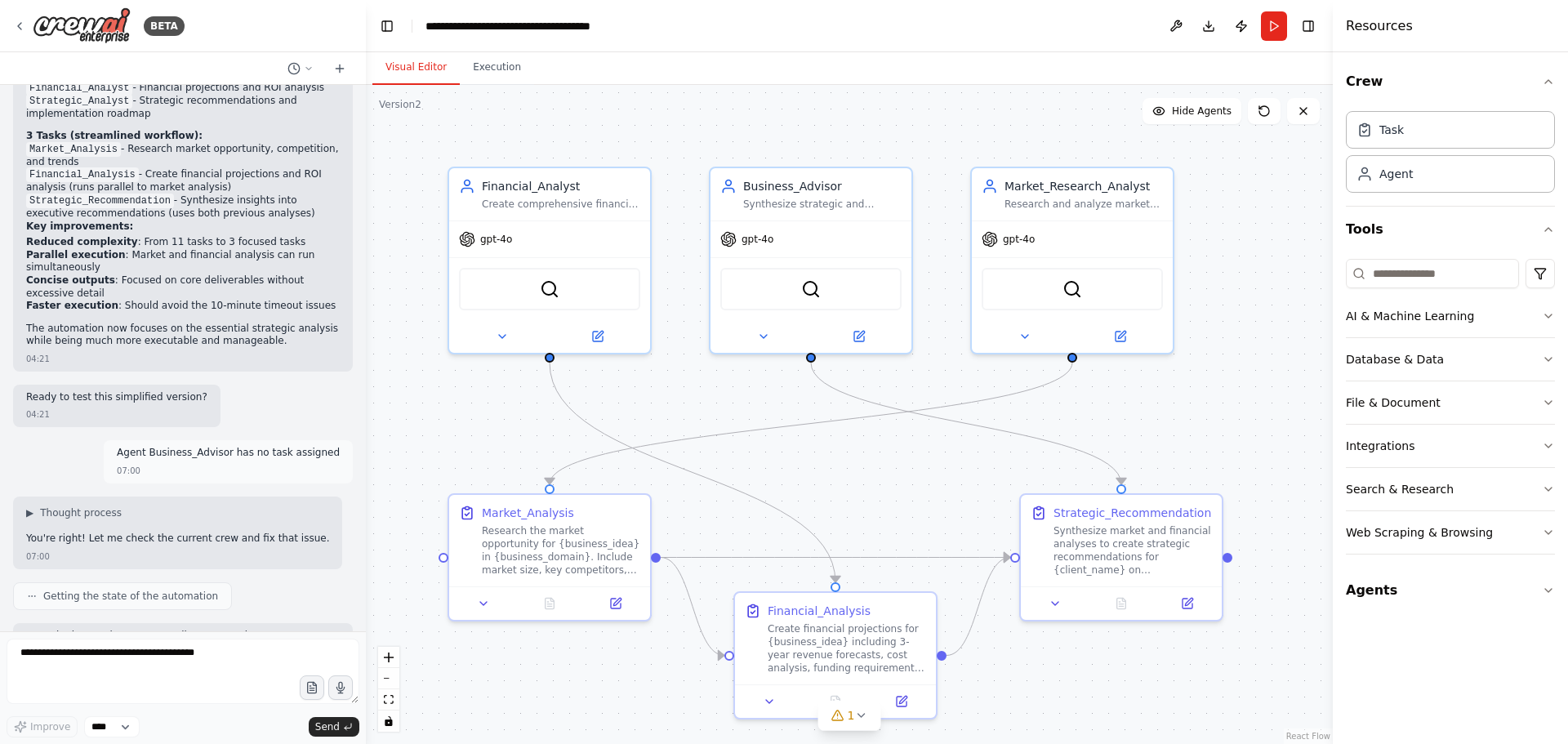
scroll to position [13368, 0]
click at [490, 329] on button at bounding box center [502, 333] width 92 height 20
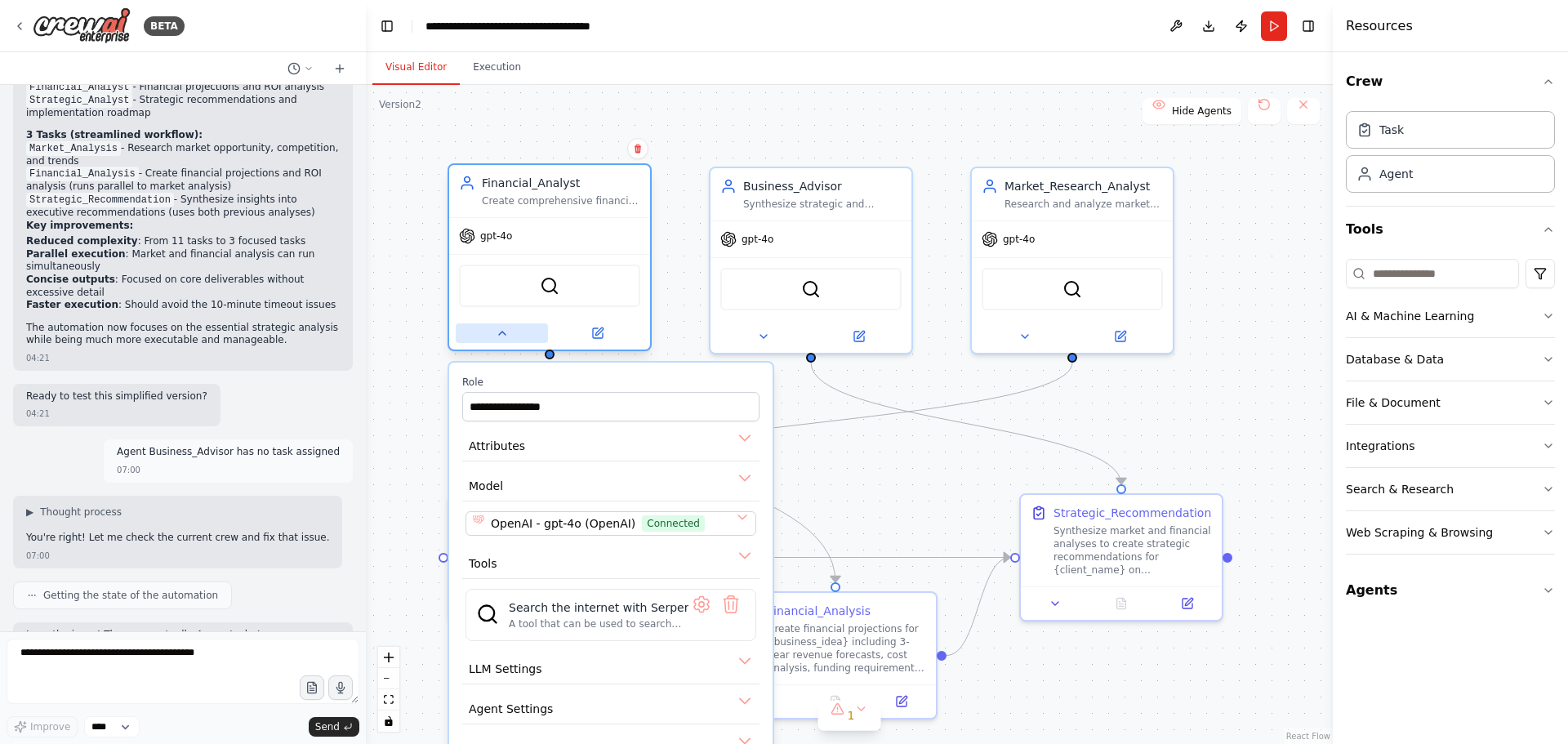
click at [490, 329] on button at bounding box center [502, 333] width 92 height 20
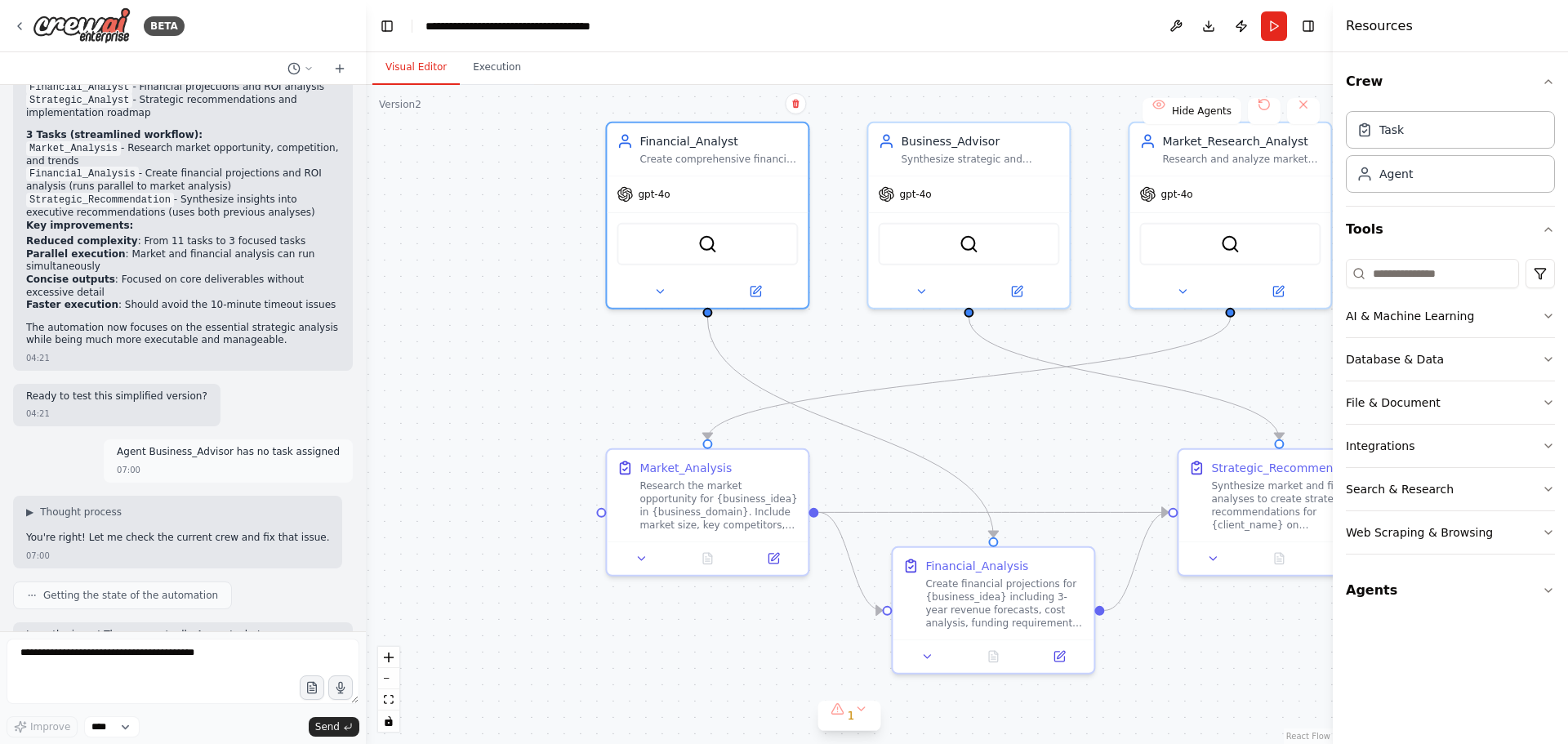
drag, startPoint x: 851, startPoint y: 499, endPoint x: 1003, endPoint y: 462, distance: 156.4
click at [1029, 468] on div ".deletable-edge-delete-btn { width: 20px; height: 20px; border: 0px solid #ffff…" at bounding box center [848, 415] width 967 height 660
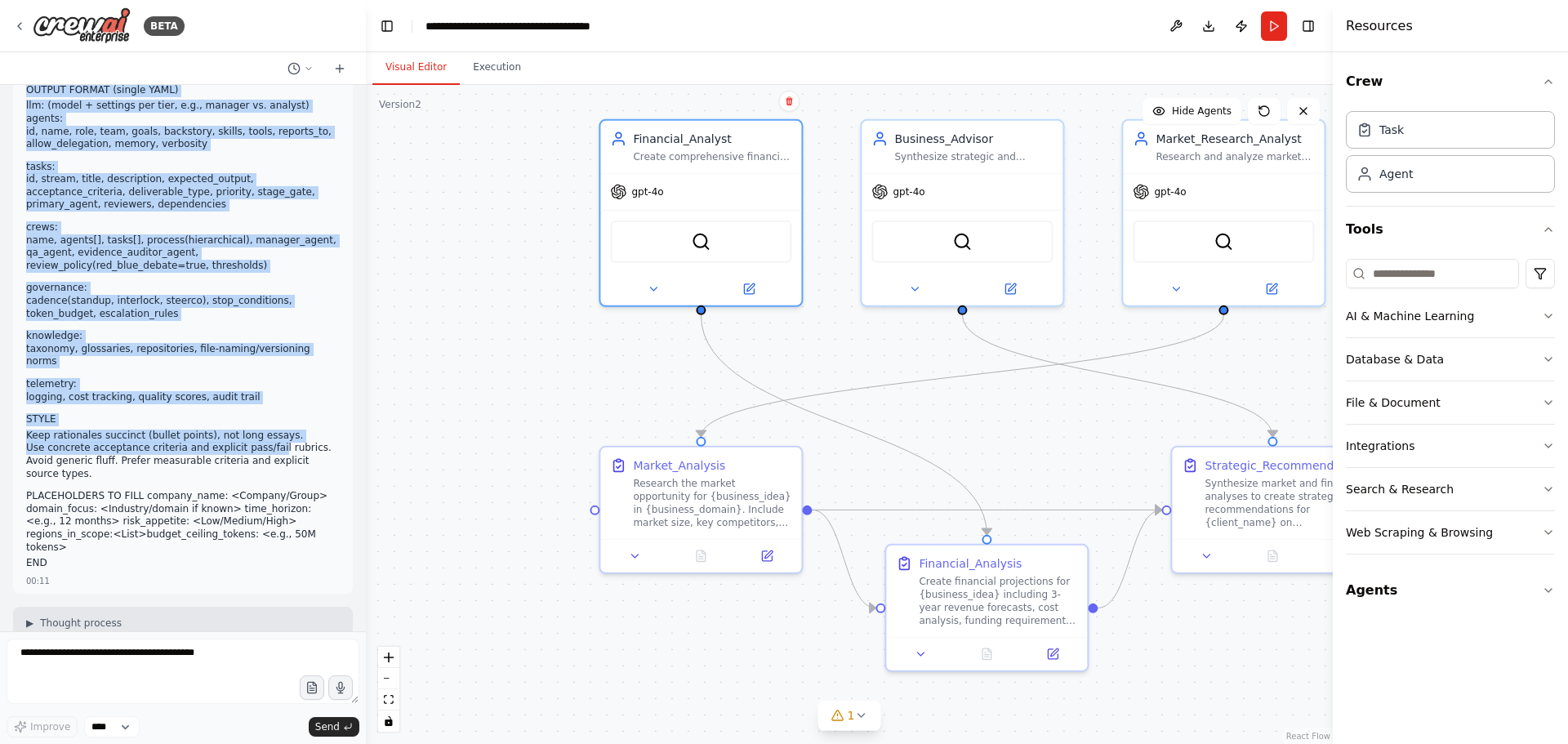
scroll to position [654, 0]
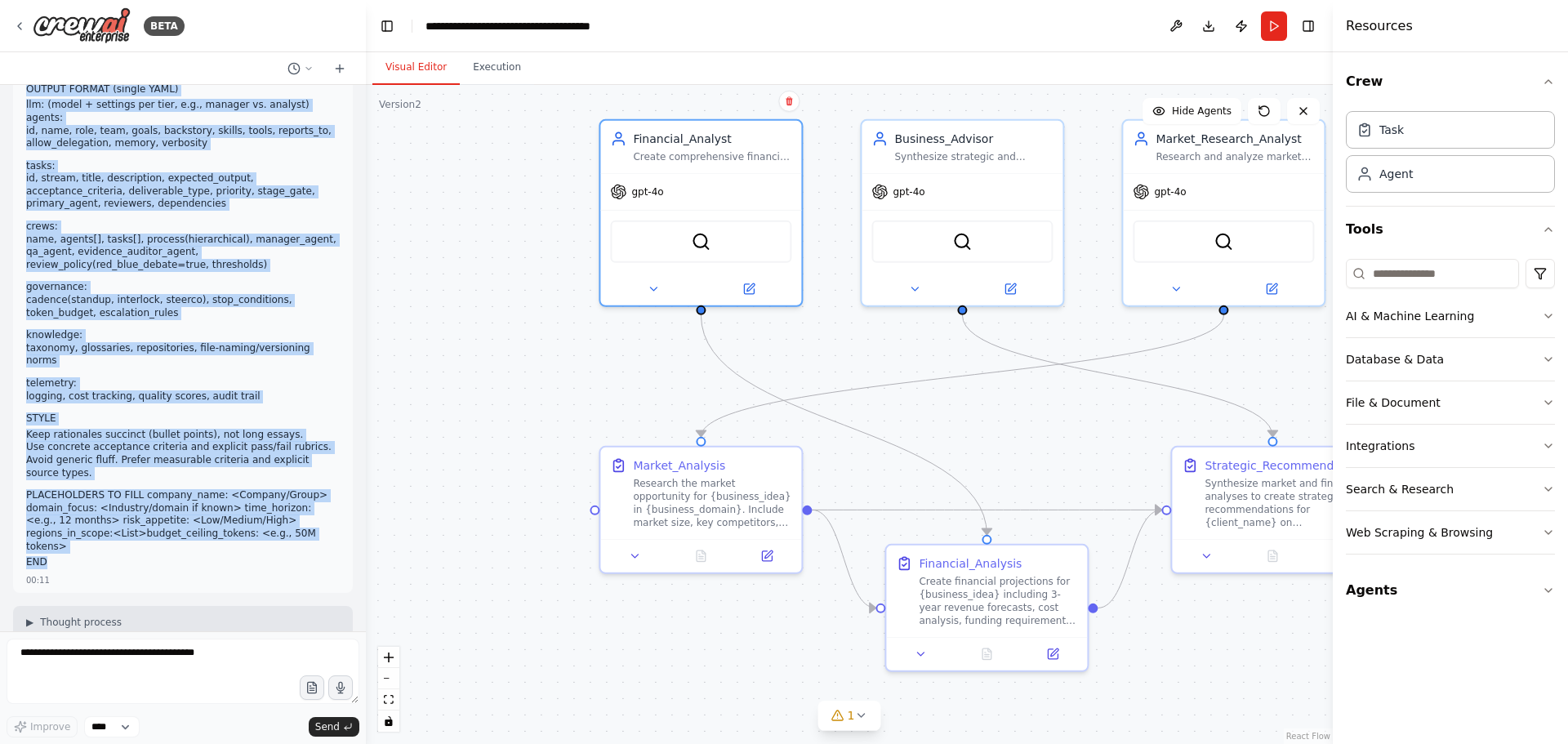
drag, startPoint x: 28, startPoint y: 108, endPoint x: 66, endPoint y: 479, distance: 372.9
click at [66, 479] on div "SYSTEM You are the Orchestrator of a multi-agent consulting firm built with Cre…" at bounding box center [183, 12] width 313 height 1122
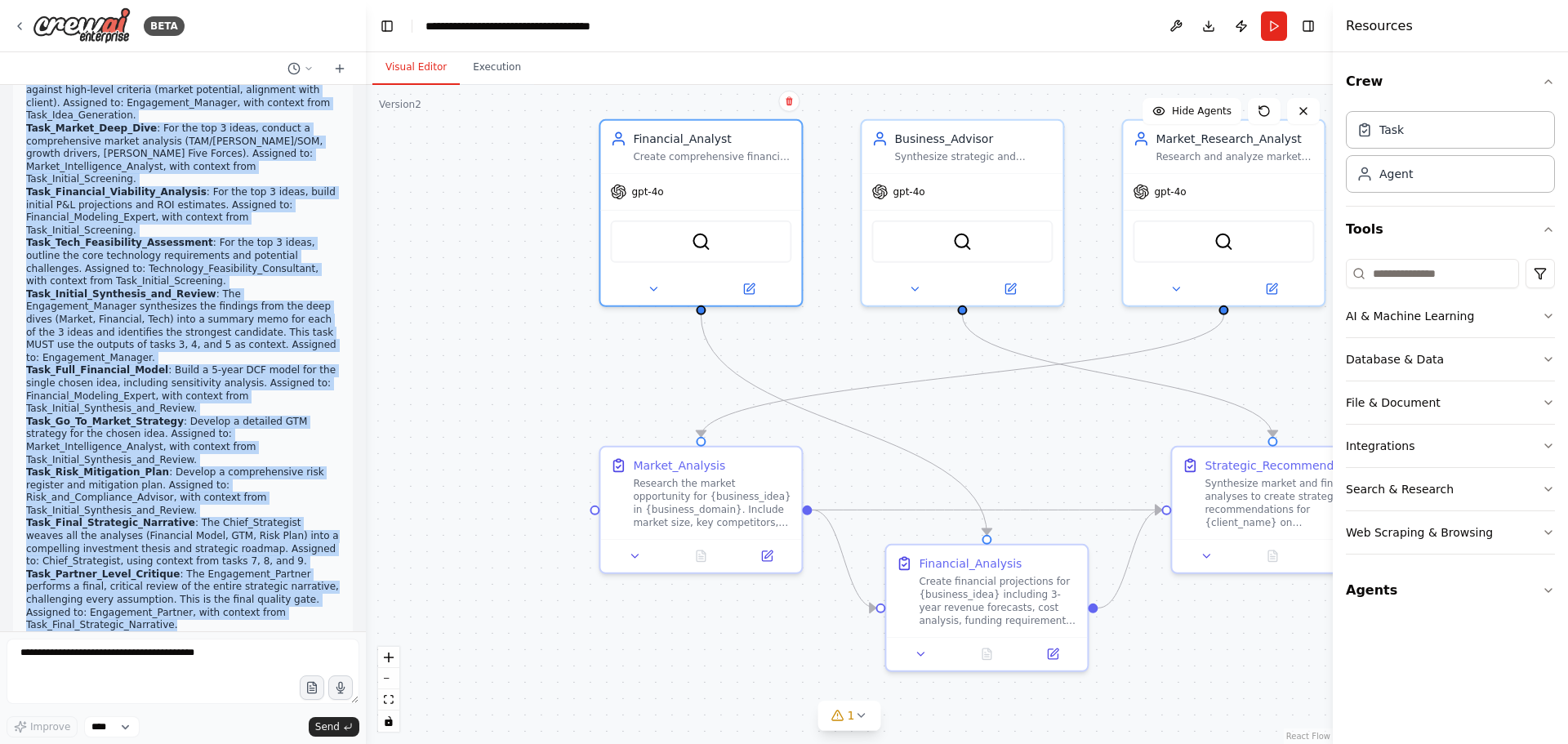
scroll to position [2206, 0]
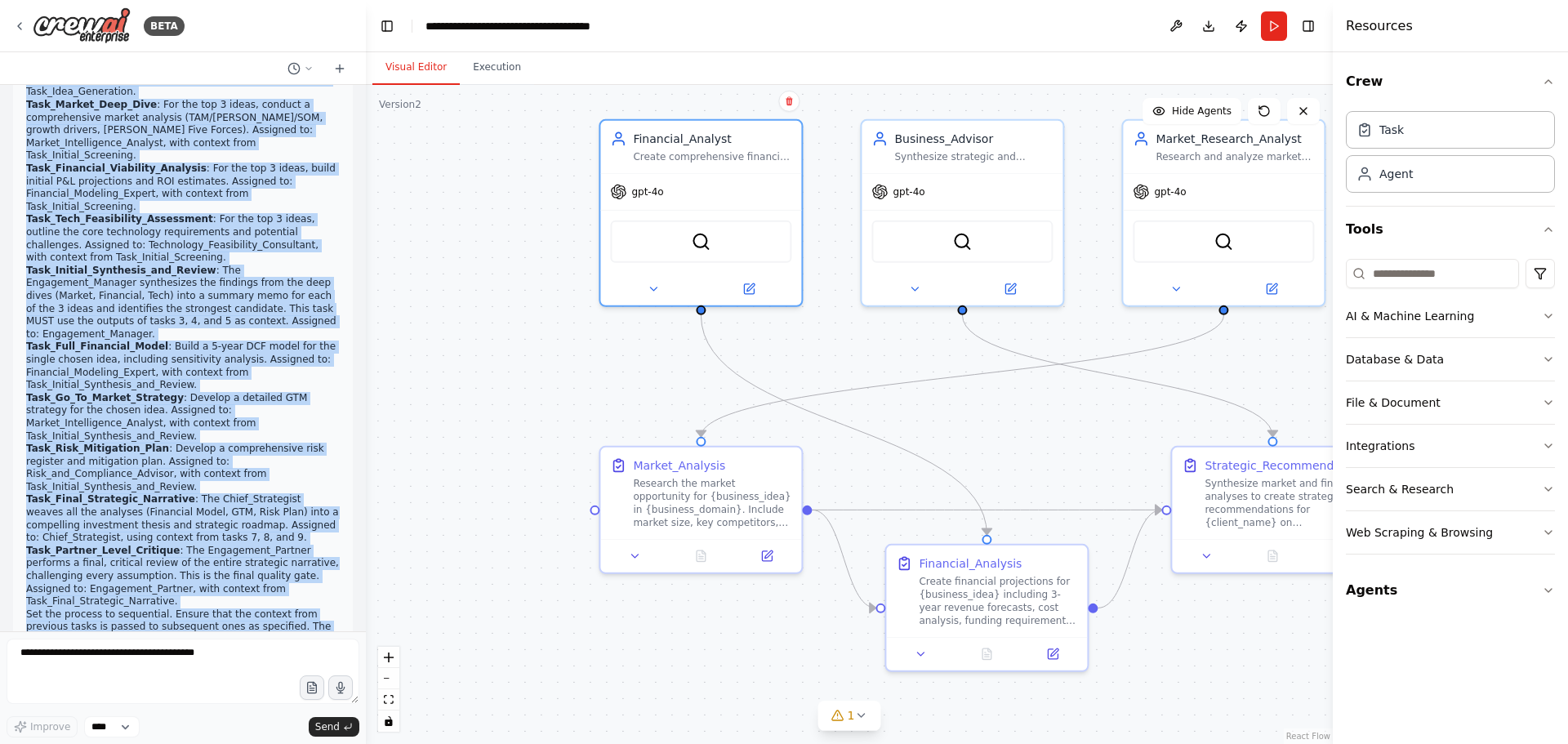
drag, startPoint x: 26, startPoint y: 171, endPoint x: 214, endPoint y: 409, distance: 303.3
click at [214, 409] on div "Create a new crew for a project. The overarching goal is to emulate a Tier-1 Ma…" at bounding box center [183, 49] width 313 height 1201
copy div "Create a new crew for a project. The overarching goal is to emulate a Tier-1 Ma…"
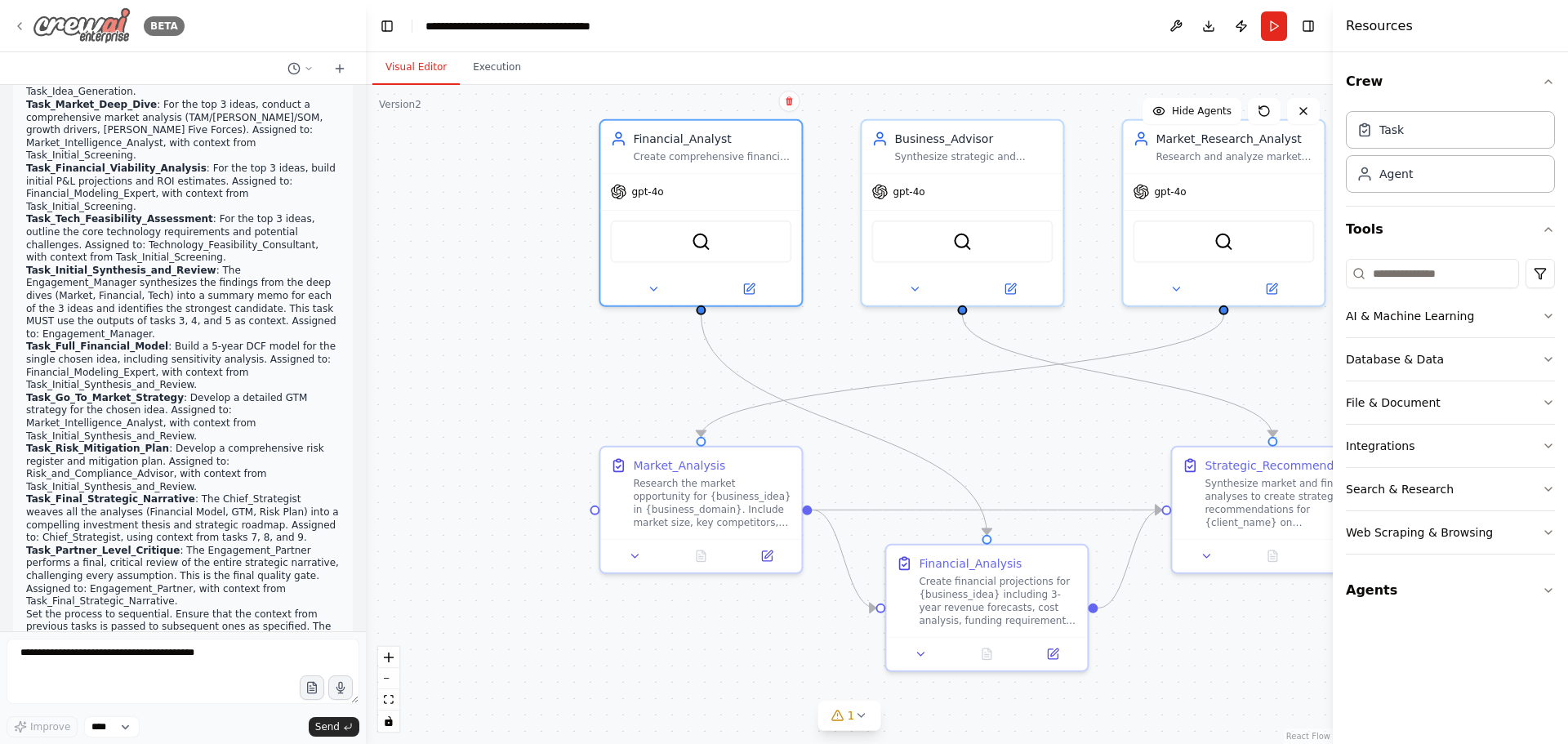
click at [21, 24] on icon at bounding box center [19, 26] width 13 height 13
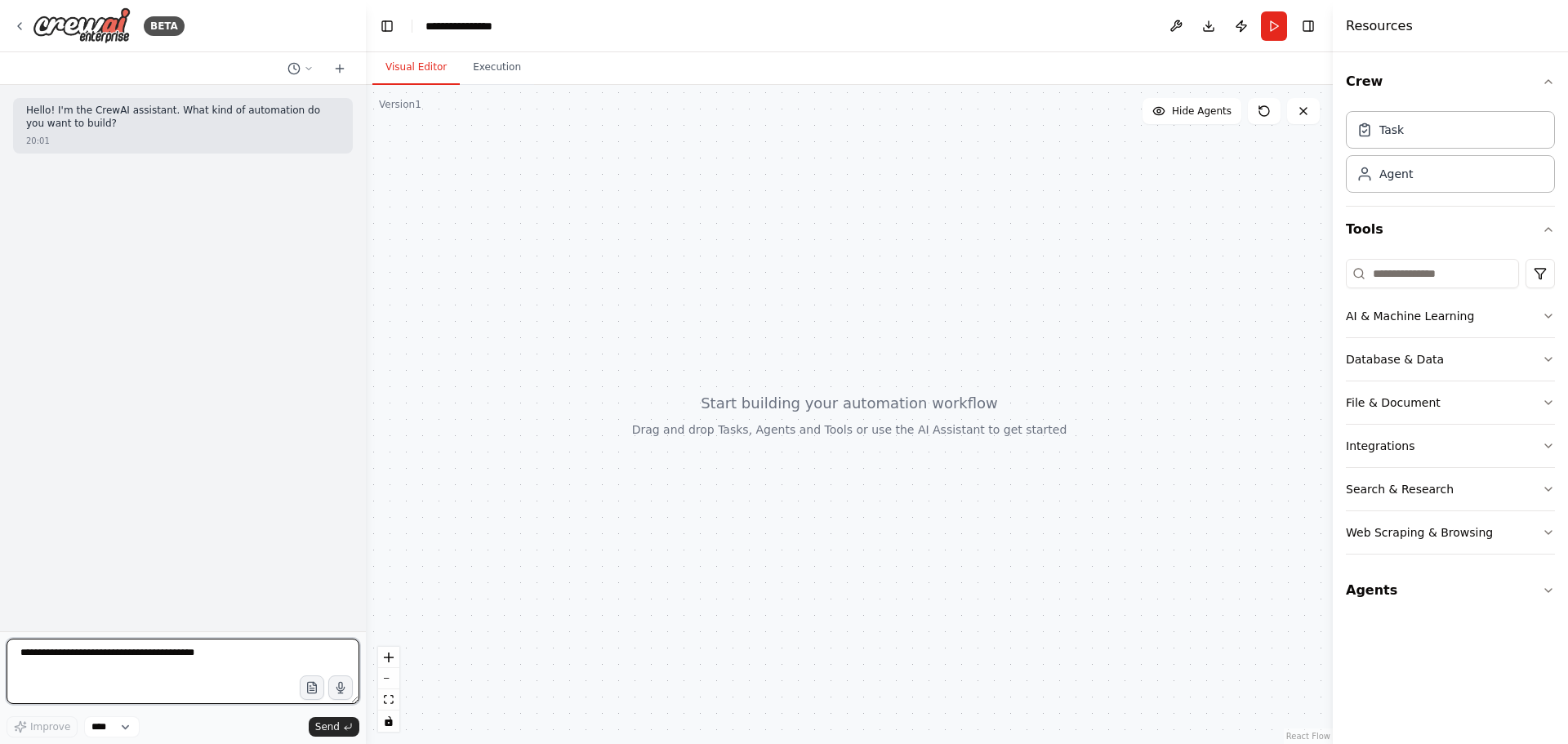
click at [168, 656] on textarea at bounding box center [183, 672] width 353 height 66
paste textarea "**********"
type textarea "**********"
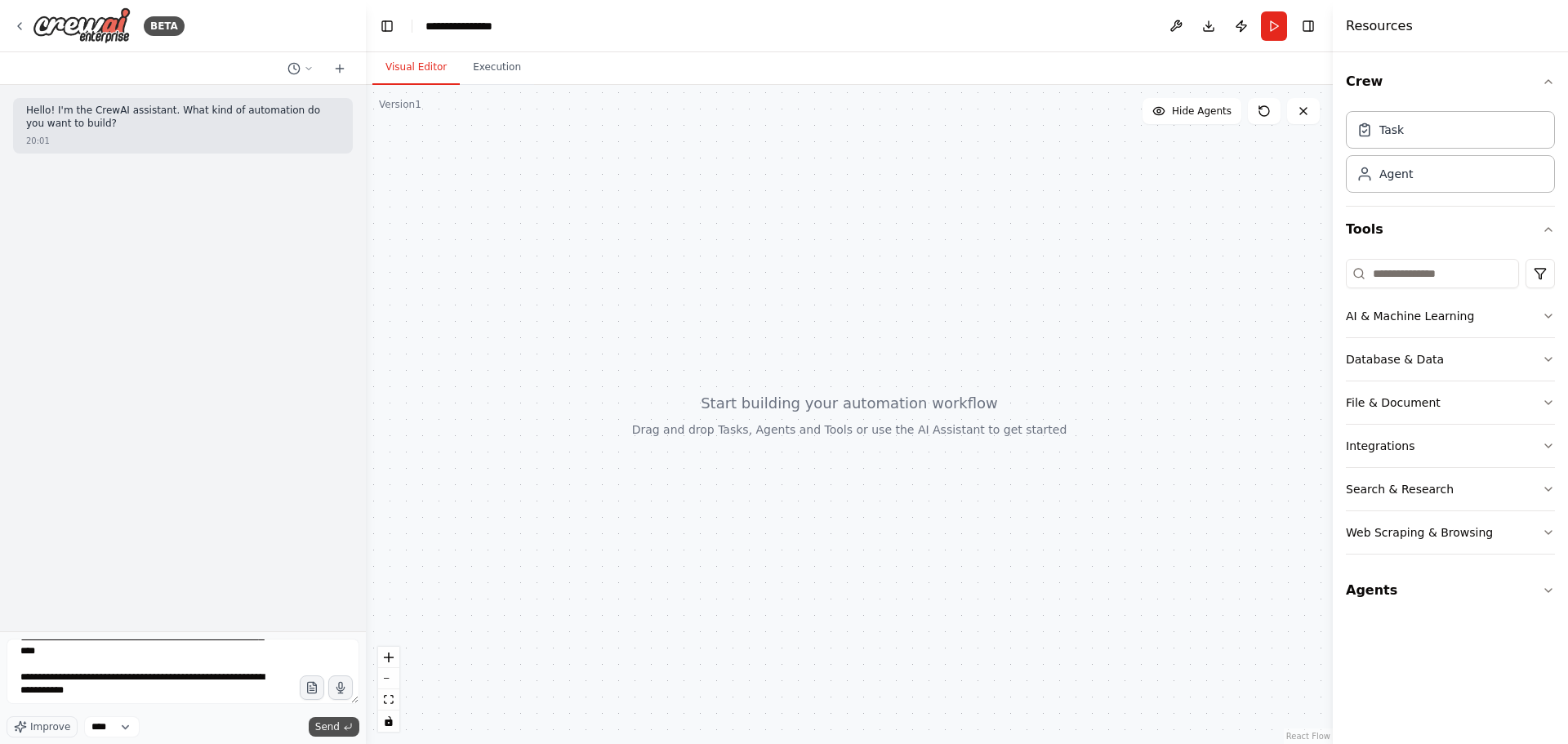
click at [338, 723] on span "Send" at bounding box center [327, 726] width 25 height 13
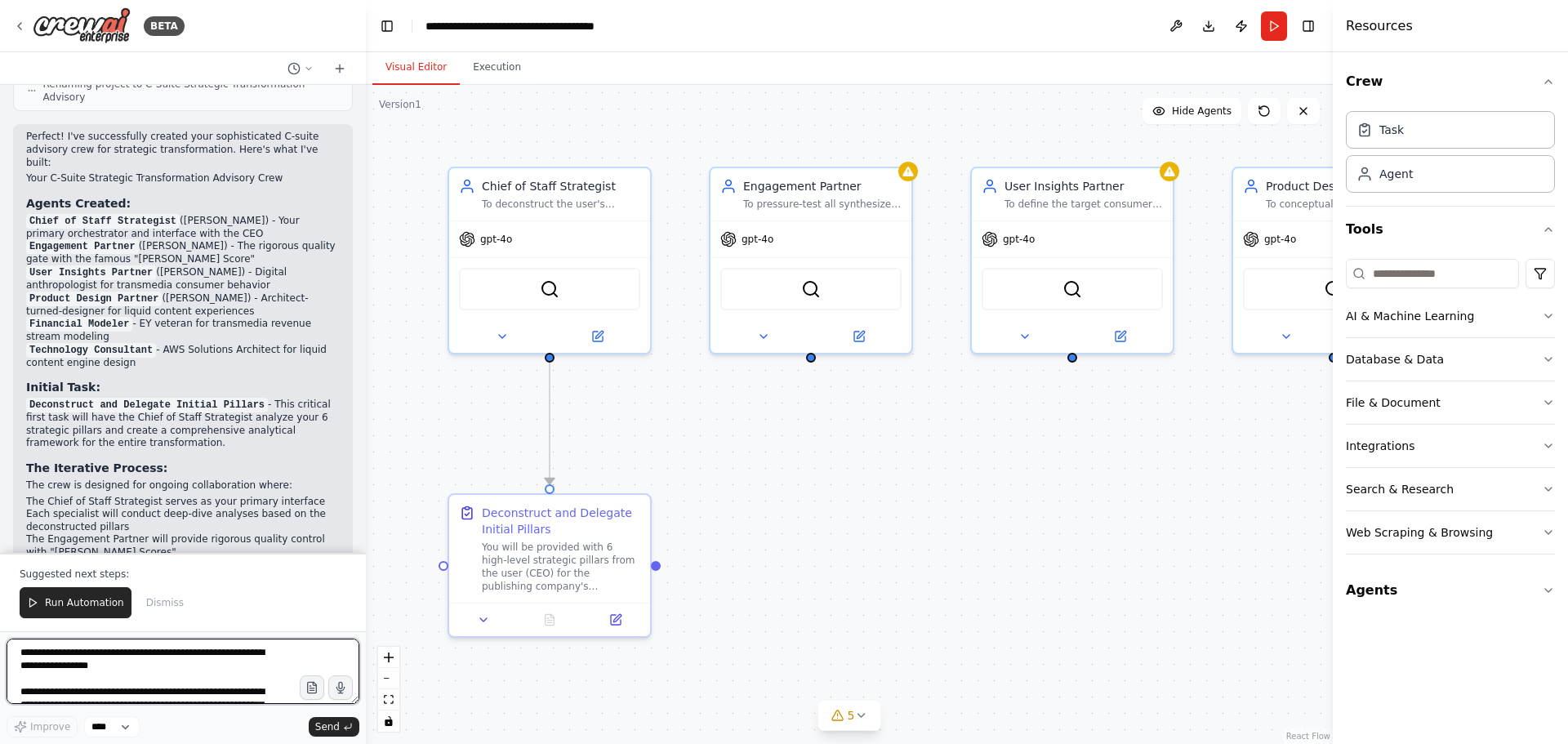
scroll to position [2460, 0]
